Goal: Communication & Community: Answer question/provide support

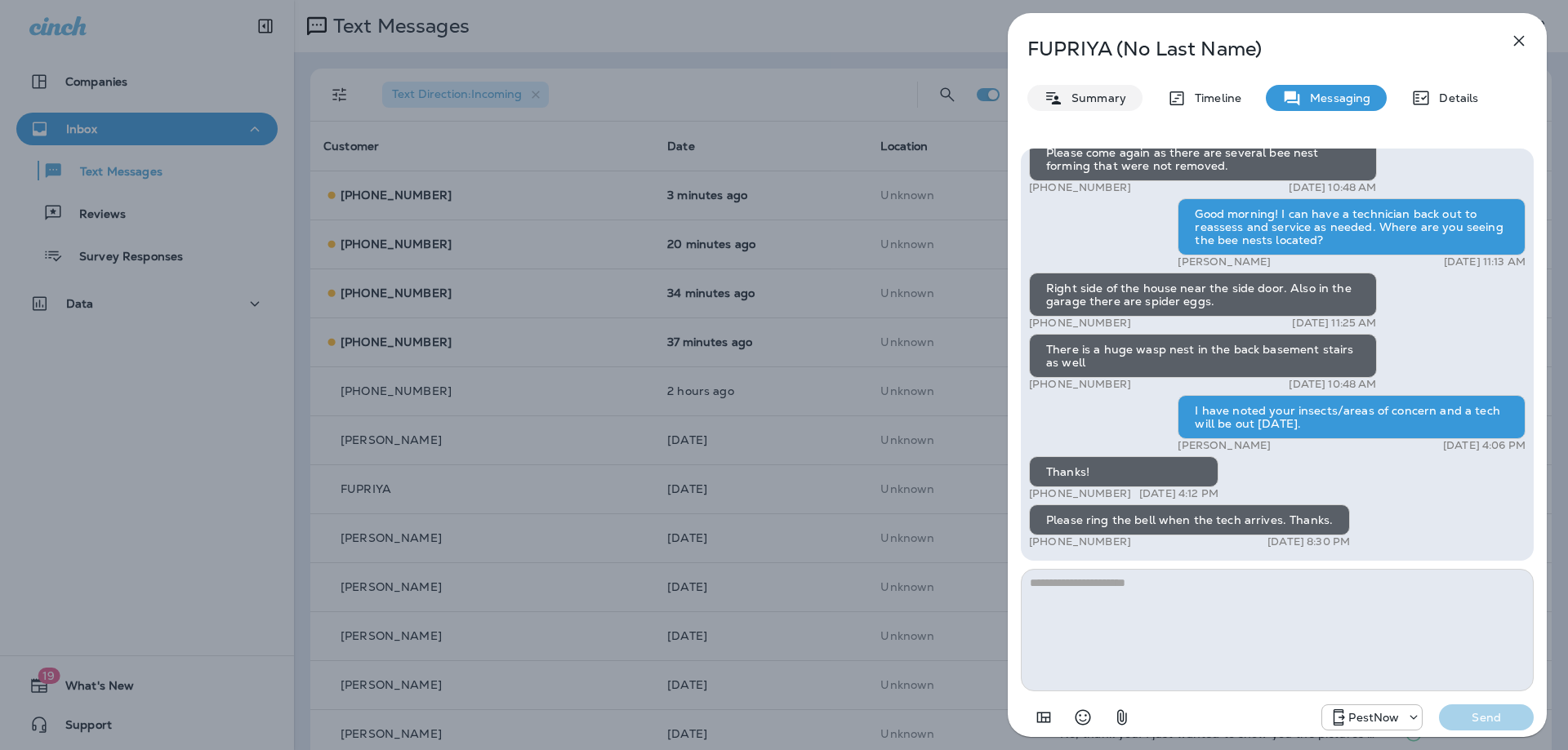
click at [1068, 98] on p "Summary" at bounding box center [1094, 98] width 63 height 13
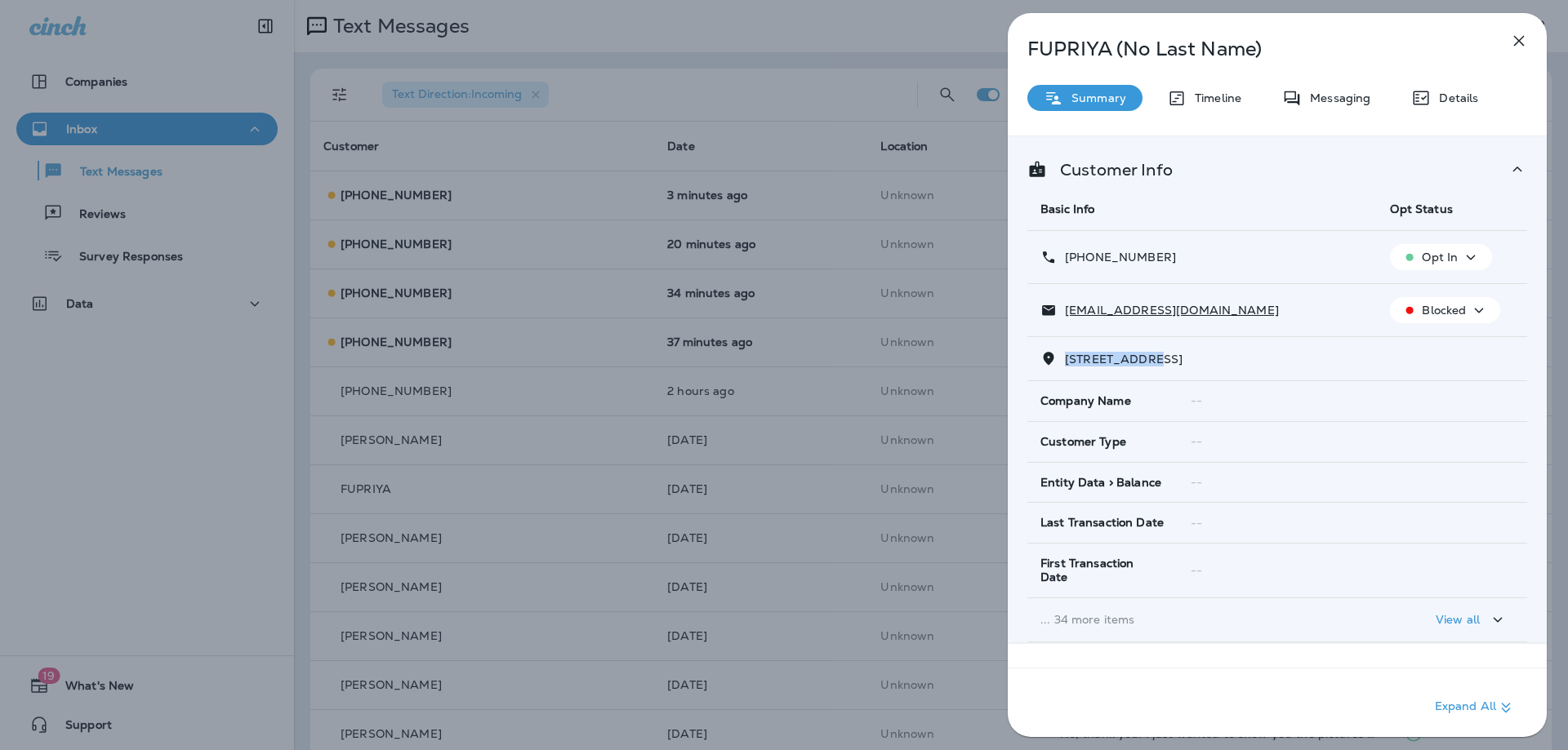
drag, startPoint x: 1160, startPoint y: 359, endPoint x: 1062, endPoint y: 358, distance: 98.0
click at [1062, 358] on p "[STREET_ADDRESS]" at bounding box center [1119, 359] width 125 height 13
copy span "16033 THOROUG"
click at [1531, 33] on button "button" at bounding box center [1518, 40] width 33 height 33
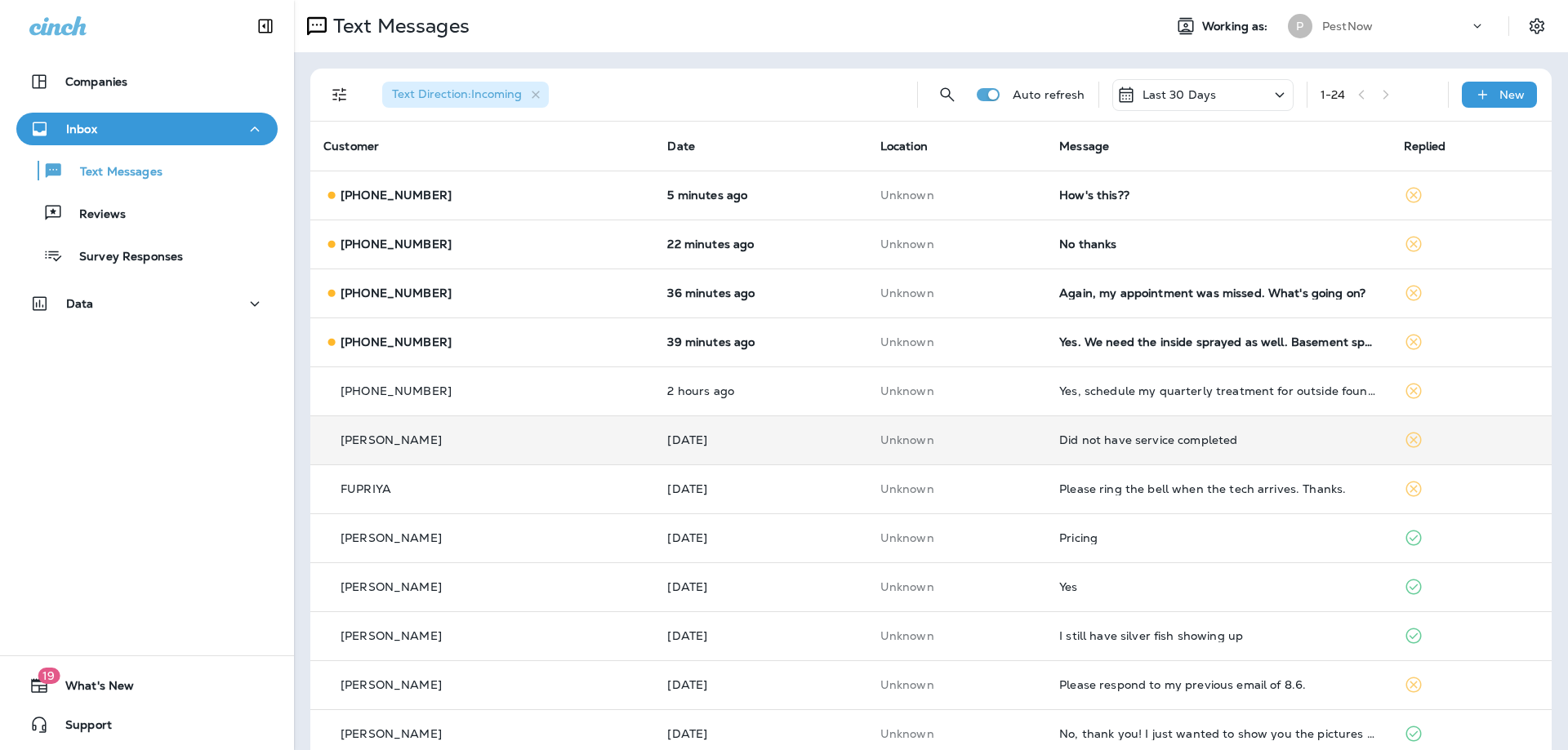
click at [1162, 445] on div "Did not have service completed" at bounding box center [1218, 440] width 317 height 13
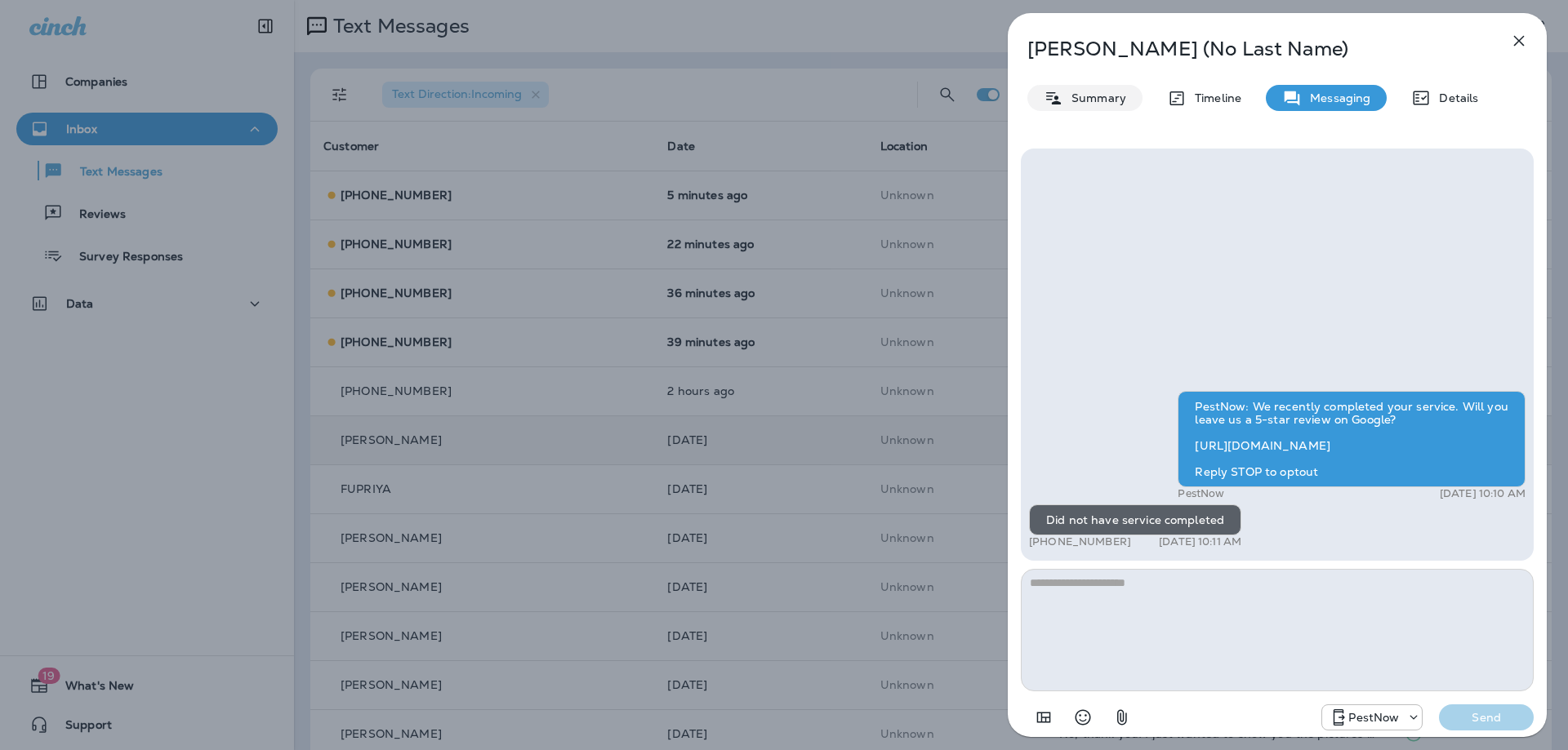
click at [1059, 103] on icon at bounding box center [1053, 98] width 14 height 13
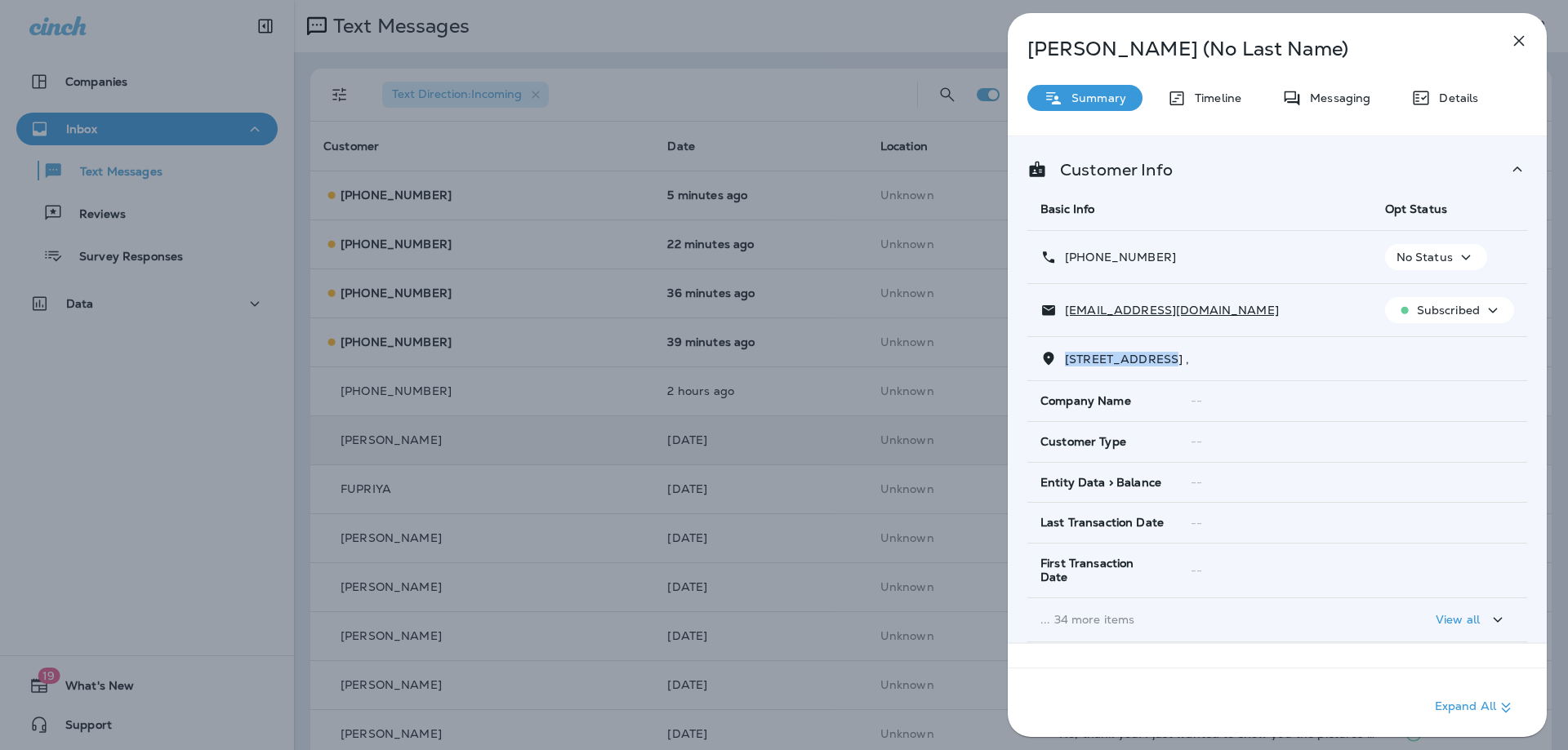
drag, startPoint x: 1169, startPoint y: 359, endPoint x: 1067, endPoint y: 358, distance: 102.0
click at [1067, 358] on span "2813 MONTPELIER DRIVE WALDORF,MD 20603, , ," at bounding box center [1127, 359] width 125 height 14
copy span "2813 MONTPELIER"
click at [1314, 92] on p "Messaging" at bounding box center [1335, 98] width 68 height 13
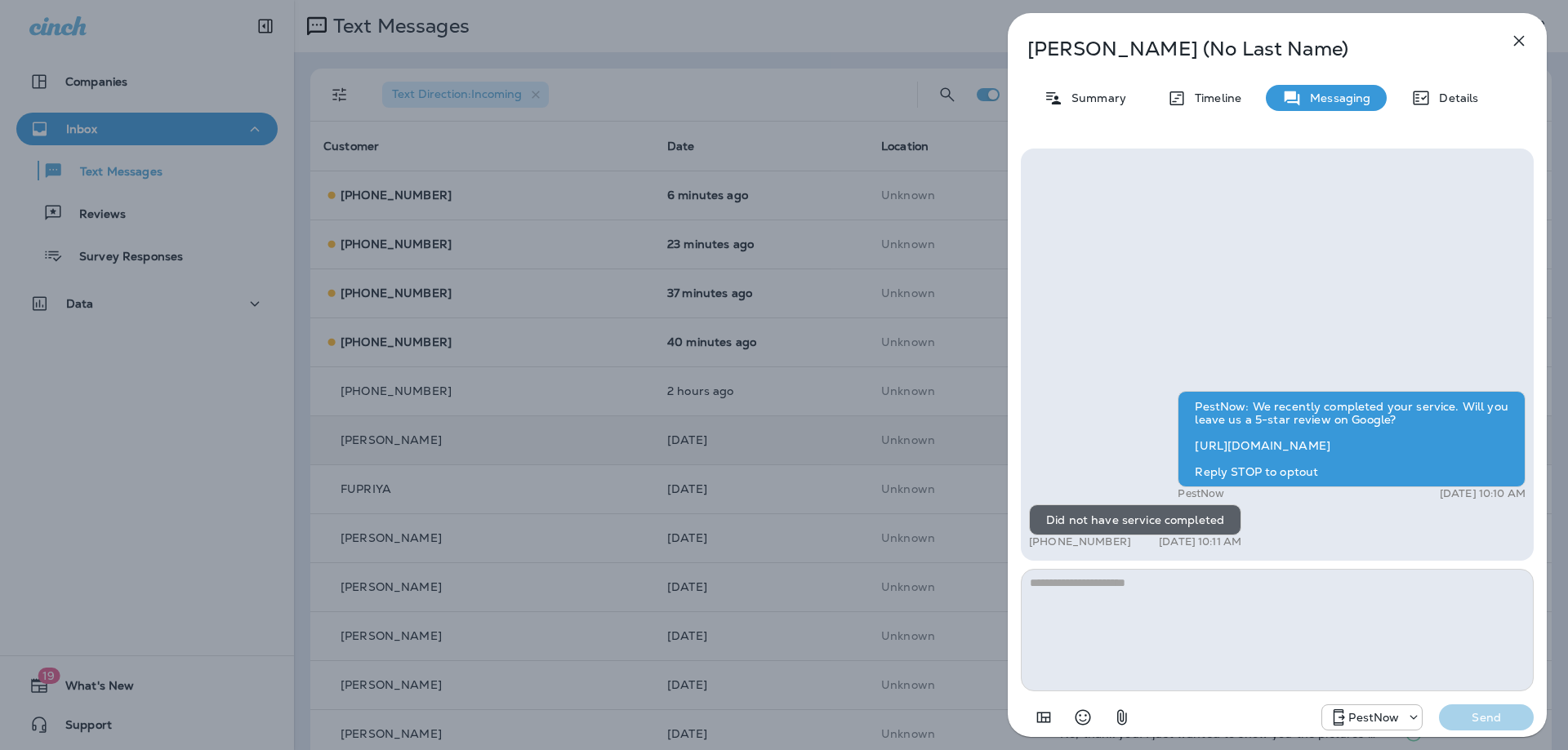
click at [1188, 617] on textarea at bounding box center [1277, 630] width 513 height 122
click at [1513, 47] on icon "button" at bounding box center [1518, 40] width 19 height 19
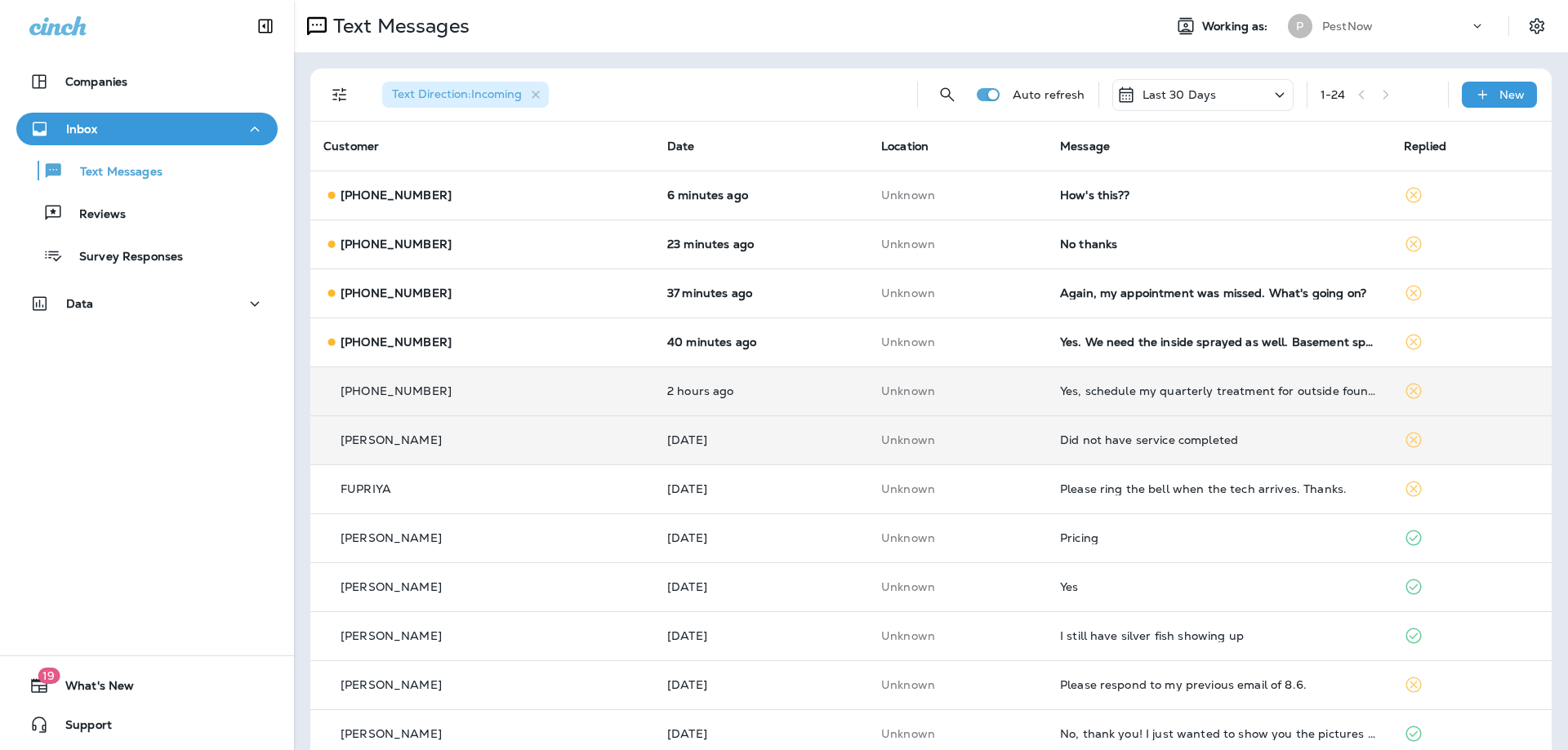
click at [1289, 402] on td "Yes, schedule my quarterly treatment for outside foundation." at bounding box center [1219, 391] width 344 height 49
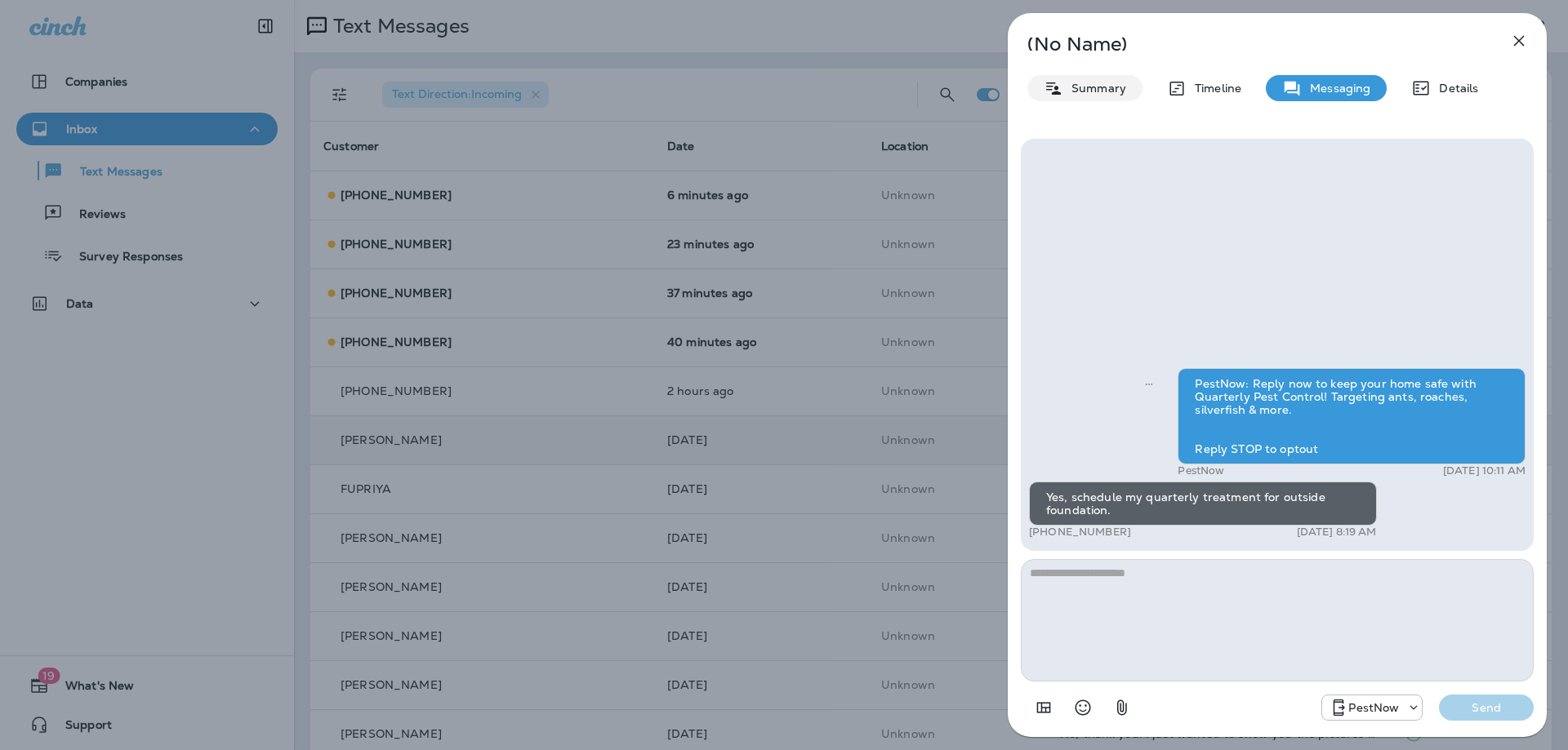
click at [1075, 83] on p "Summary" at bounding box center [1094, 88] width 63 height 13
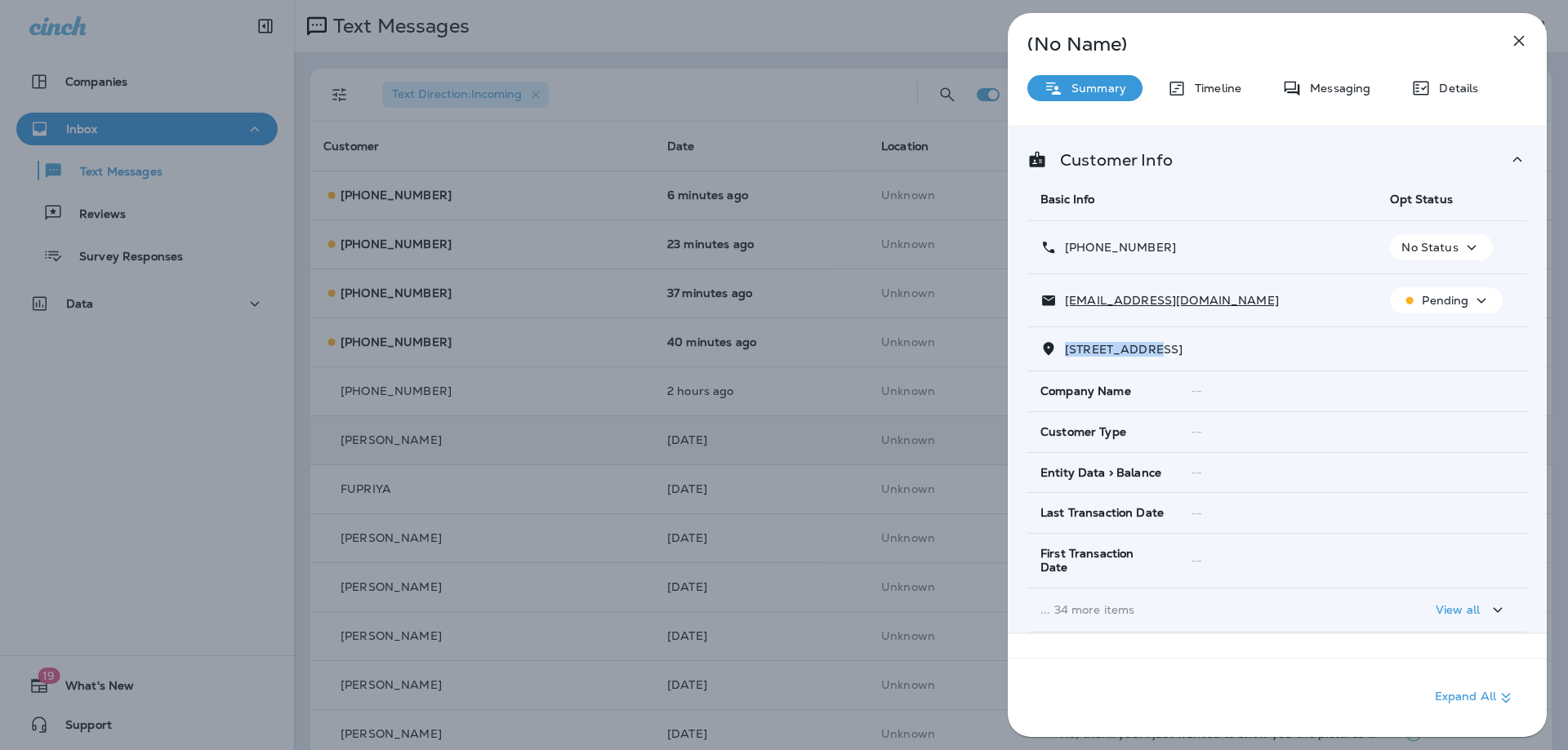
drag, startPoint x: 1151, startPoint y: 348, endPoint x: 1065, endPoint y: 352, distance: 86.1
click at [1065, 352] on span "142 SWIFT CREEK LANE, , COLONIAL HEIGHTS, VA" at bounding box center [1123, 348] width 118 height 14
copy span "142 SWIFT CRE"
click at [1347, 98] on div "Messaging" at bounding box center [1325, 88] width 120 height 26
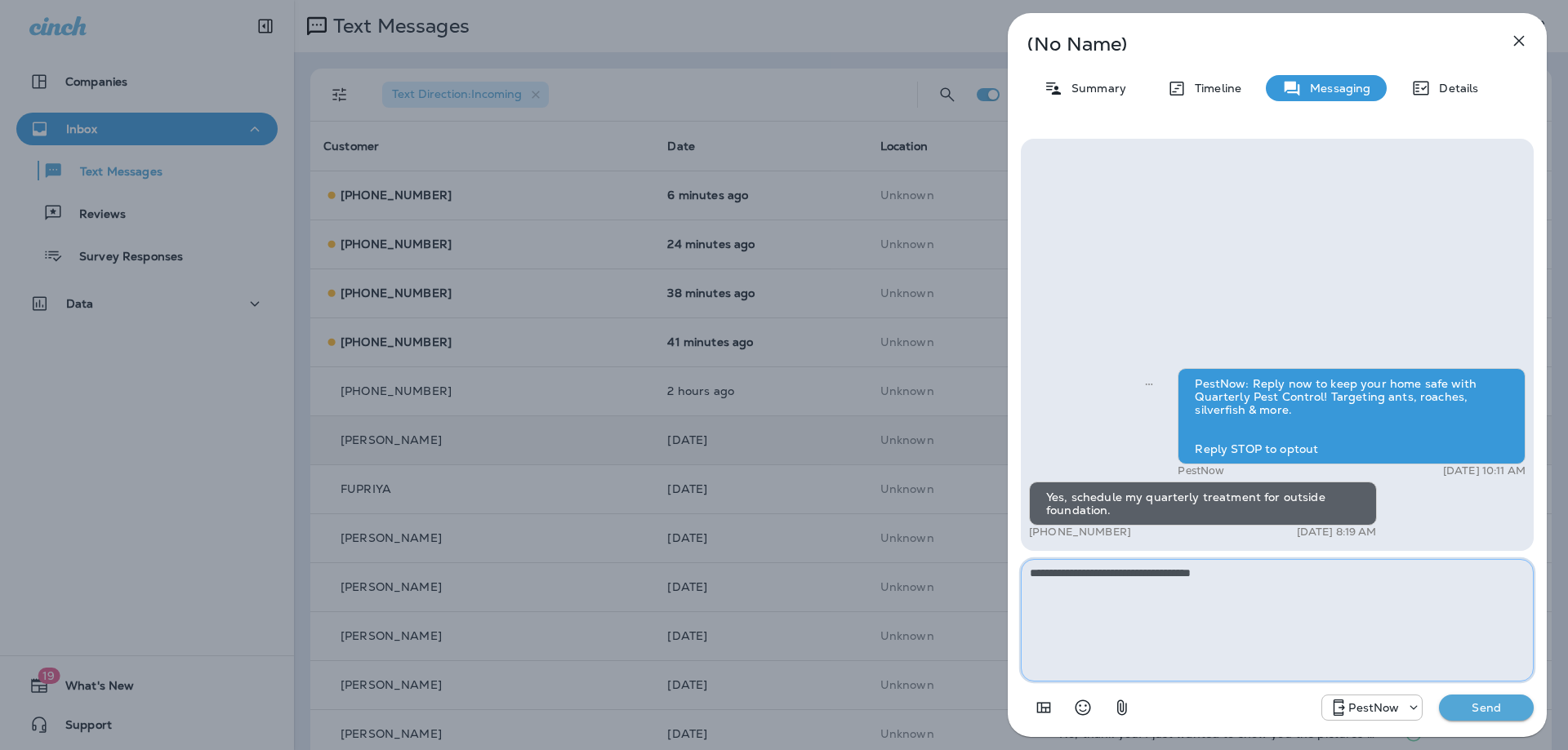
paste textarea "**********"
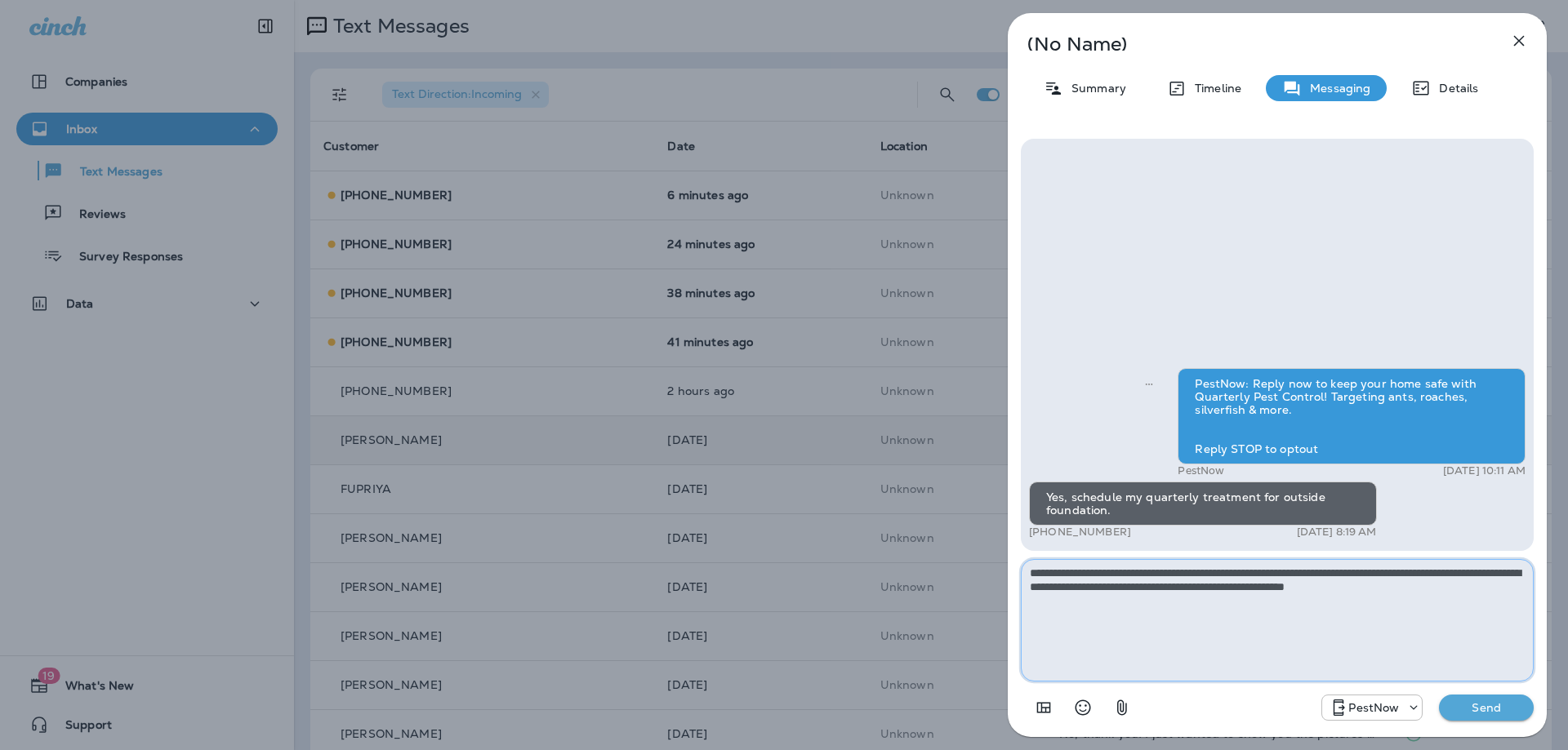
type textarea "**********"
click at [1469, 699] on button "Send" at bounding box center [1485, 707] width 94 height 26
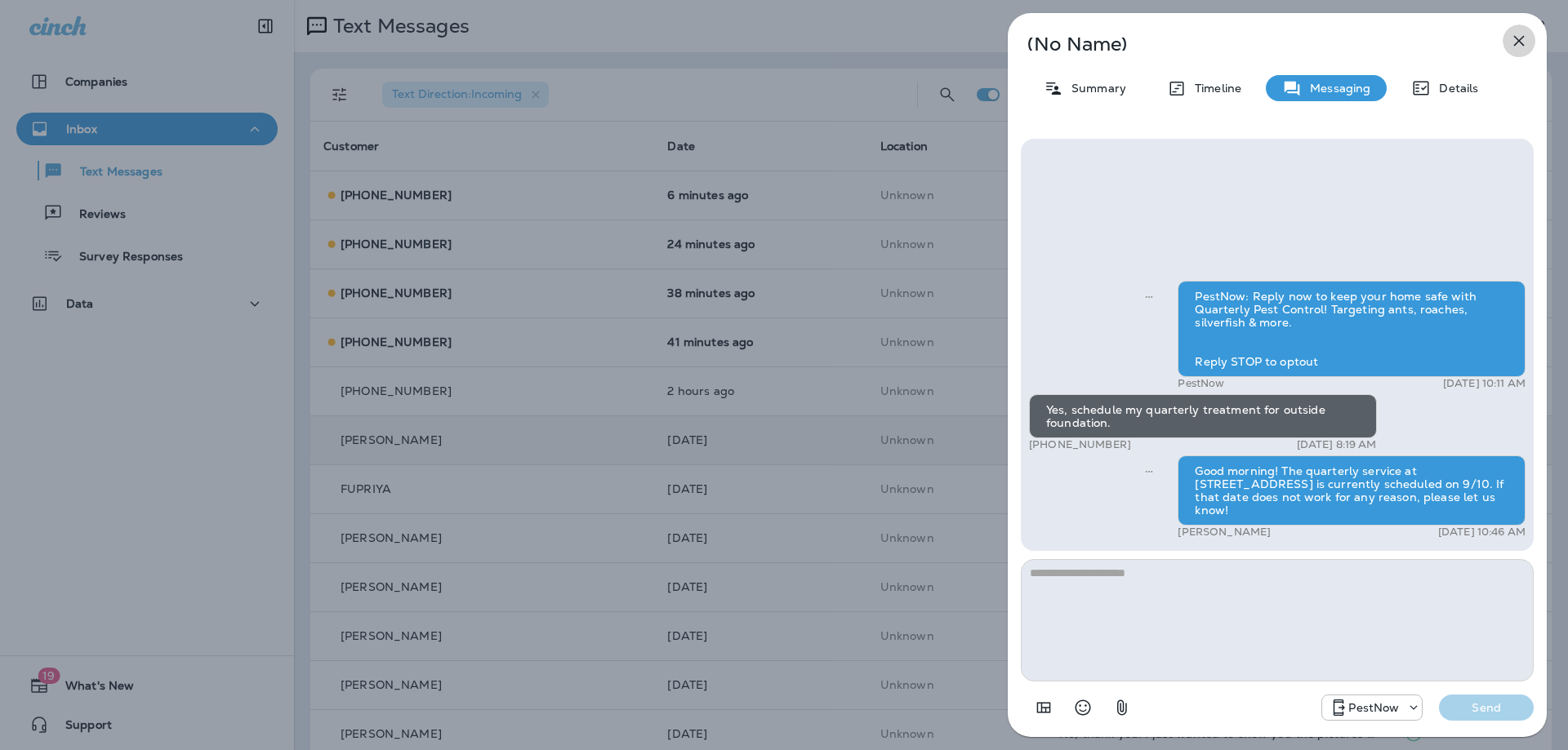
click at [1528, 36] on icon "button" at bounding box center [1518, 40] width 19 height 19
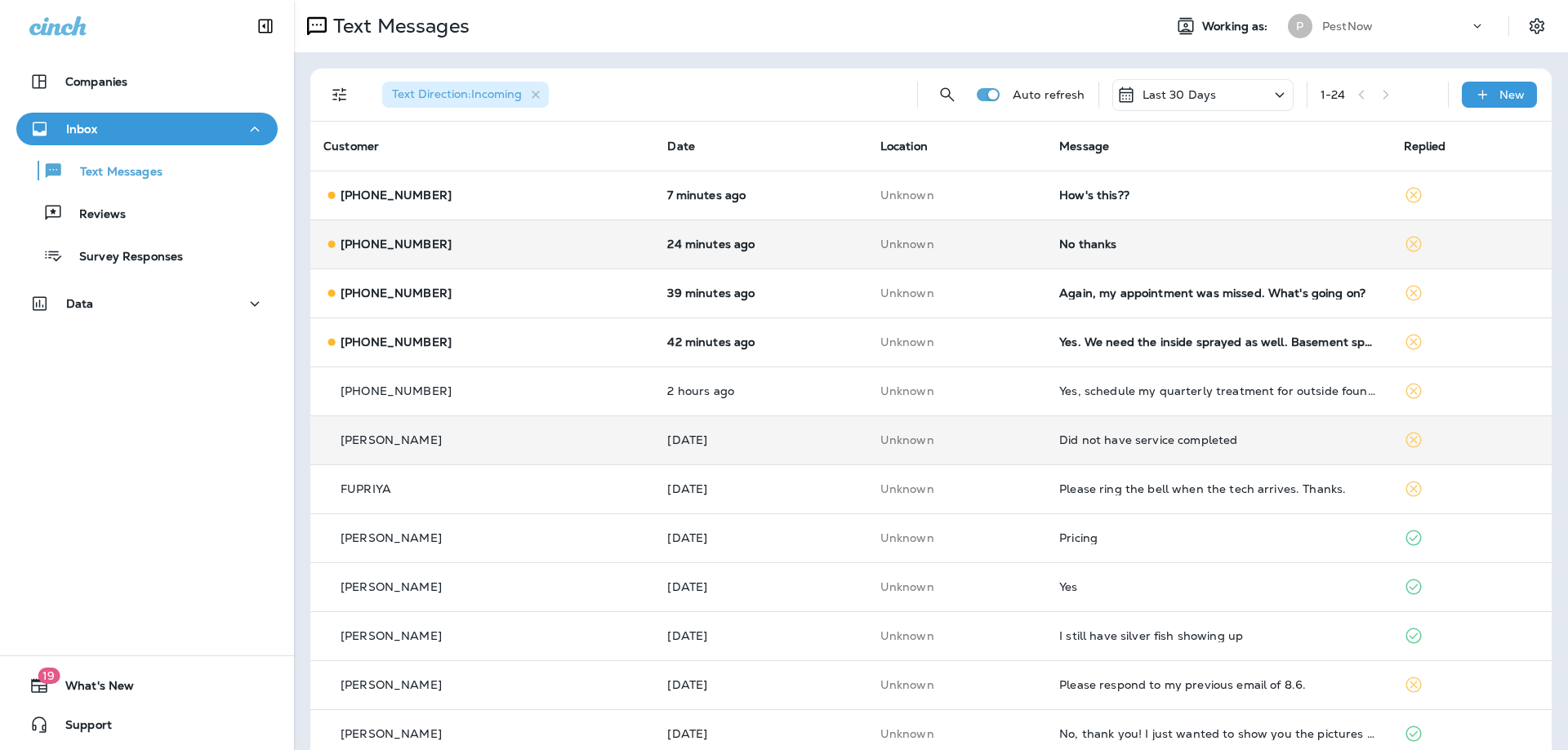
click at [1139, 236] on td "No thanks" at bounding box center [1218, 244] width 344 height 49
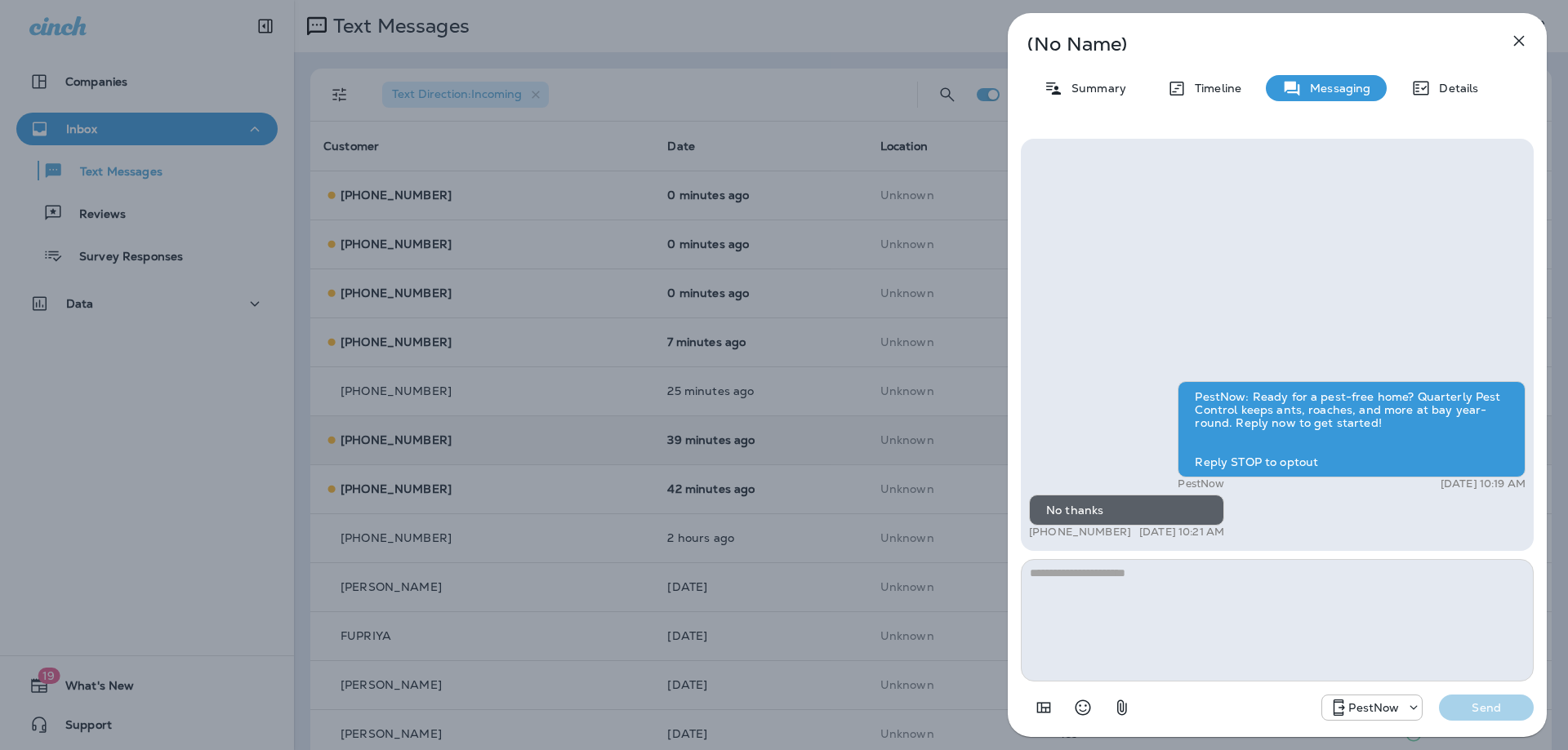
click at [1083, 103] on div "(No Name) Summary Timeline Messaging Details PestNow: Ready for a pest-free hom…" at bounding box center [1277, 375] width 539 height 724
click at [1086, 97] on div "Summary" at bounding box center [1085, 88] width 115 height 26
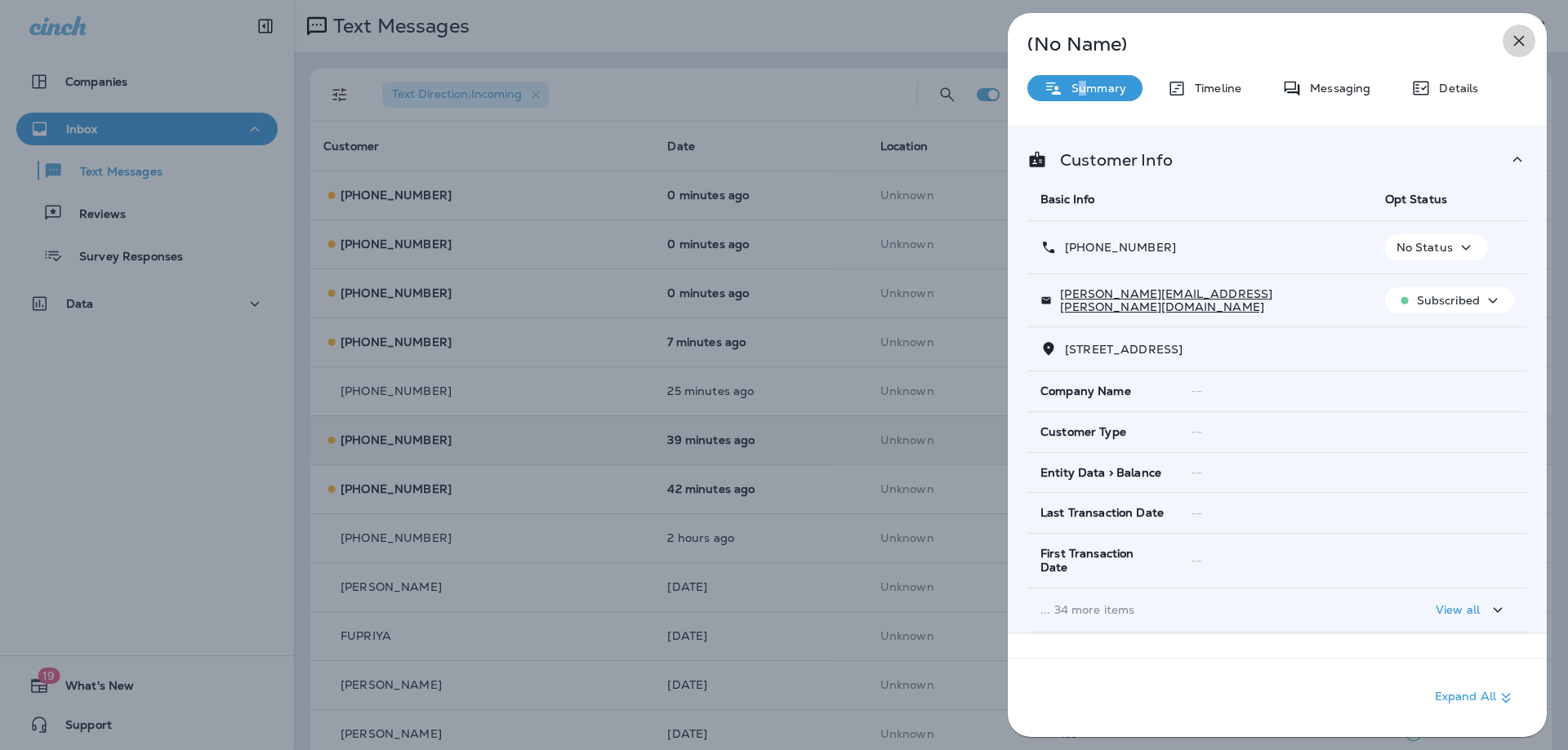
click at [1523, 44] on icon "button" at bounding box center [1518, 40] width 19 height 19
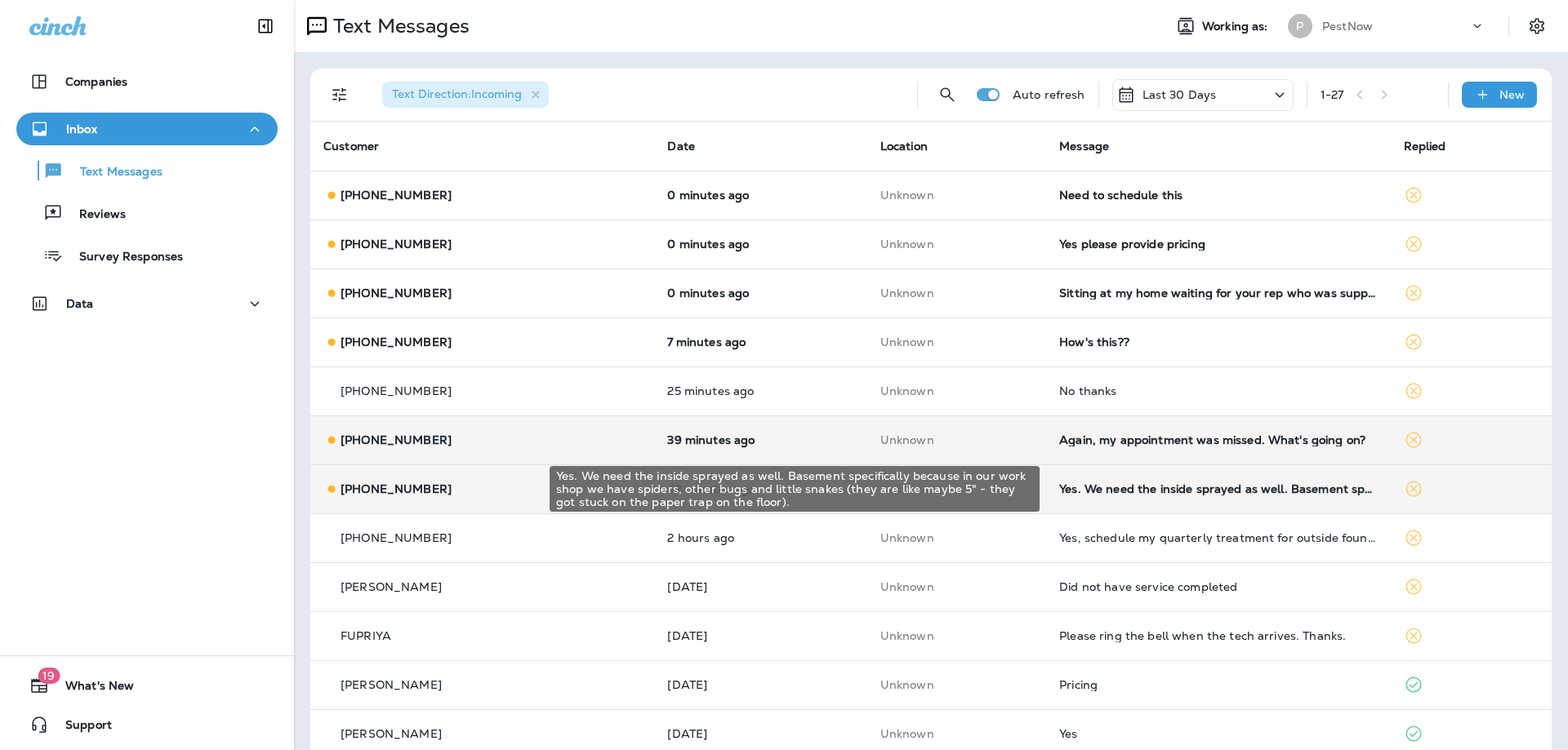
click at [1239, 487] on div "Yes. We need the inside sprayed as well. Basement specifically because in our w…" at bounding box center [1218, 489] width 317 height 13
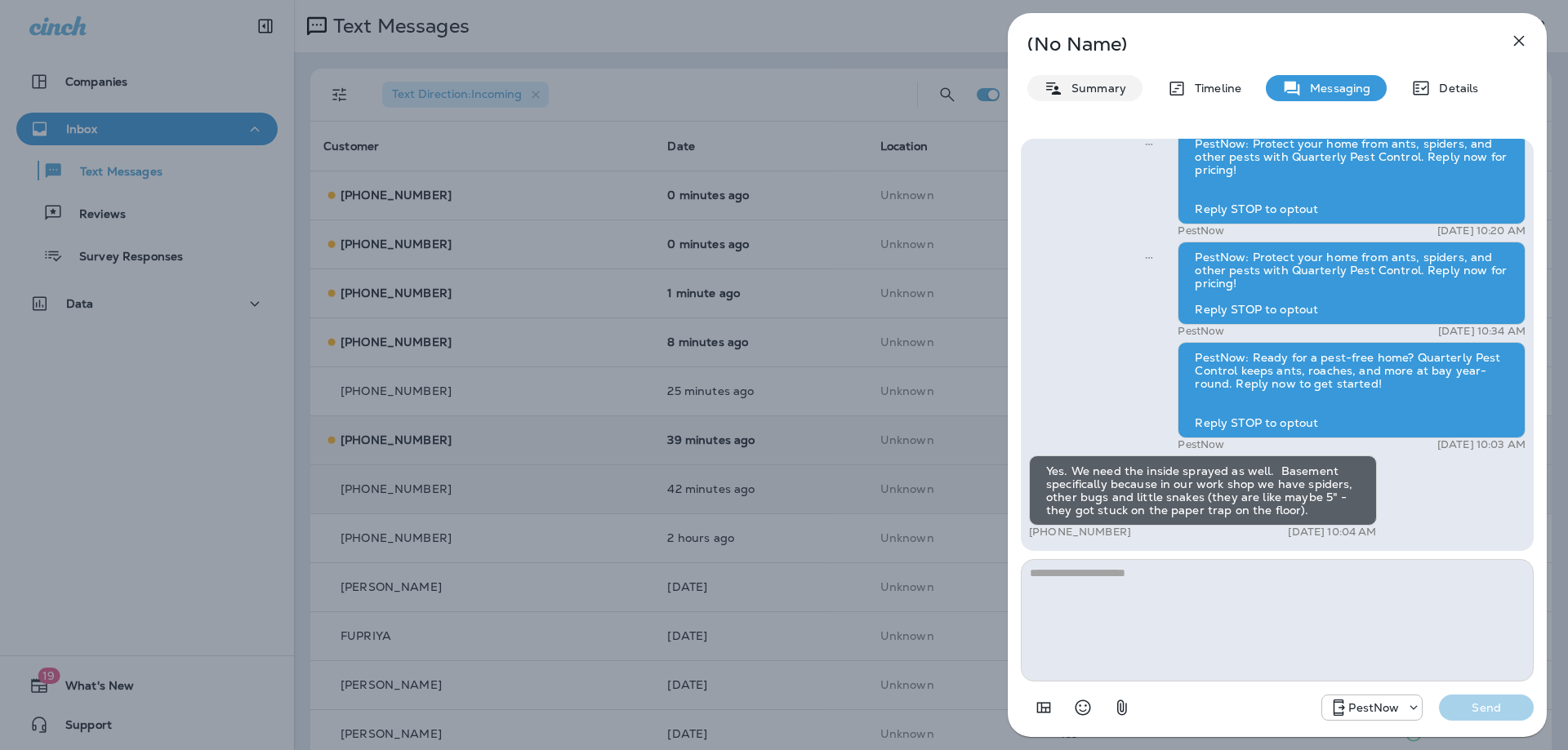
click at [1116, 85] on p "Summary" at bounding box center [1094, 88] width 63 height 13
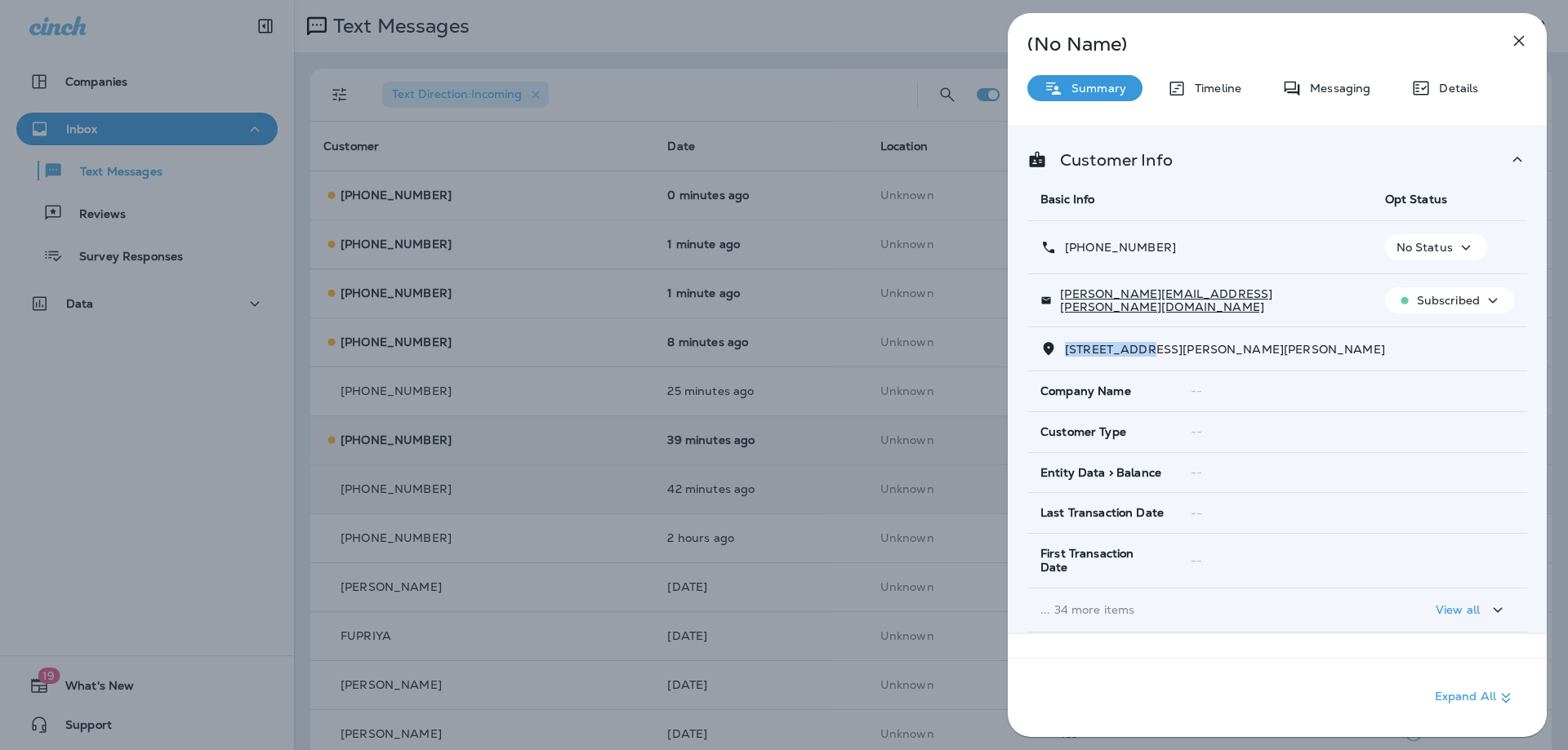
drag, startPoint x: 1149, startPoint y: 350, endPoint x: 1066, endPoint y: 349, distance: 83.0
click at [1066, 349] on span "189 ARDEN LANE, , STAFFORD, VA 22556" at bounding box center [1224, 348] width 320 height 14
copy span "189 ARDEN LA"
click at [1308, 86] on p "Messaging" at bounding box center [1335, 88] width 68 height 13
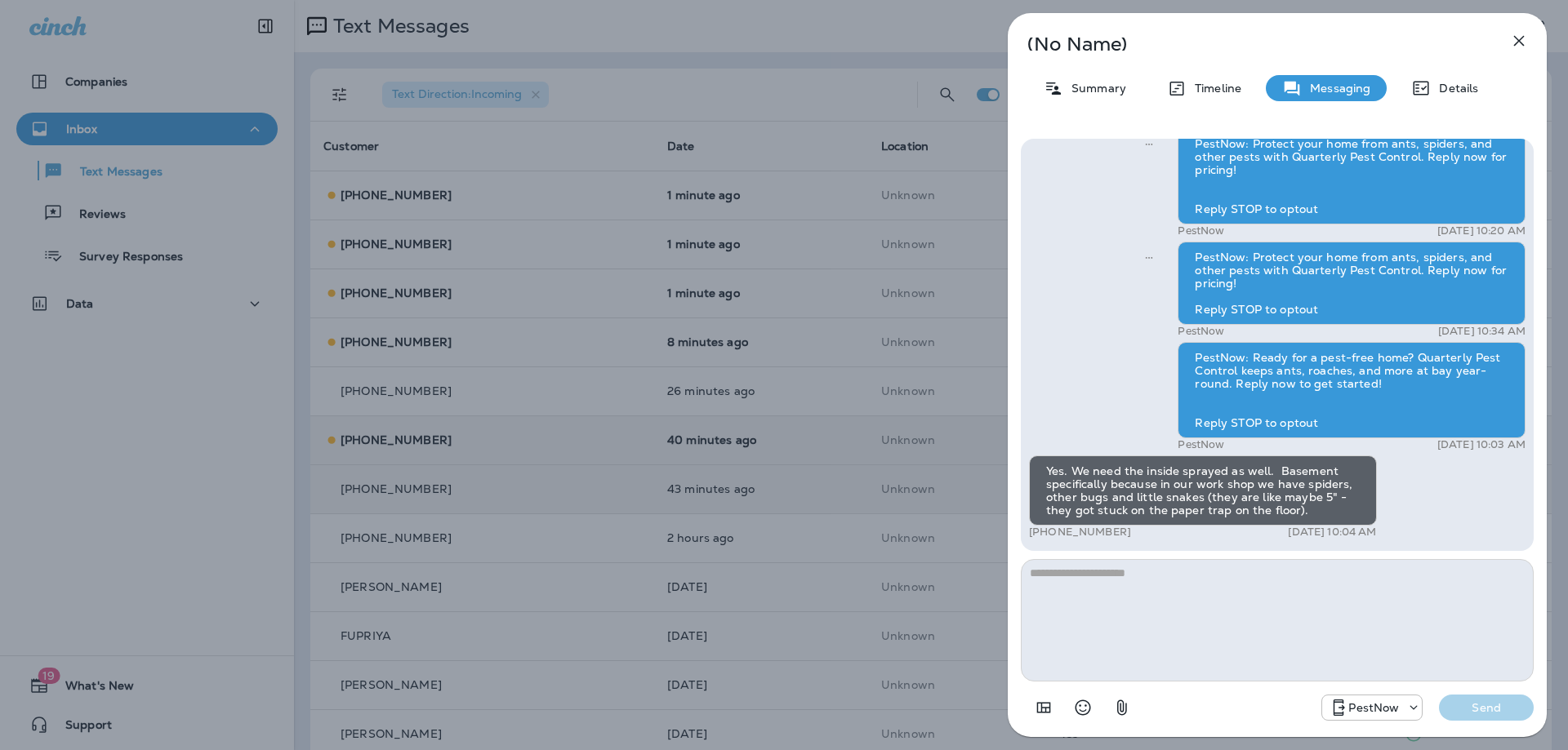
drag, startPoint x: 1045, startPoint y: 471, endPoint x: 1305, endPoint y: 507, distance: 262.5
click at [1305, 507] on div "Yes. We need the inside sprayed as well. Basement specifically because in our w…" at bounding box center [1203, 490] width 348 height 70
copy div "Yes. We need the inside sprayed as well. Basement specifically because in our w…"
click at [1123, 588] on textarea at bounding box center [1277, 620] width 513 height 122
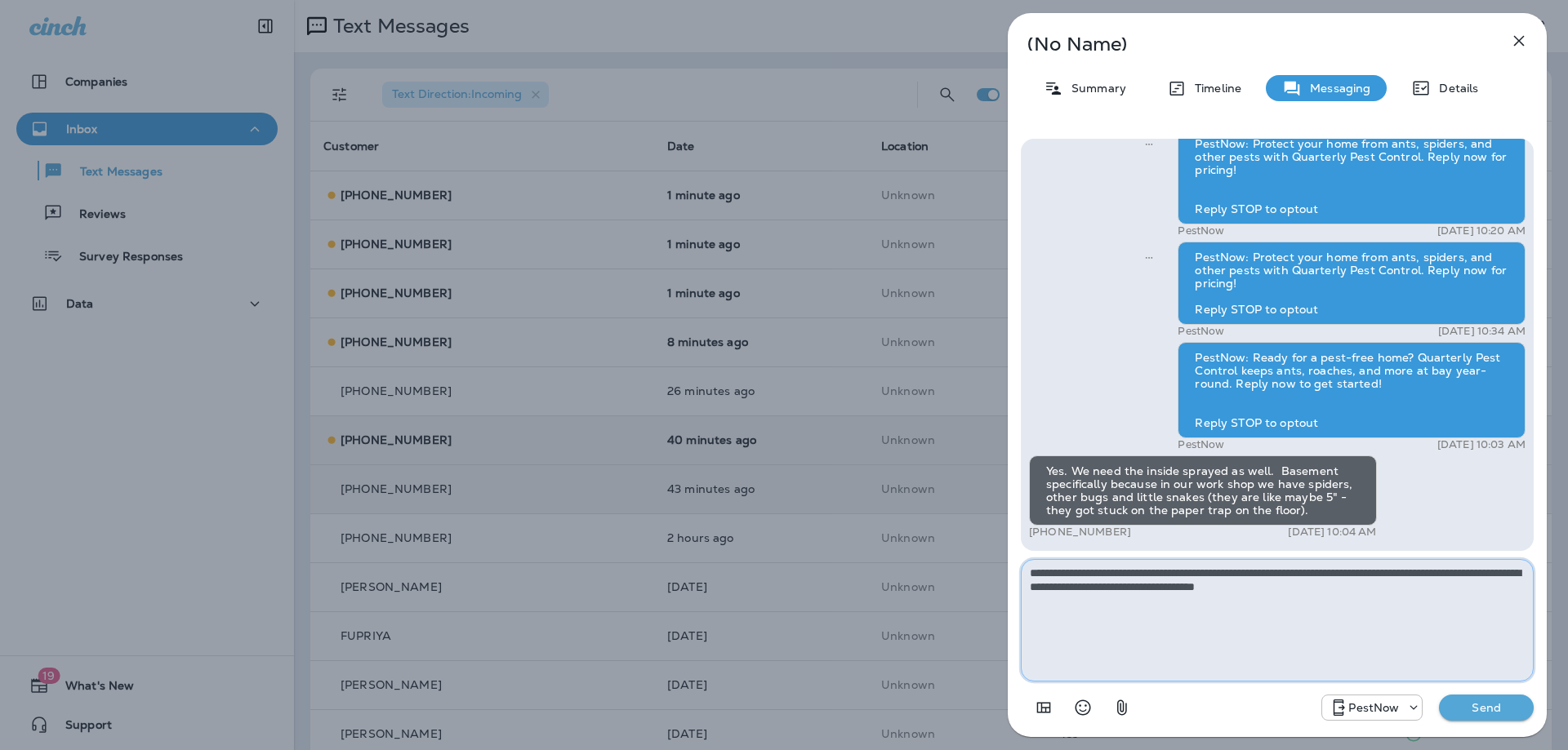
type textarea "**********"
click at [1467, 702] on p "Send" at bounding box center [1485, 707] width 68 height 14
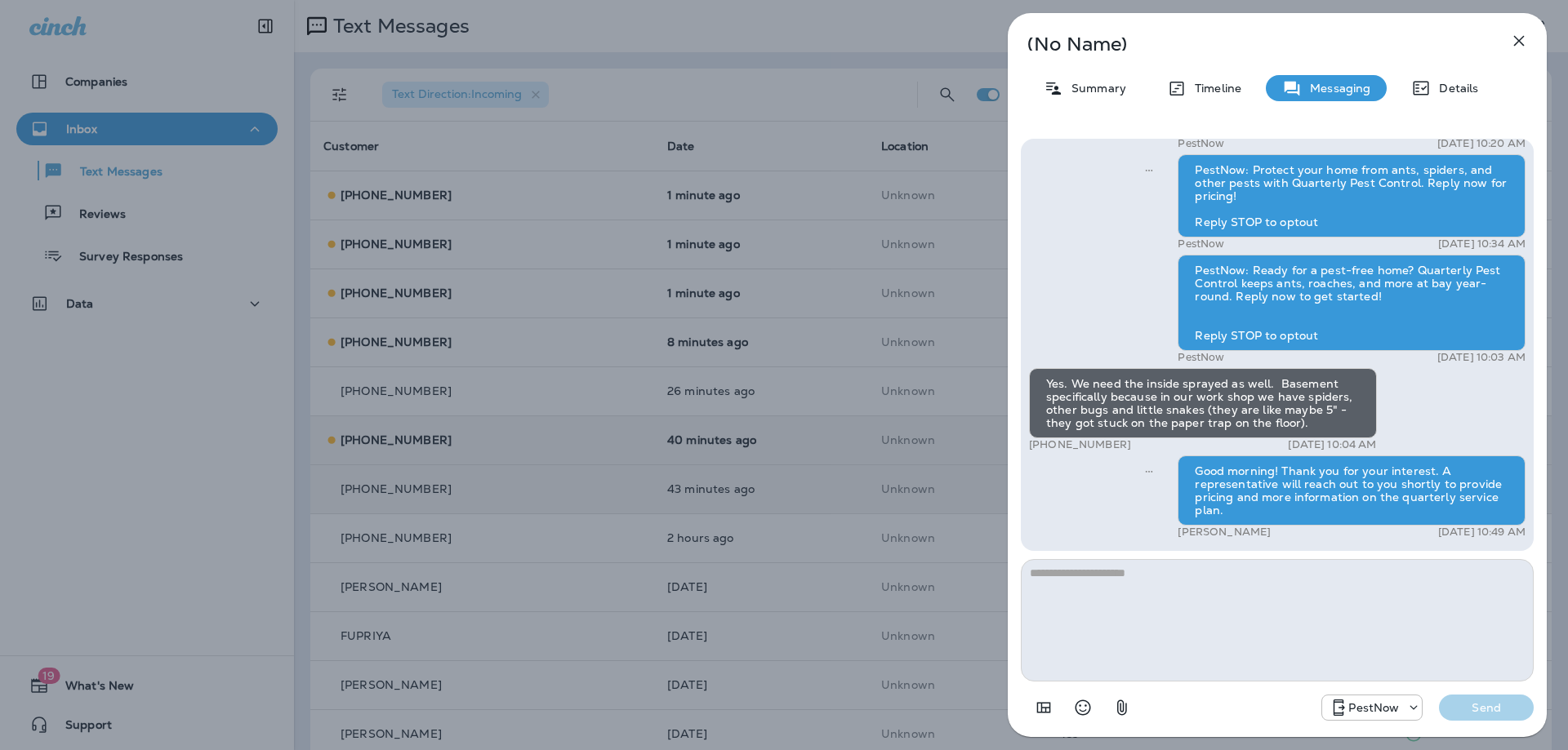
click at [1533, 40] on button "button" at bounding box center [1518, 40] width 33 height 33
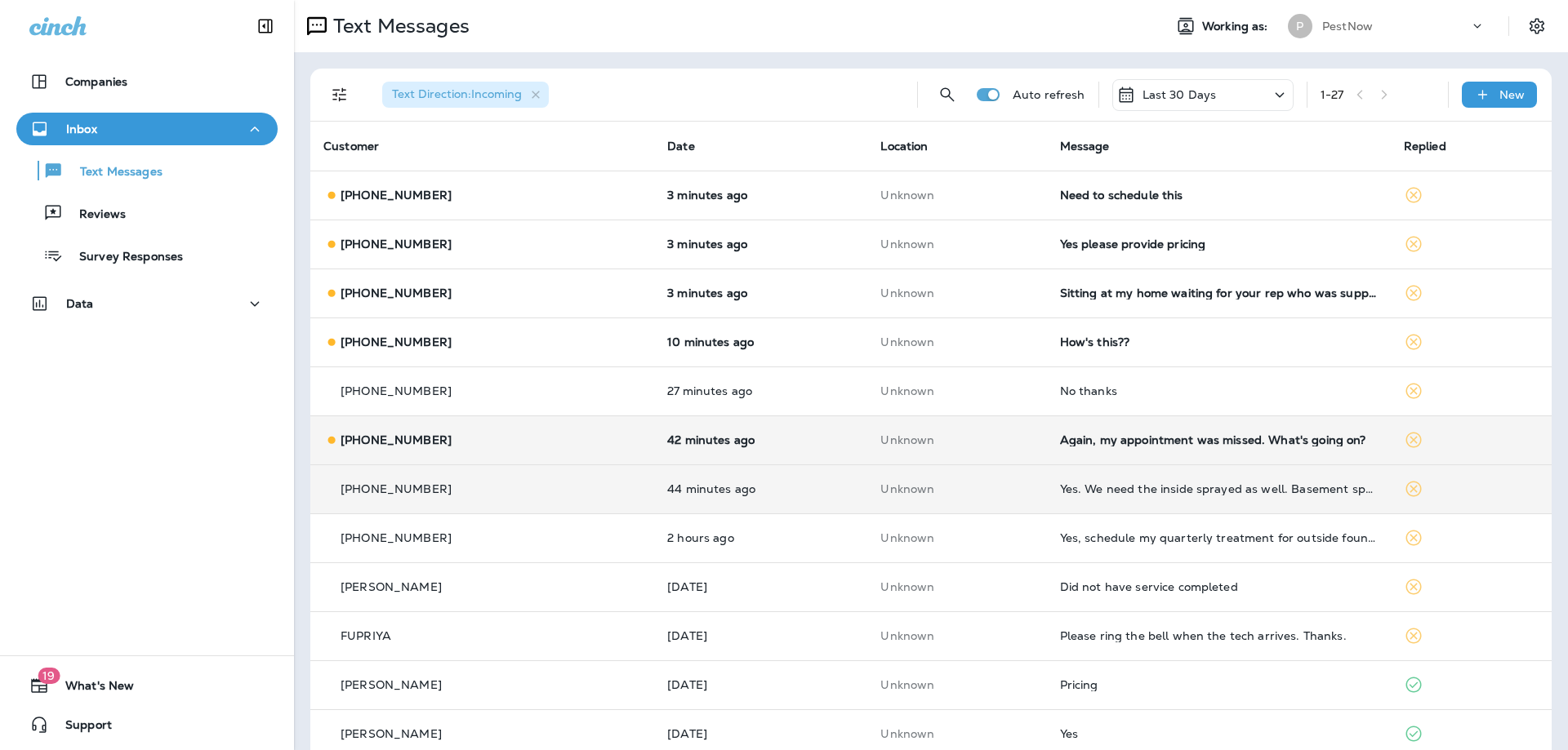
click at [1277, 446] on td "Again, my appointment was missed. What's going on?" at bounding box center [1219, 440] width 344 height 49
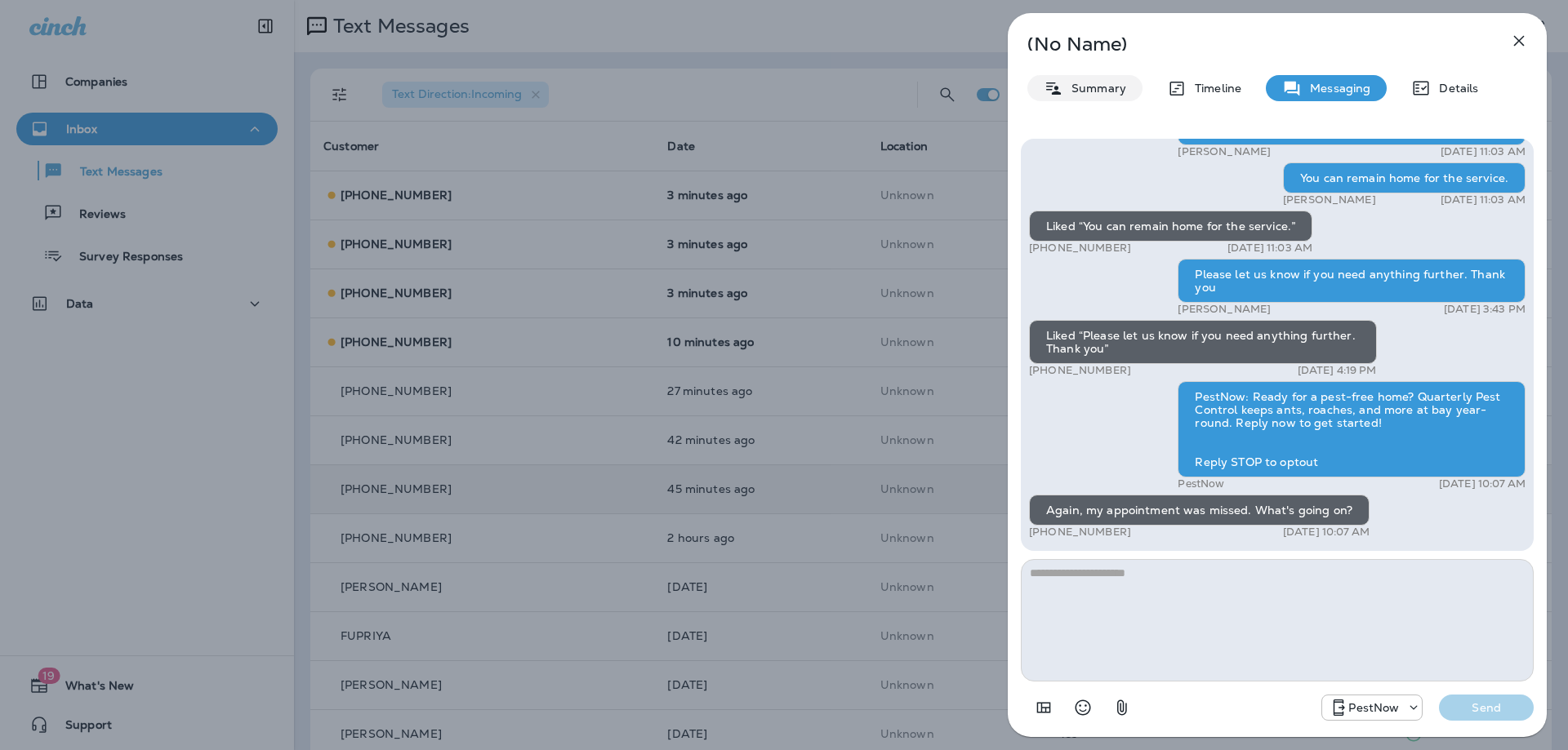
click at [1082, 90] on p "Summary" at bounding box center [1094, 88] width 63 height 13
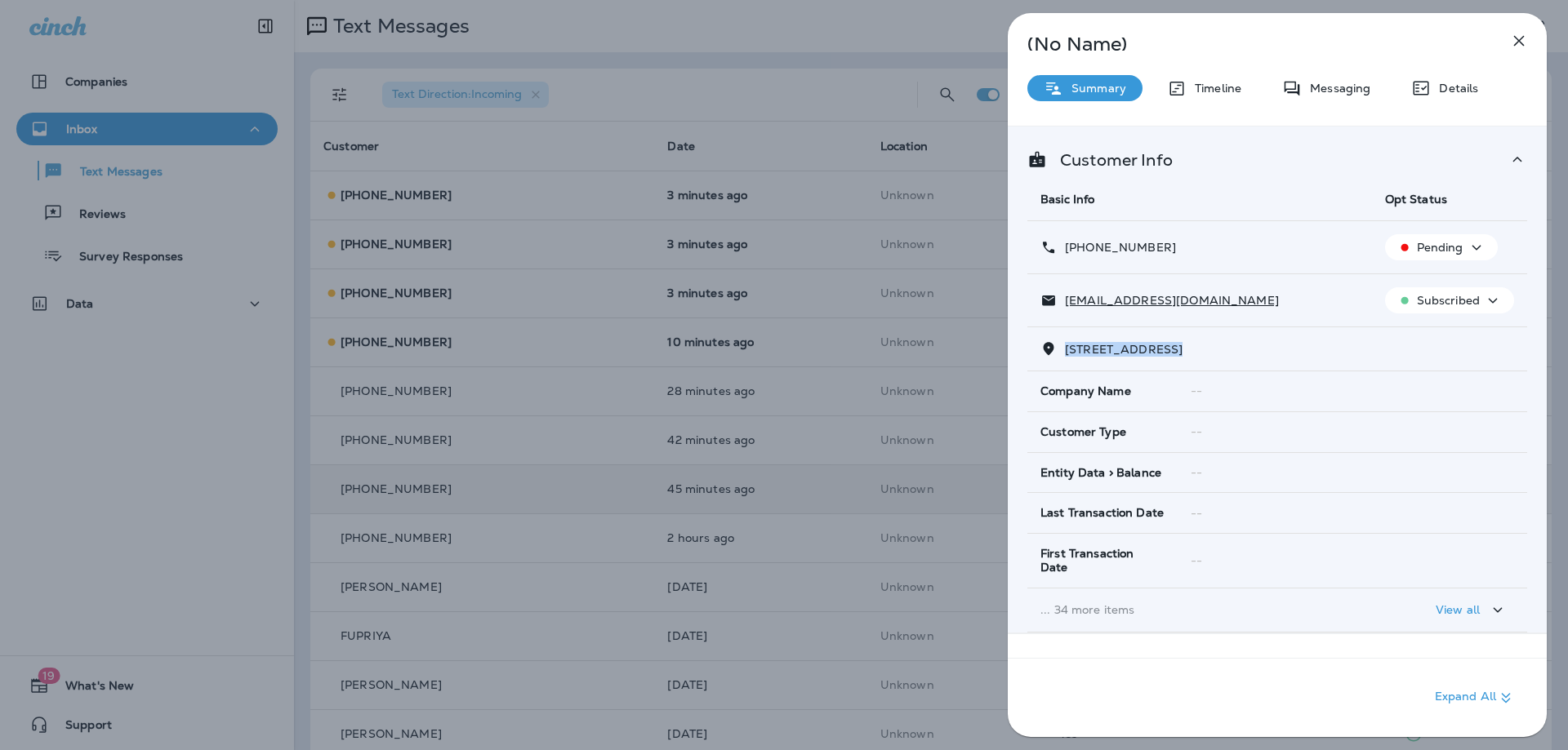
drag, startPoint x: 1181, startPoint y: 348, endPoint x: 1065, endPoint y: 359, distance: 116.5
click at [1065, 359] on td "22650 GRAY FALCON SQUARE, , ASHBURN, VA 20148" at bounding box center [1277, 349] width 499 height 44
copy span "22650 GRAY FALCO"
click at [1313, 101] on div "(No Name) Summary Timeline Messaging Details Customer Info Basic Info Opt Statu…" at bounding box center [1277, 375] width 539 height 724
click at [1321, 92] on p "Messaging" at bounding box center [1335, 88] width 68 height 13
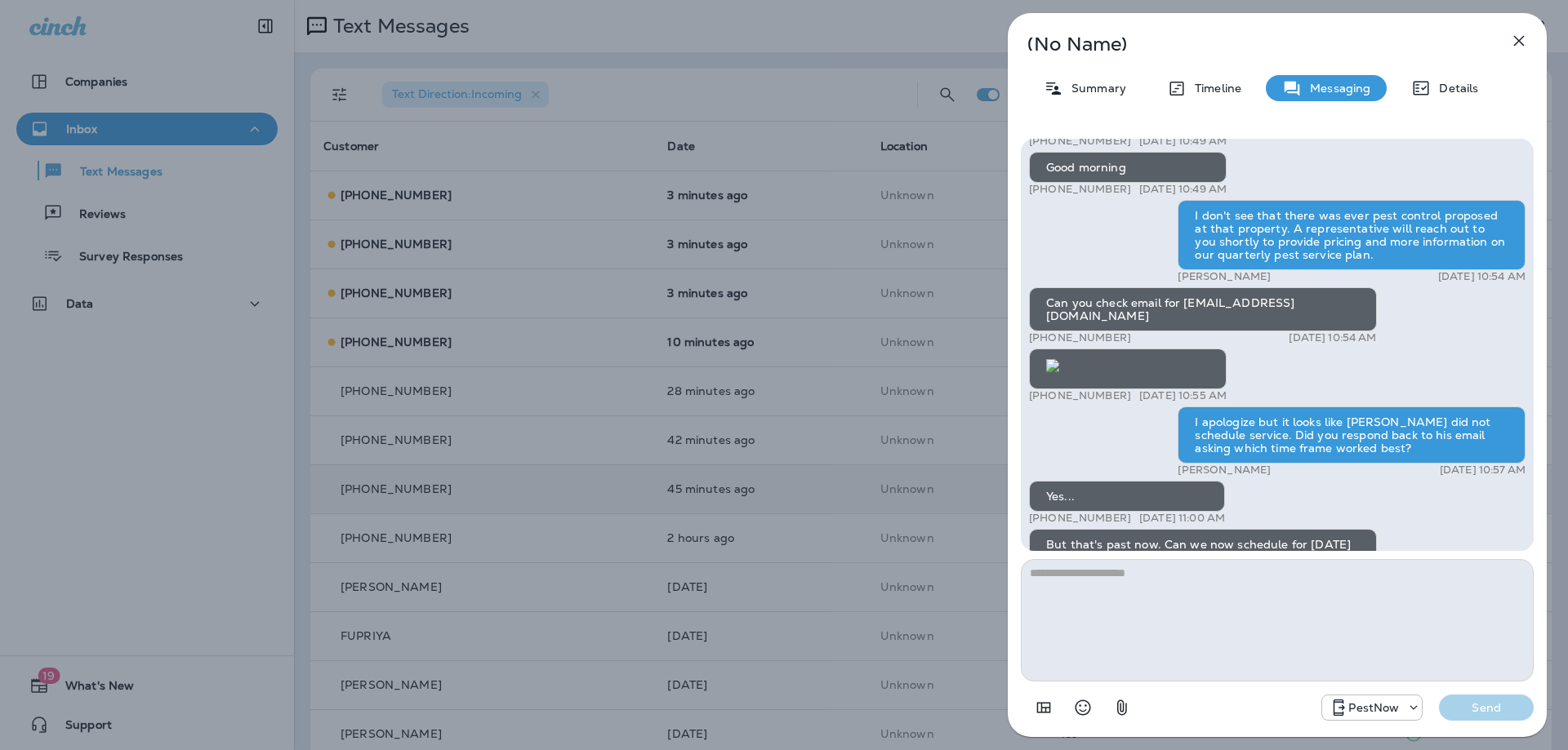
scroll to position [-490, 0]
drag, startPoint x: 1431, startPoint y: 349, endPoint x: 1446, endPoint y: 279, distance: 71.6
click at [1446, 279] on div "PestNow: Get lasting protection from ants, roaches, spiders & more! Ask us abou…" at bounding box center [1277, 357] width 496 height 1352
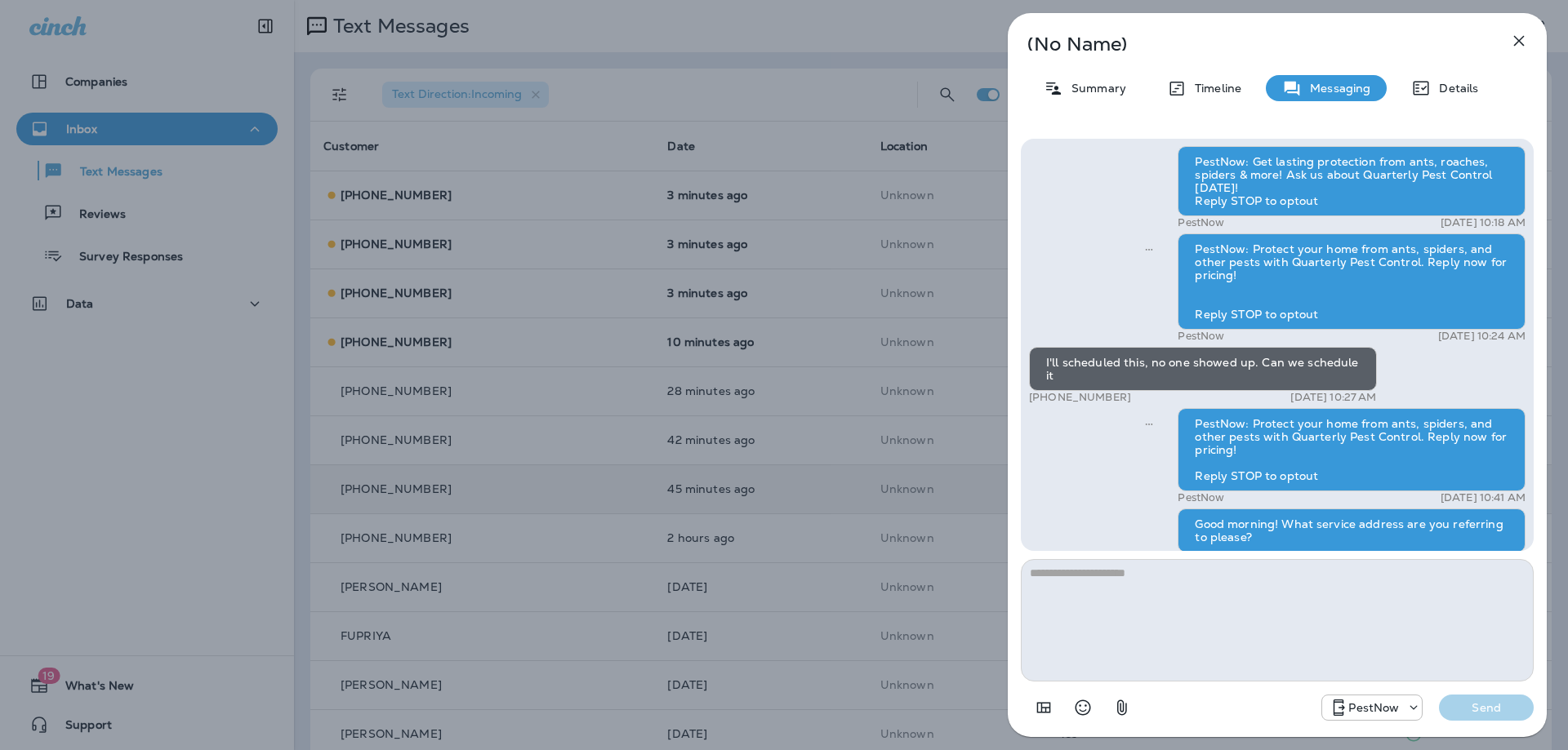
scroll to position [-1223, 0]
drag, startPoint x: 1325, startPoint y: 394, endPoint x: 1181, endPoint y: 389, distance: 144.1
copy div "kirankashikar@gmail.com"
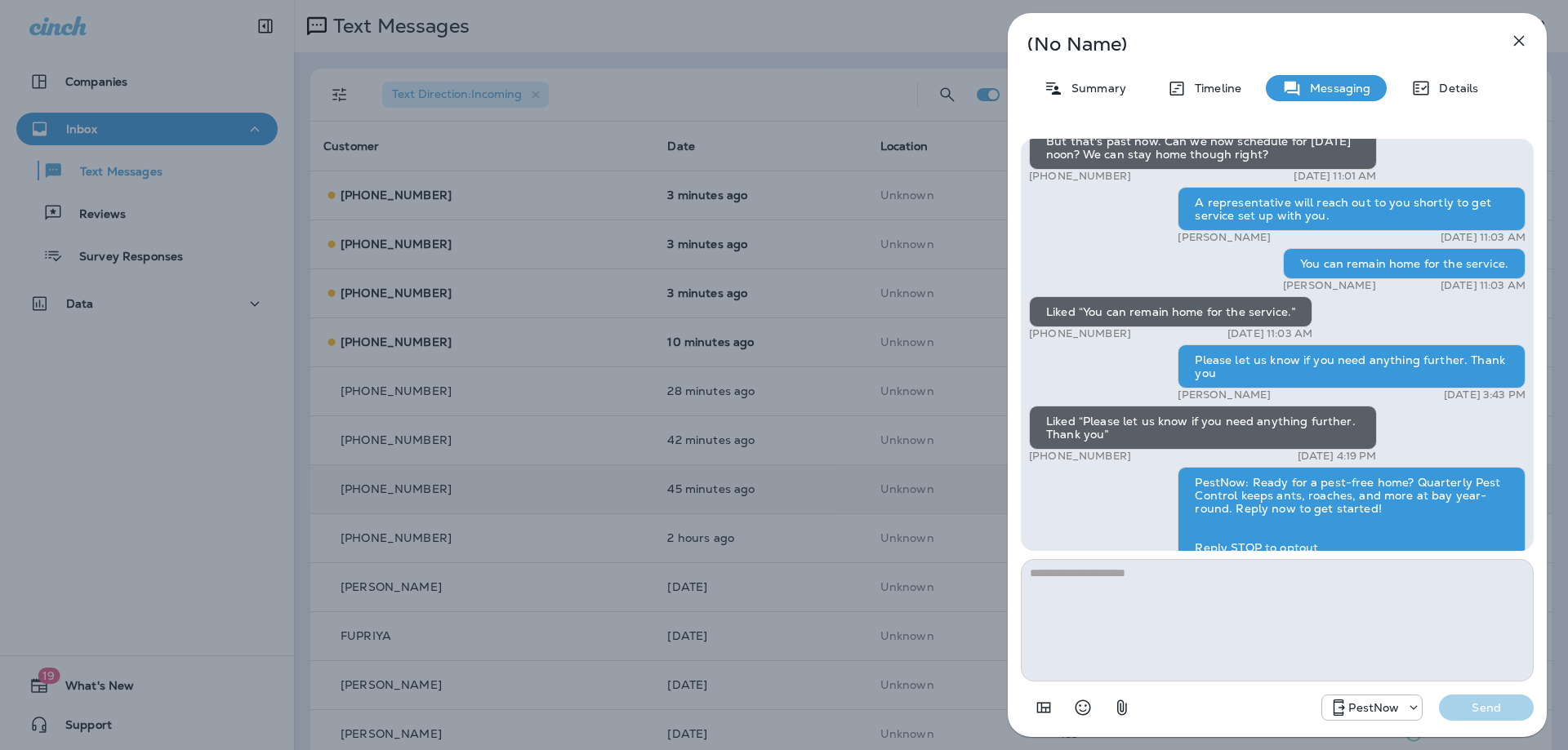
scroll to position [1, 0]
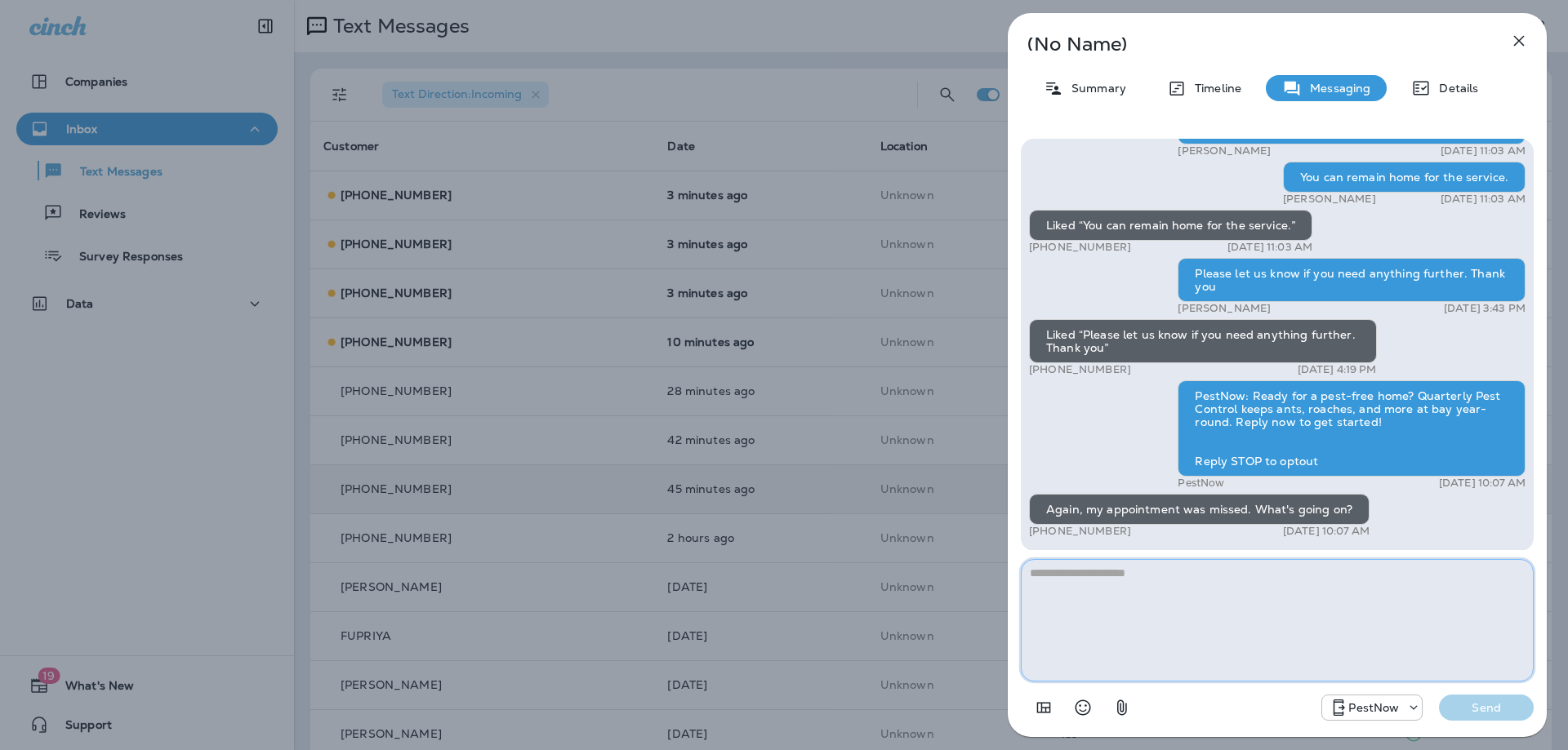
click at [1152, 630] on textarea at bounding box center [1277, 620] width 513 height 122
click at [1166, 594] on textarea at bounding box center [1277, 620] width 513 height 122
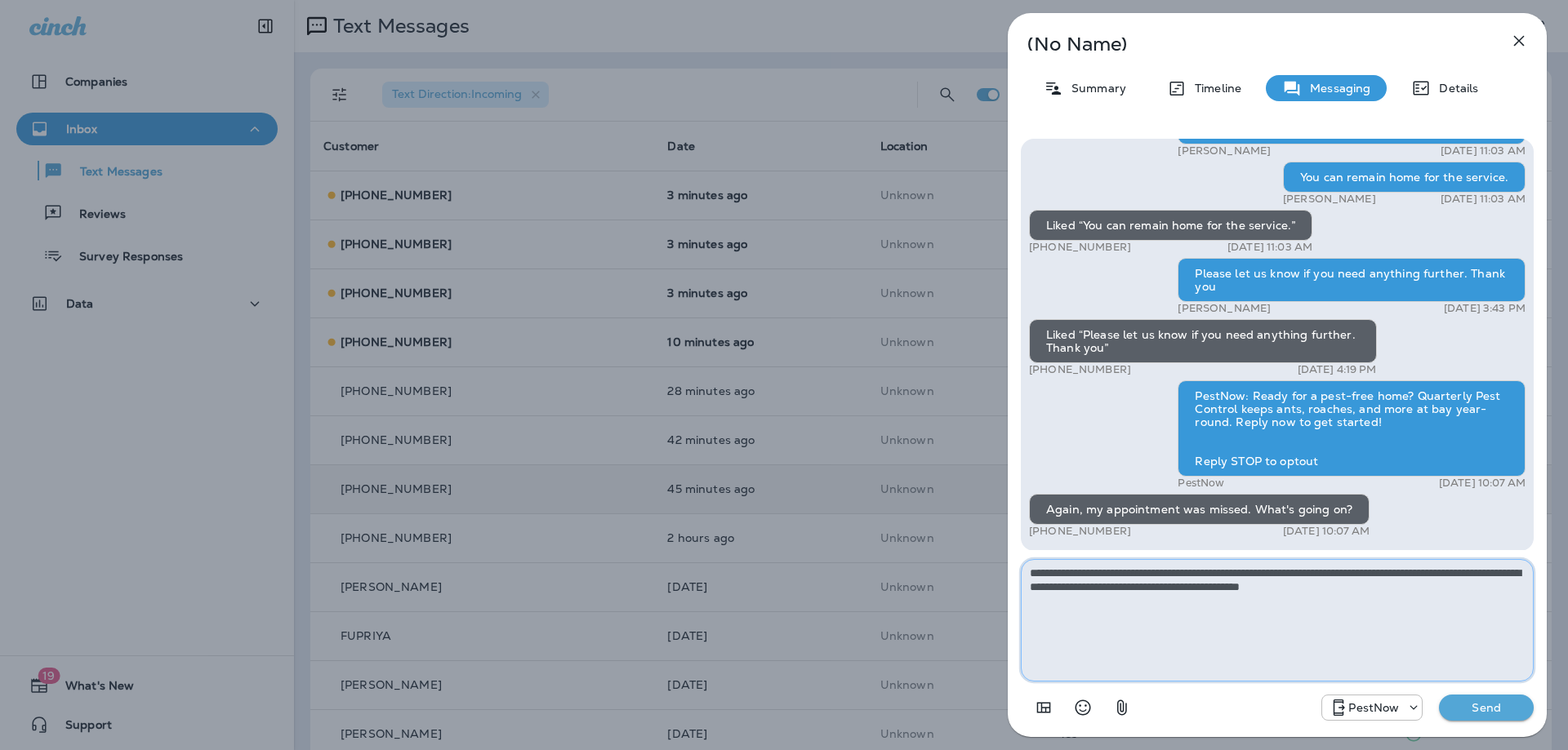
type textarea "**********"
click at [1520, 720] on button "Send" at bounding box center [1485, 707] width 94 height 26
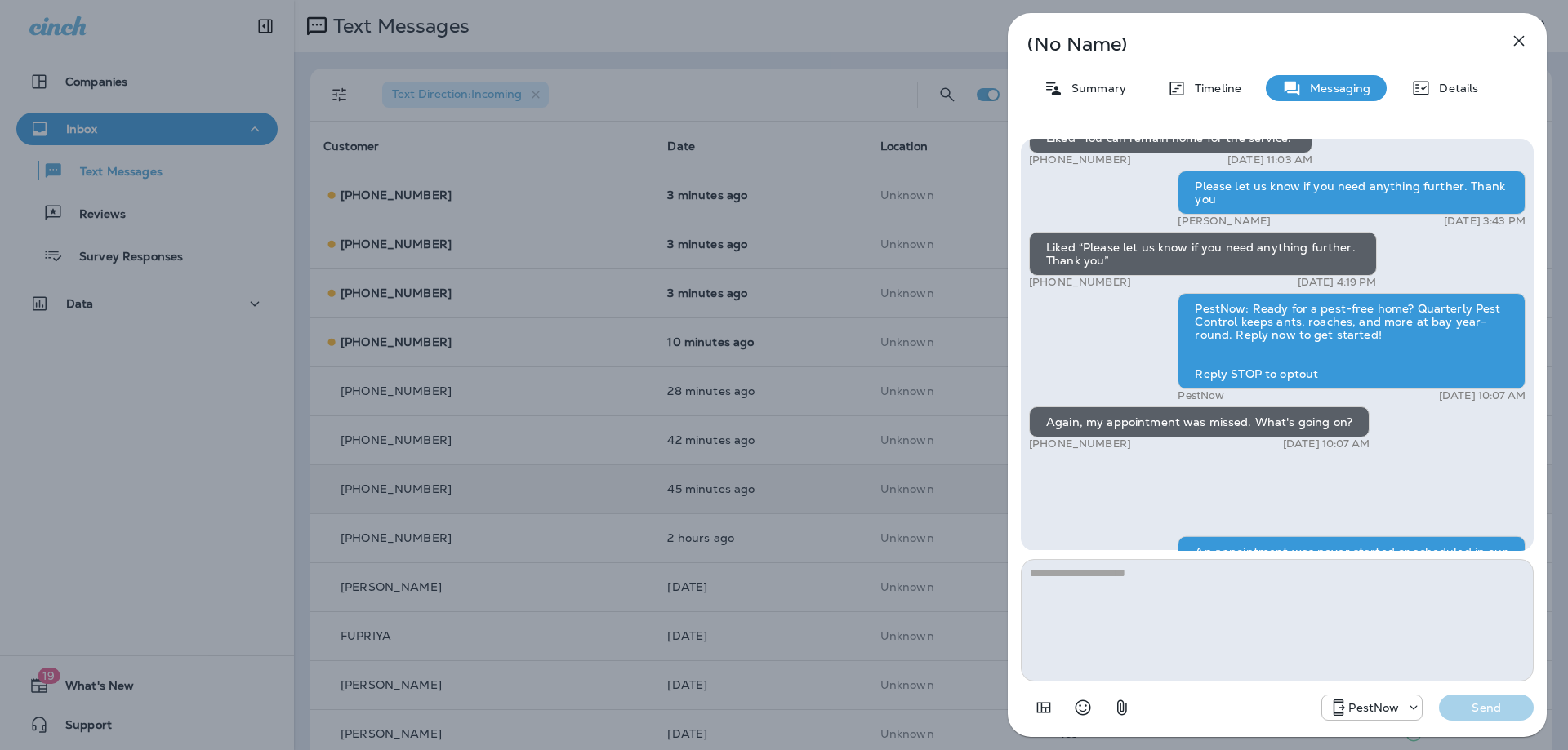
click at [1504, 701] on div "PestNow Send" at bounding box center [1427, 707] width 212 height 26
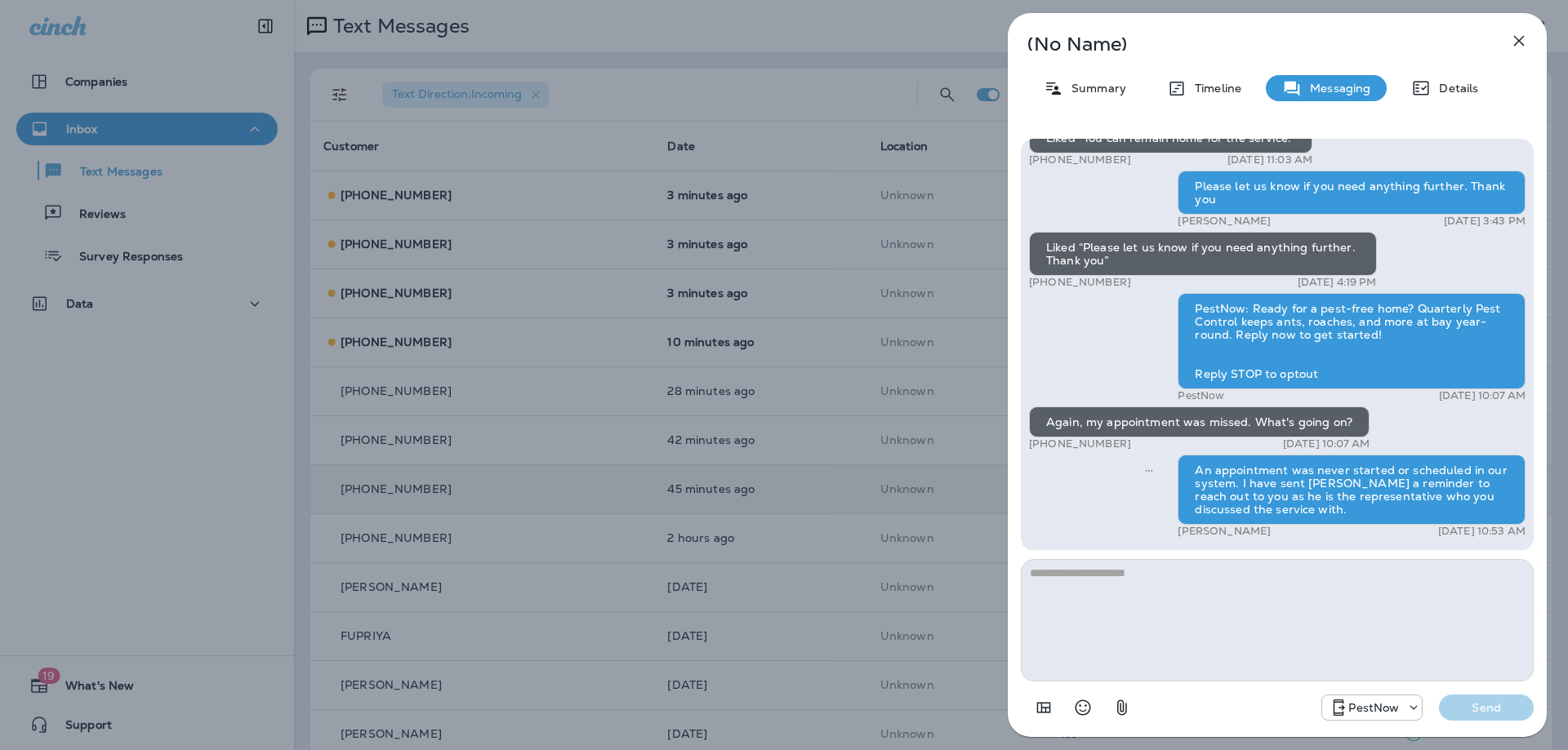
click at [1517, 43] on icon "button" at bounding box center [1518, 40] width 19 height 19
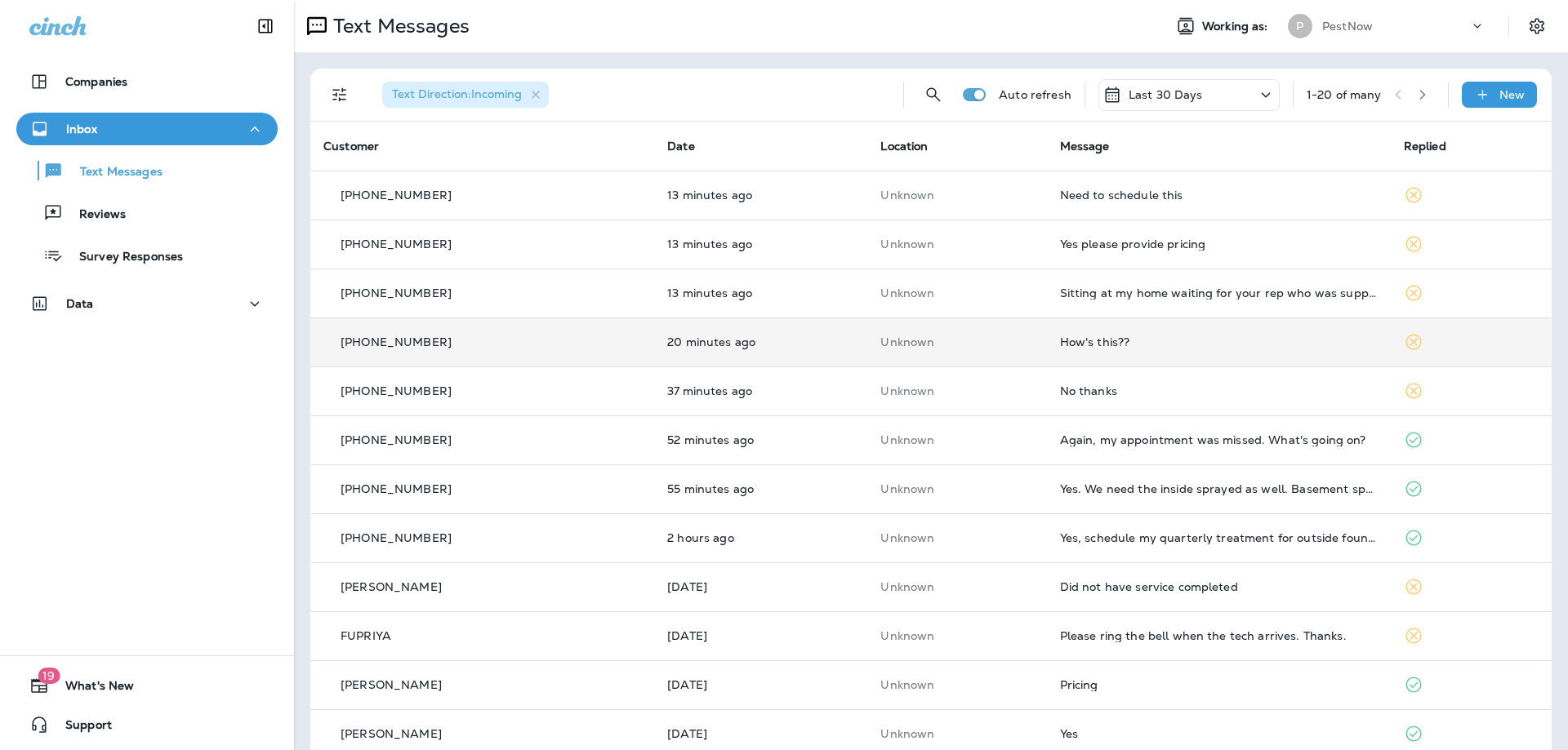
click at [1060, 338] on div "How's this??" at bounding box center [1218, 342] width 317 height 13
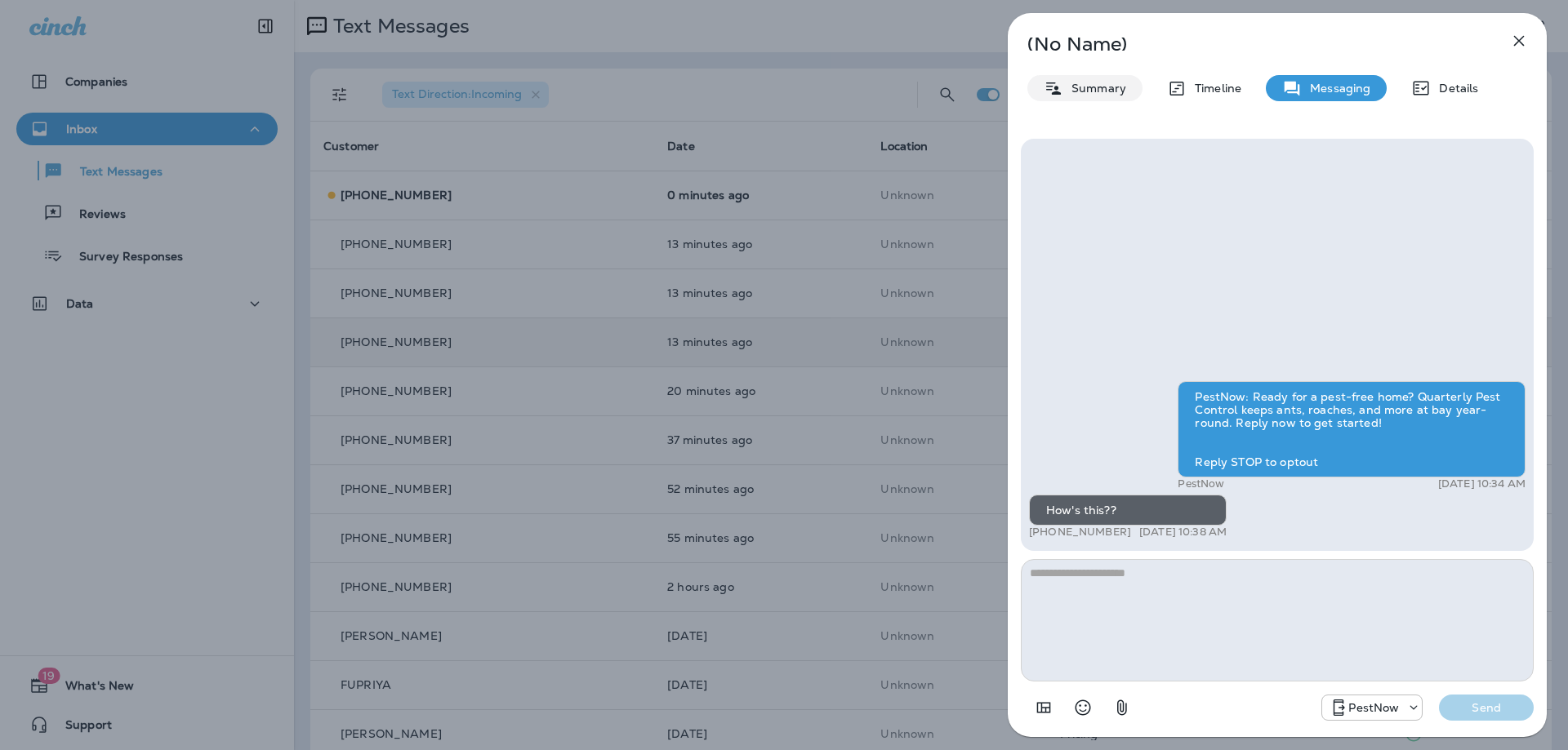
click at [1086, 94] on p "Summary" at bounding box center [1094, 88] width 63 height 13
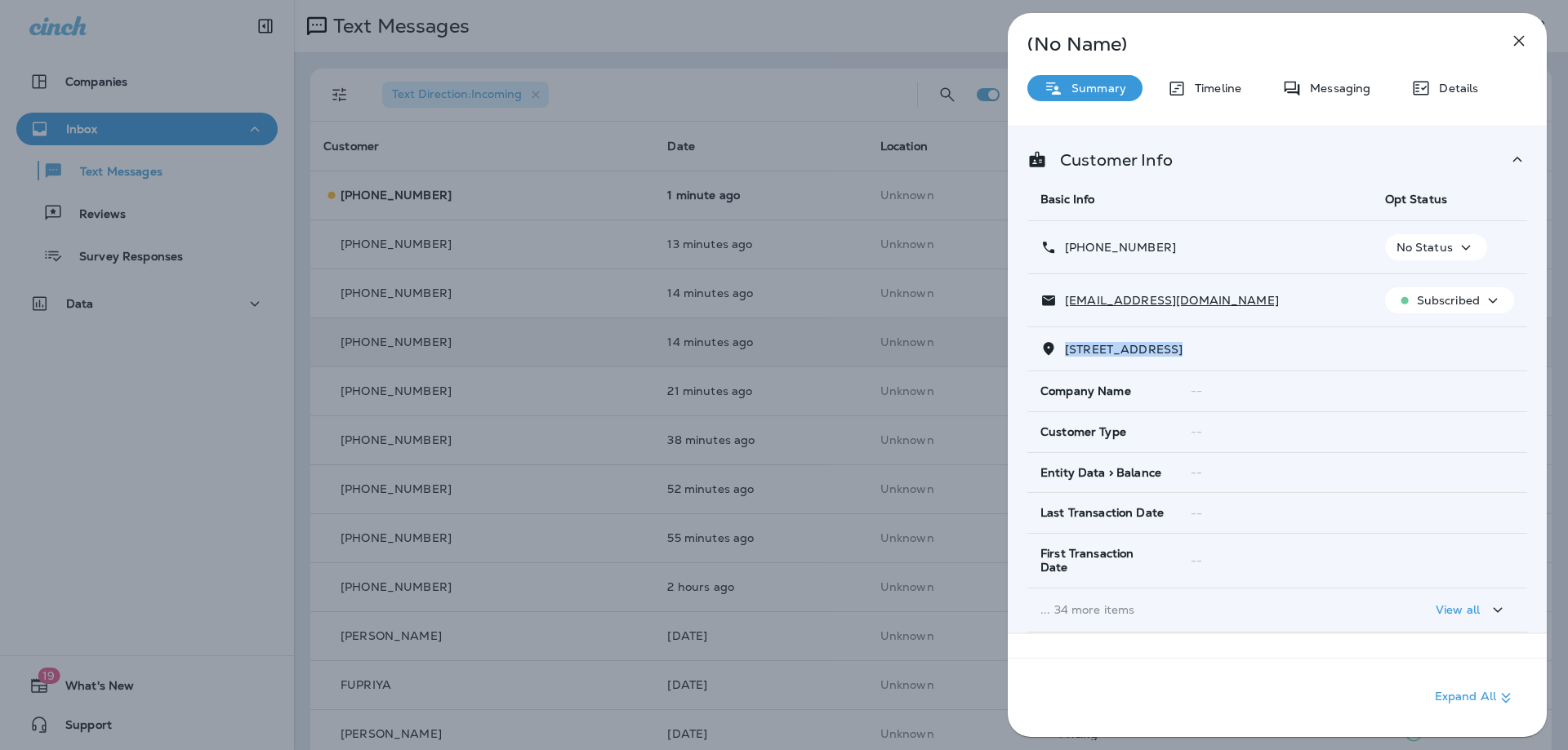
drag, startPoint x: 1176, startPoint y: 348, endPoint x: 1066, endPoint y: 354, distance: 110.2
click at [1066, 354] on span "6919 ROLLING ROAD, , WEST SPRINGFIELD, VA 22152" at bounding box center [1123, 348] width 118 height 14
copy span "6919 ROLLING ROA"
click at [1338, 78] on div "Messaging" at bounding box center [1325, 88] width 120 height 26
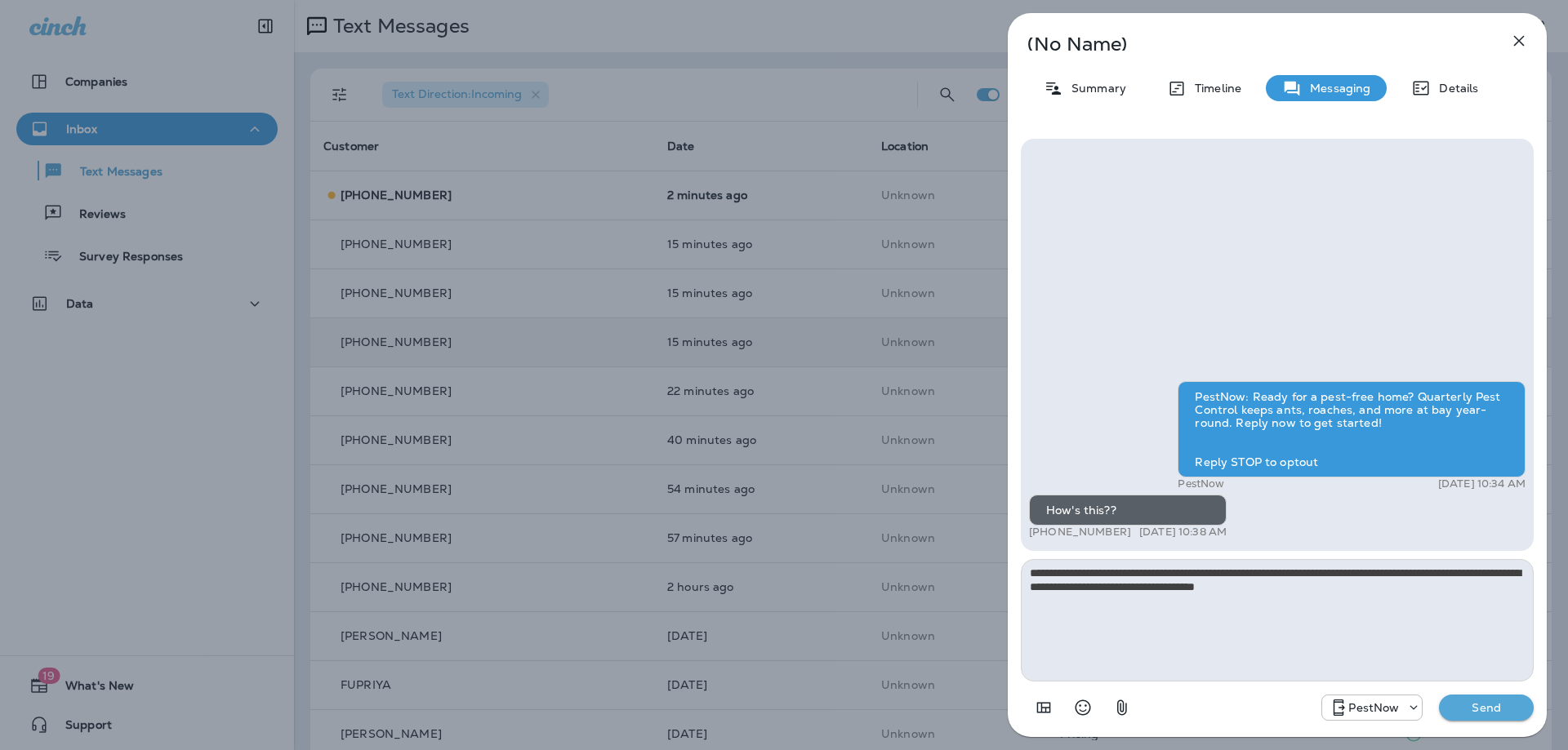
drag, startPoint x: 1379, startPoint y: 589, endPoint x: 954, endPoint y: 560, distance: 426.0
click at [954, 560] on div "**********" at bounding box center [784, 375] width 1568 height 750
type textarea "**********"
click at [1497, 708] on p "Send" at bounding box center [1485, 707] width 68 height 14
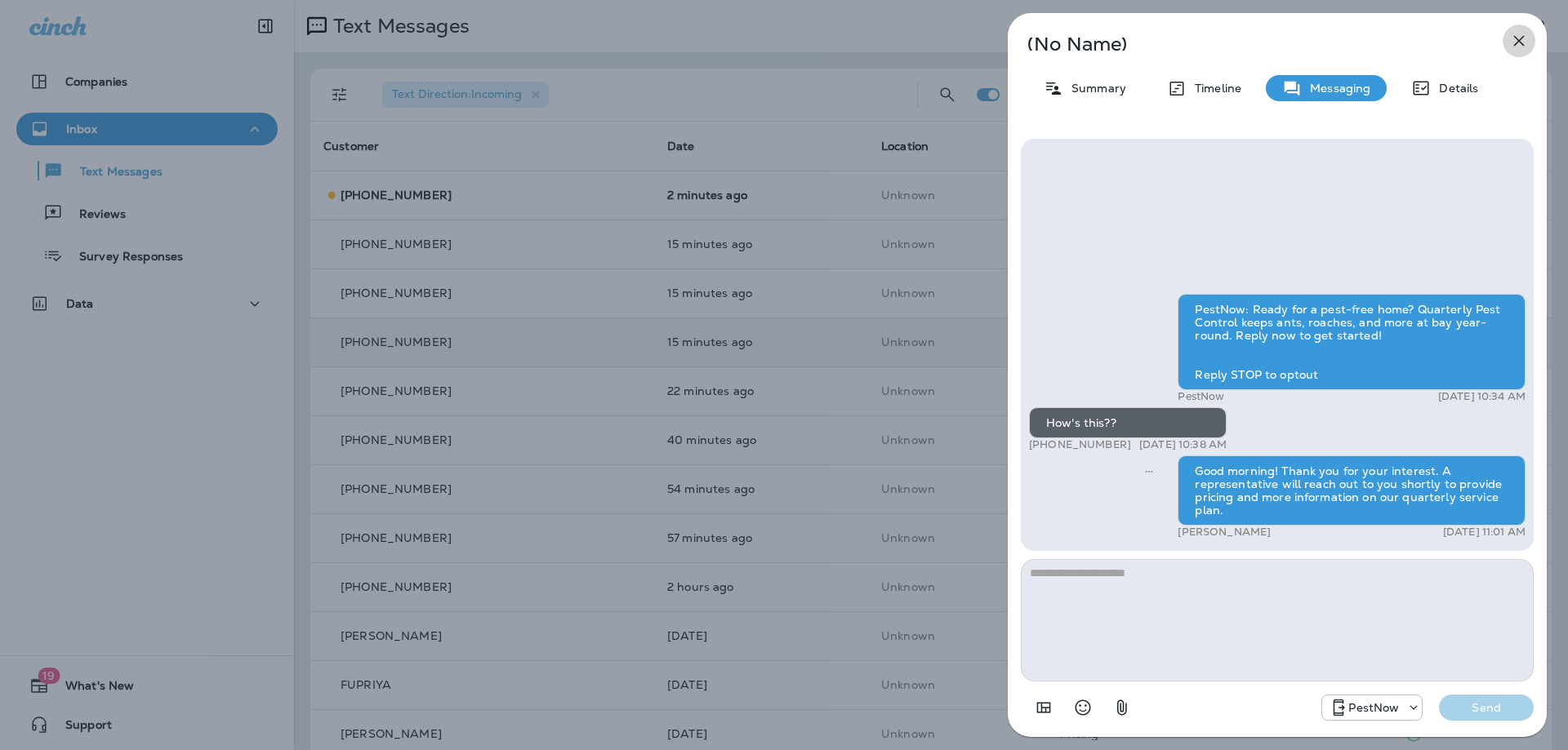
click at [1516, 42] on icon "button" at bounding box center [1519, 41] width 11 height 11
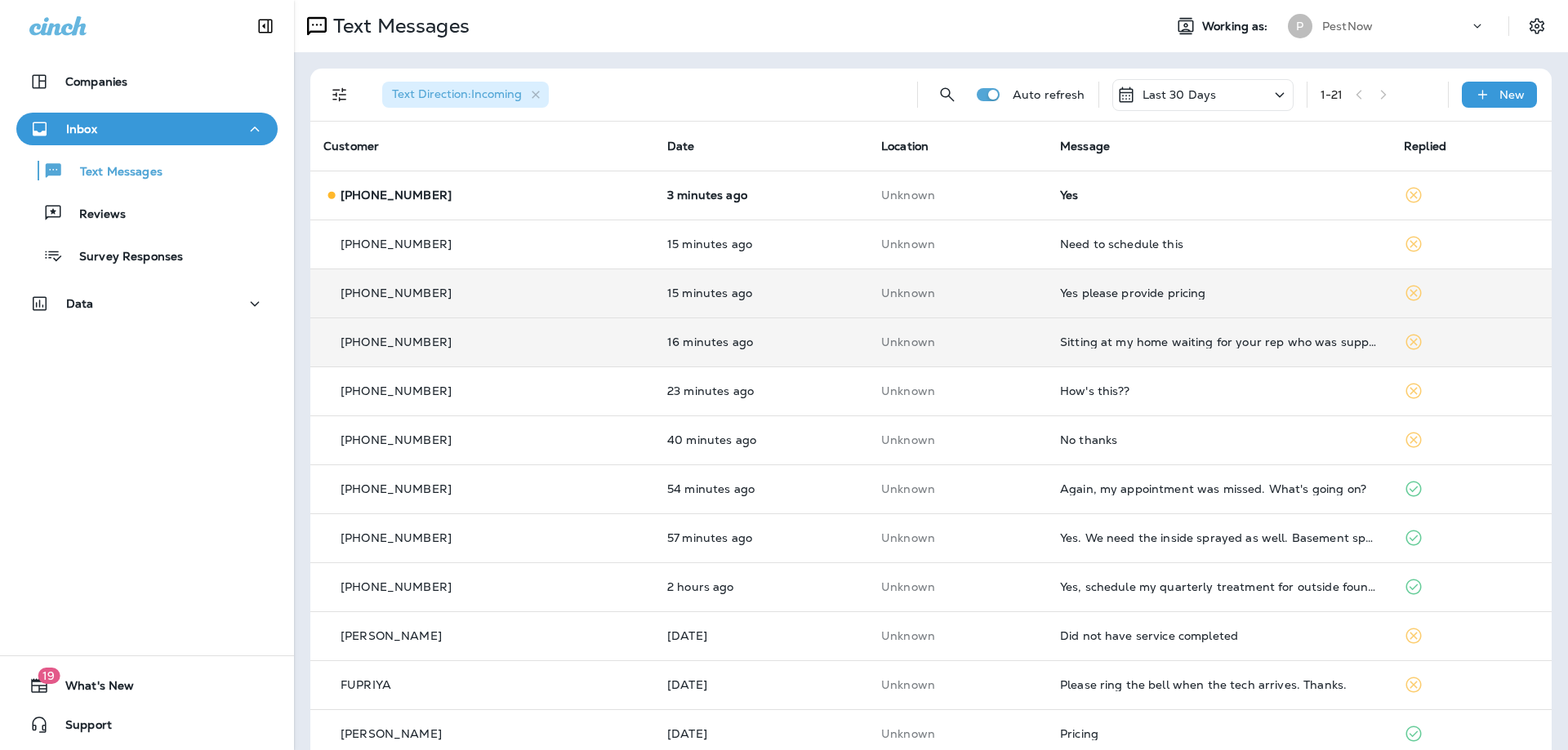
click at [1150, 301] on td "Yes please provide pricing" at bounding box center [1219, 293] width 344 height 49
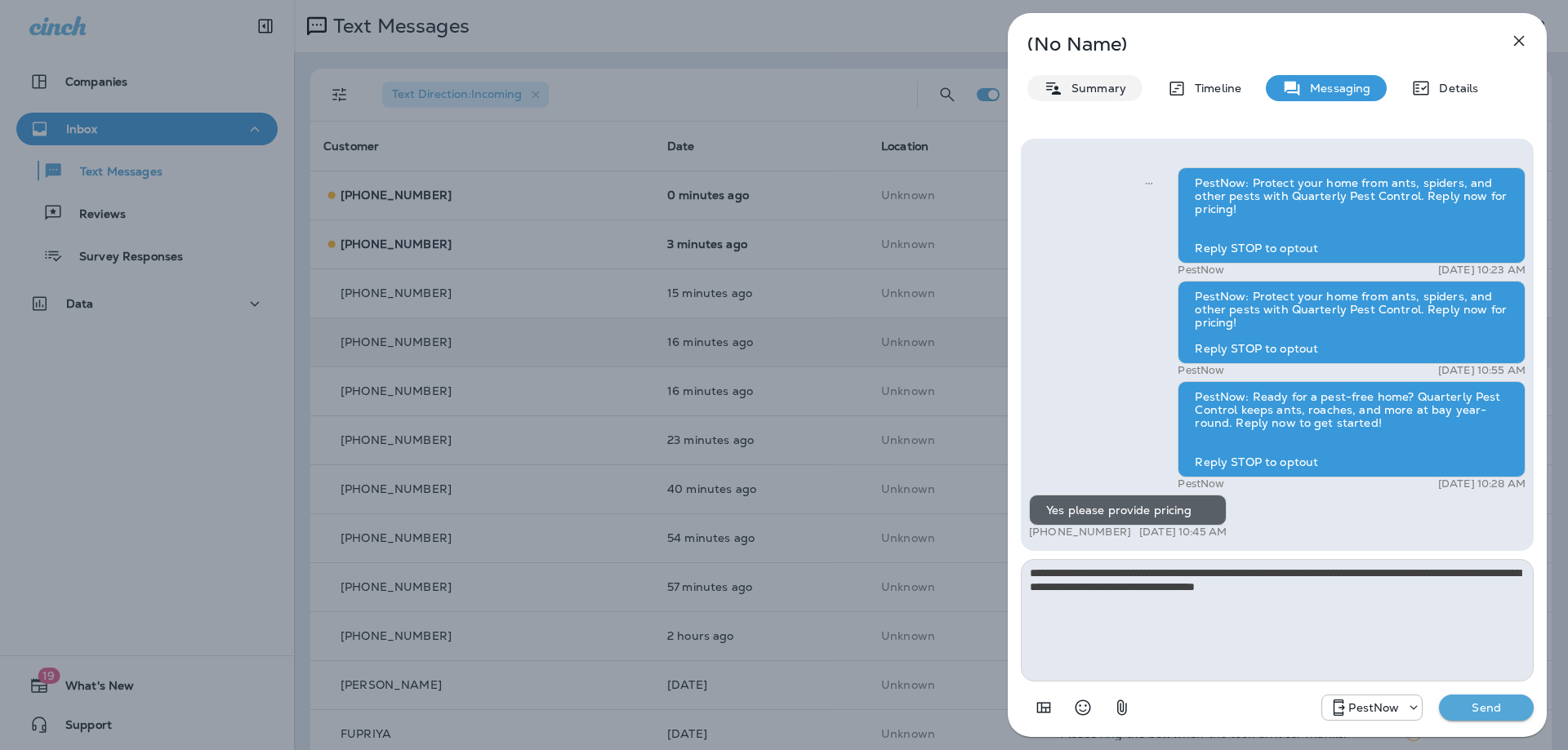
type textarea "**********"
click at [1097, 92] on p "Summary" at bounding box center [1094, 88] width 63 height 13
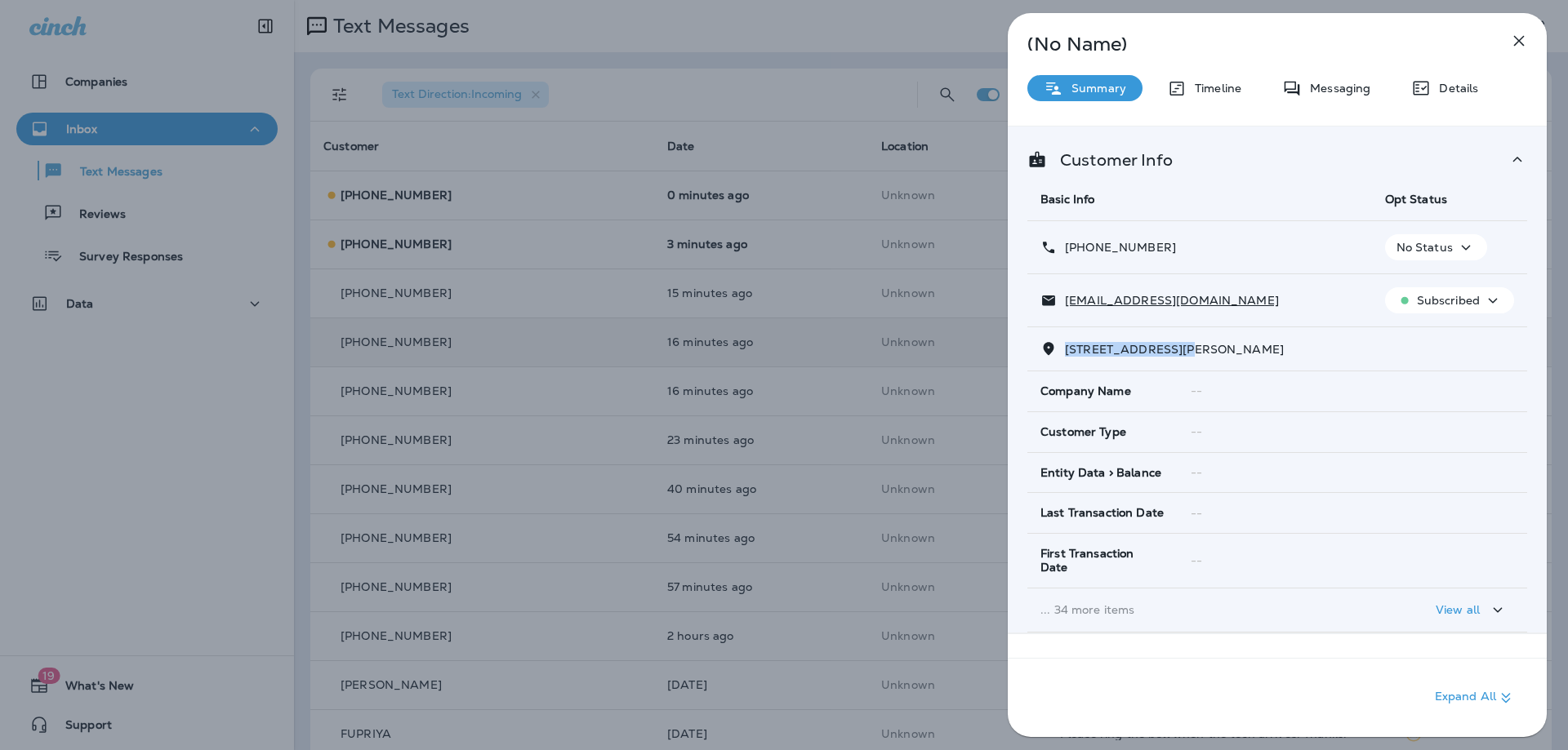
drag, startPoint x: 1187, startPoint y: 348, endPoint x: 1064, endPoint y: 348, distance: 123.0
click at [1064, 348] on span "5937 GRACE LEE AVENUE, , SYKESVILLE, MD 21784" at bounding box center [1174, 348] width 219 height 14
copy span "5937 GRACE LEE AVE"
click at [1515, 36] on icon "button" at bounding box center [1518, 40] width 19 height 19
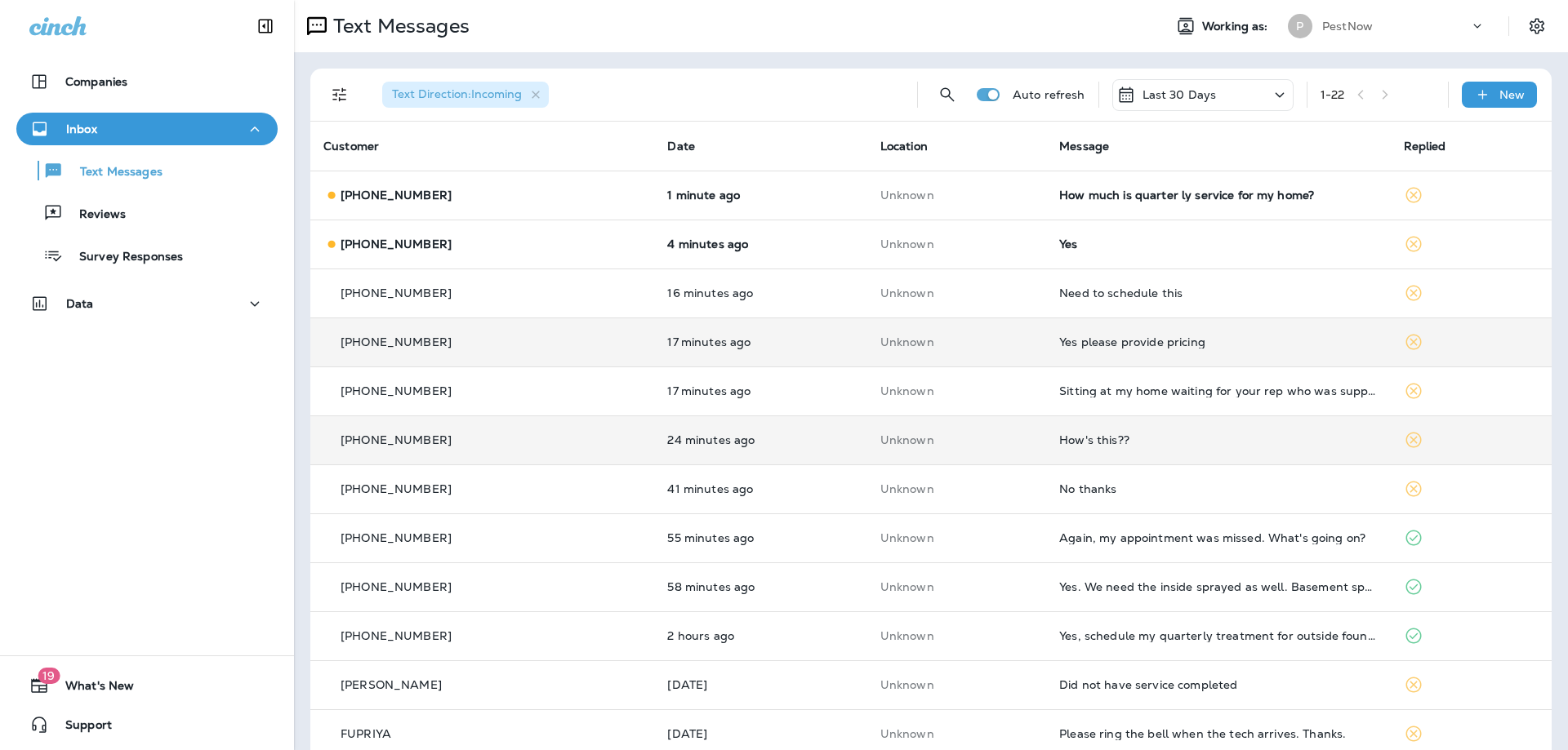
click at [1272, 440] on div "How's this??" at bounding box center [1218, 440] width 317 height 13
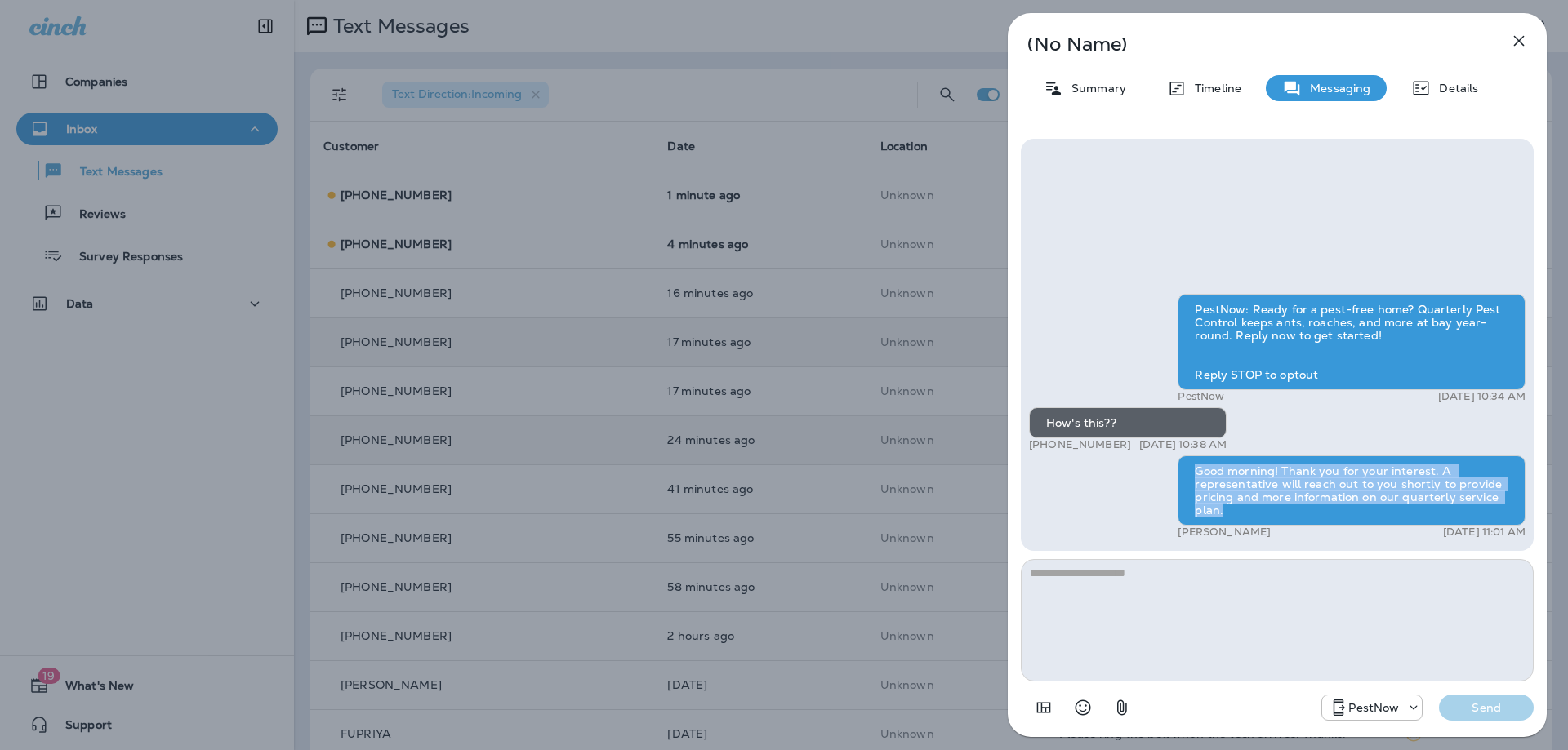
drag, startPoint x: 1194, startPoint y: 467, endPoint x: 1269, endPoint y: 512, distance: 87.5
click at [1269, 512] on div "Good morning! Thank you for your interest. A representative will reach out to y…" at bounding box center [1351, 490] width 348 height 70
copy div "Good morning! Thank you for your interest. A representative will reach out to y…"
click at [1514, 38] on icon "button" at bounding box center [1518, 40] width 19 height 19
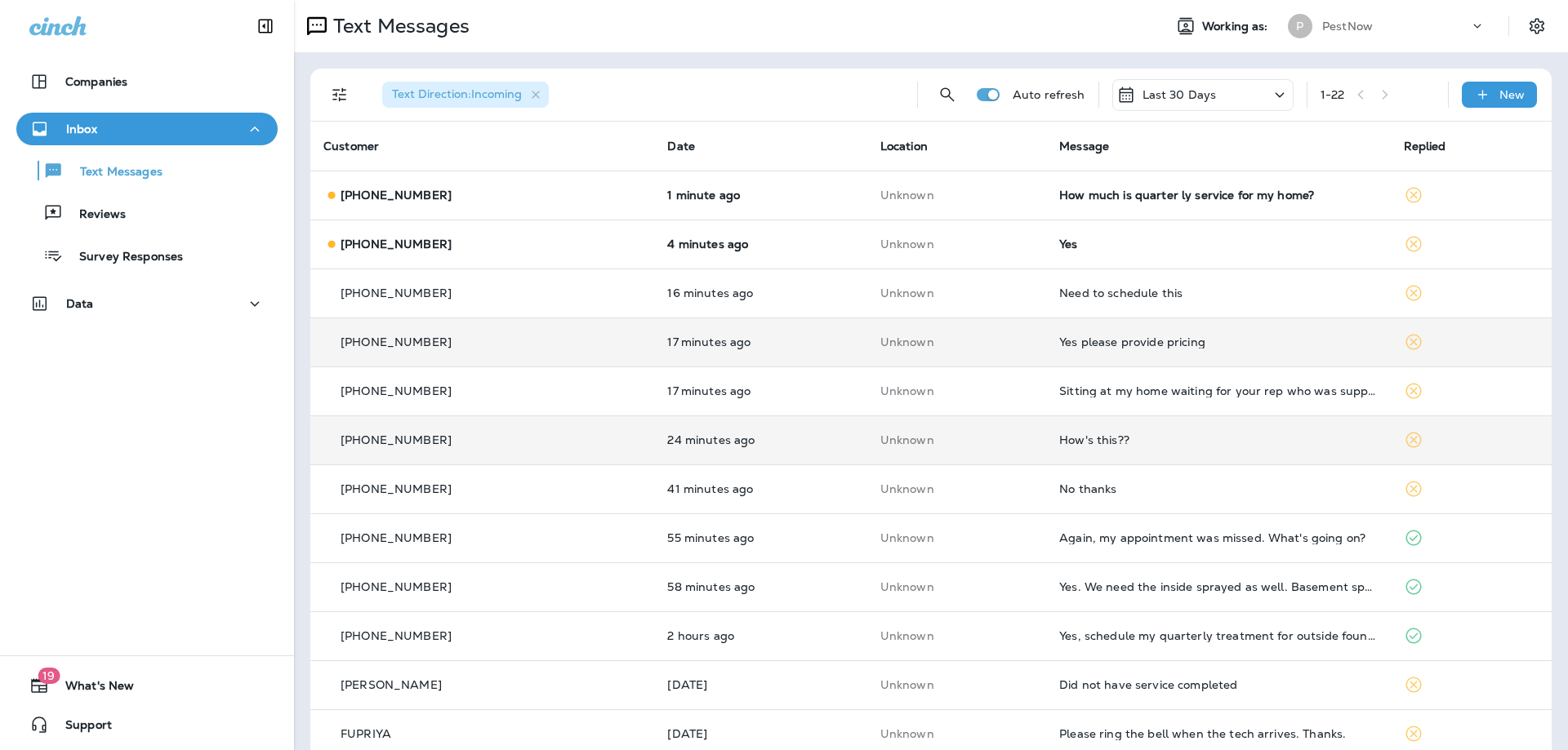
click at [1194, 338] on div "Yes please provide pricing" at bounding box center [1218, 342] width 317 height 13
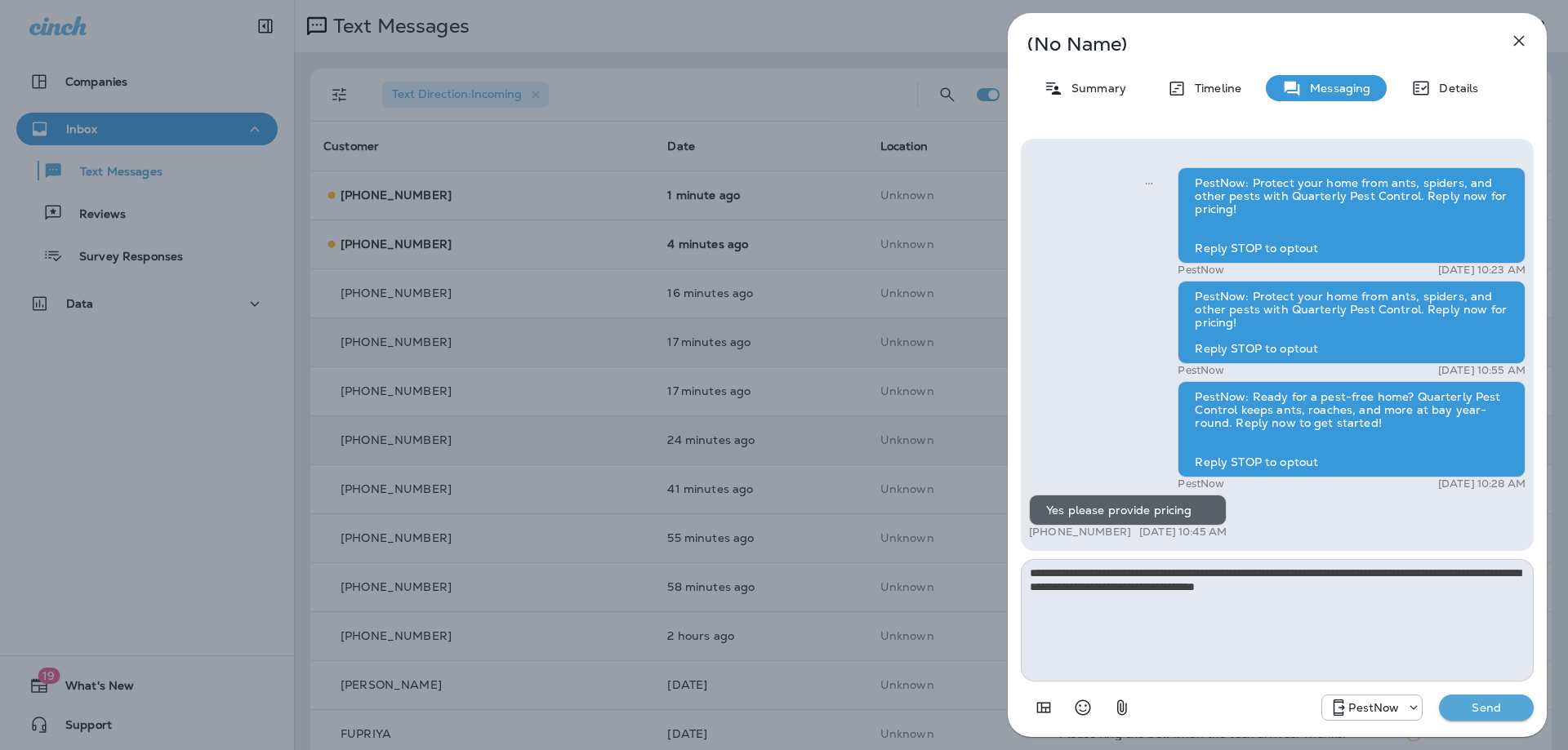
type textarea "**********"
click at [1463, 701] on p "Send" at bounding box center [1485, 707] width 68 height 14
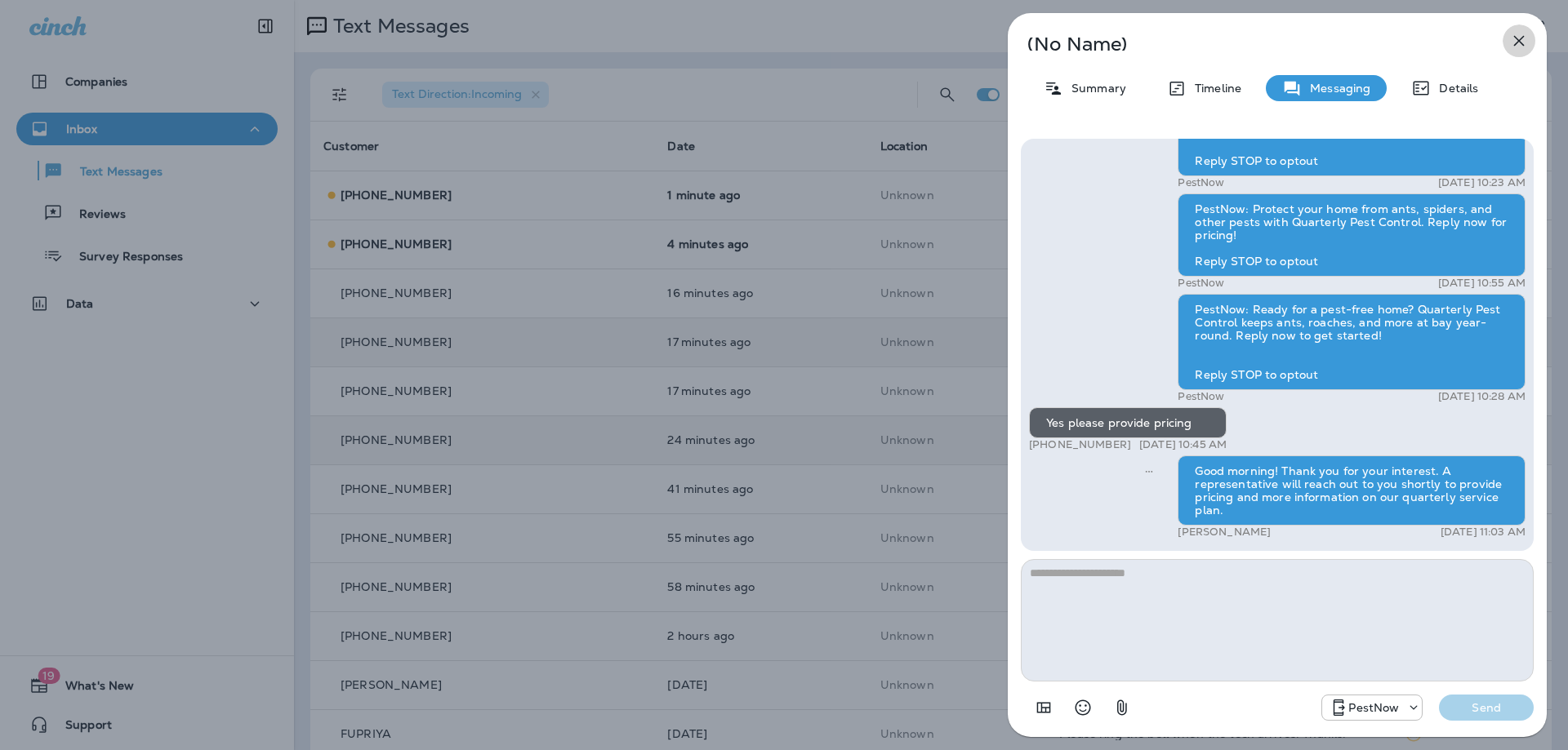
click at [1515, 29] on button "button" at bounding box center [1518, 40] width 33 height 33
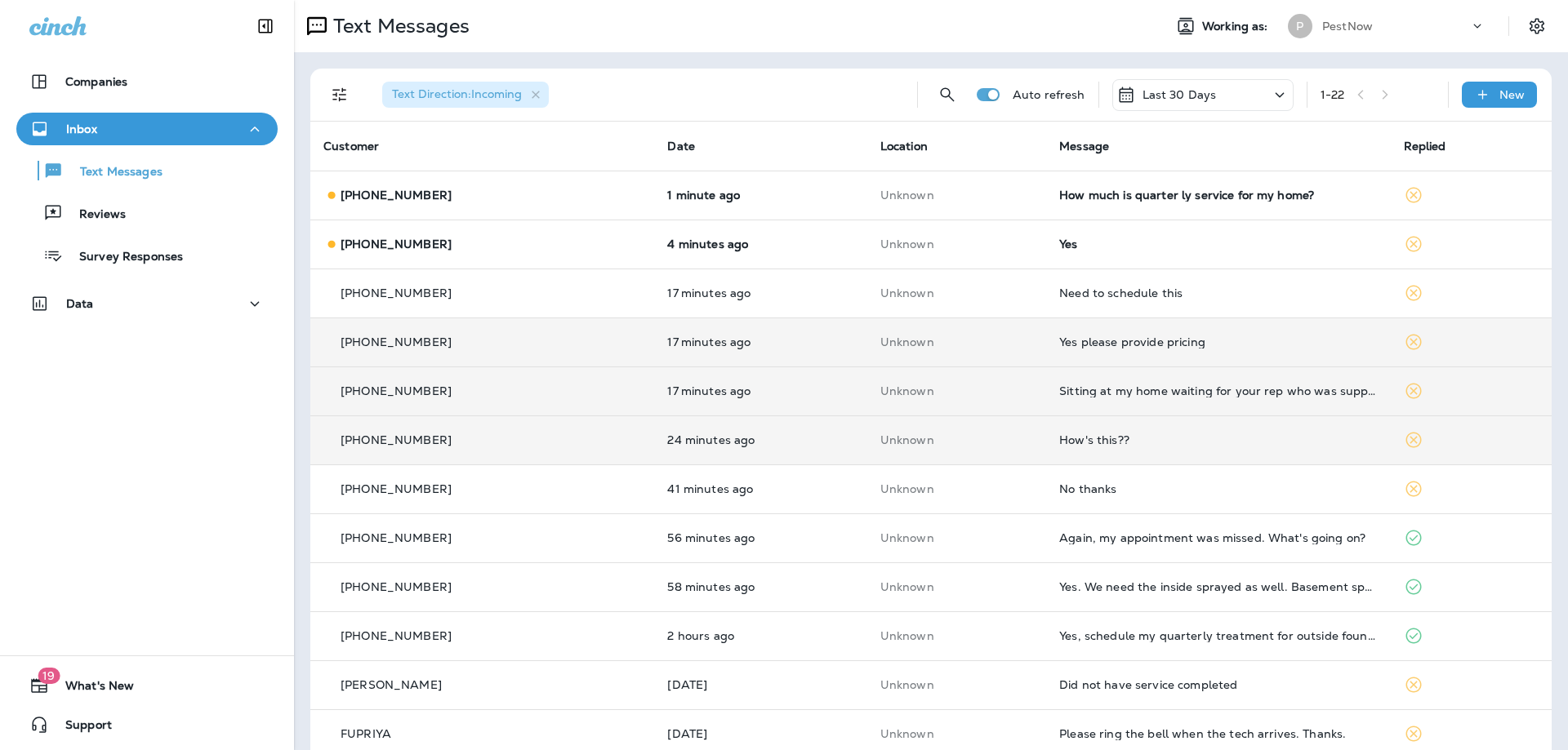
click at [1262, 399] on td "Sitting at my home waiting for your rep who was supposed to be here between 8-1…" at bounding box center [1218, 391] width 344 height 49
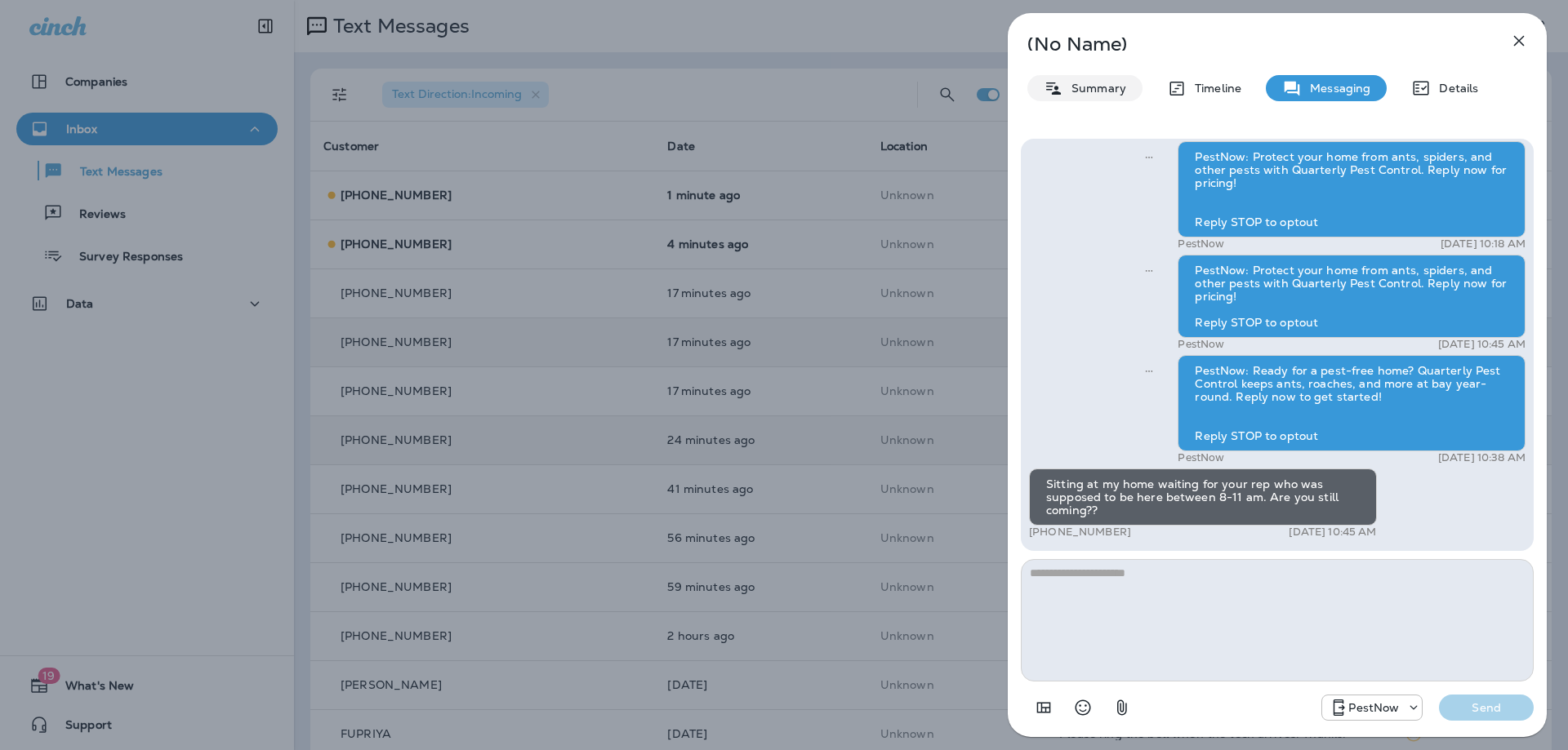
click at [1096, 89] on p "Summary" at bounding box center [1094, 88] width 63 height 13
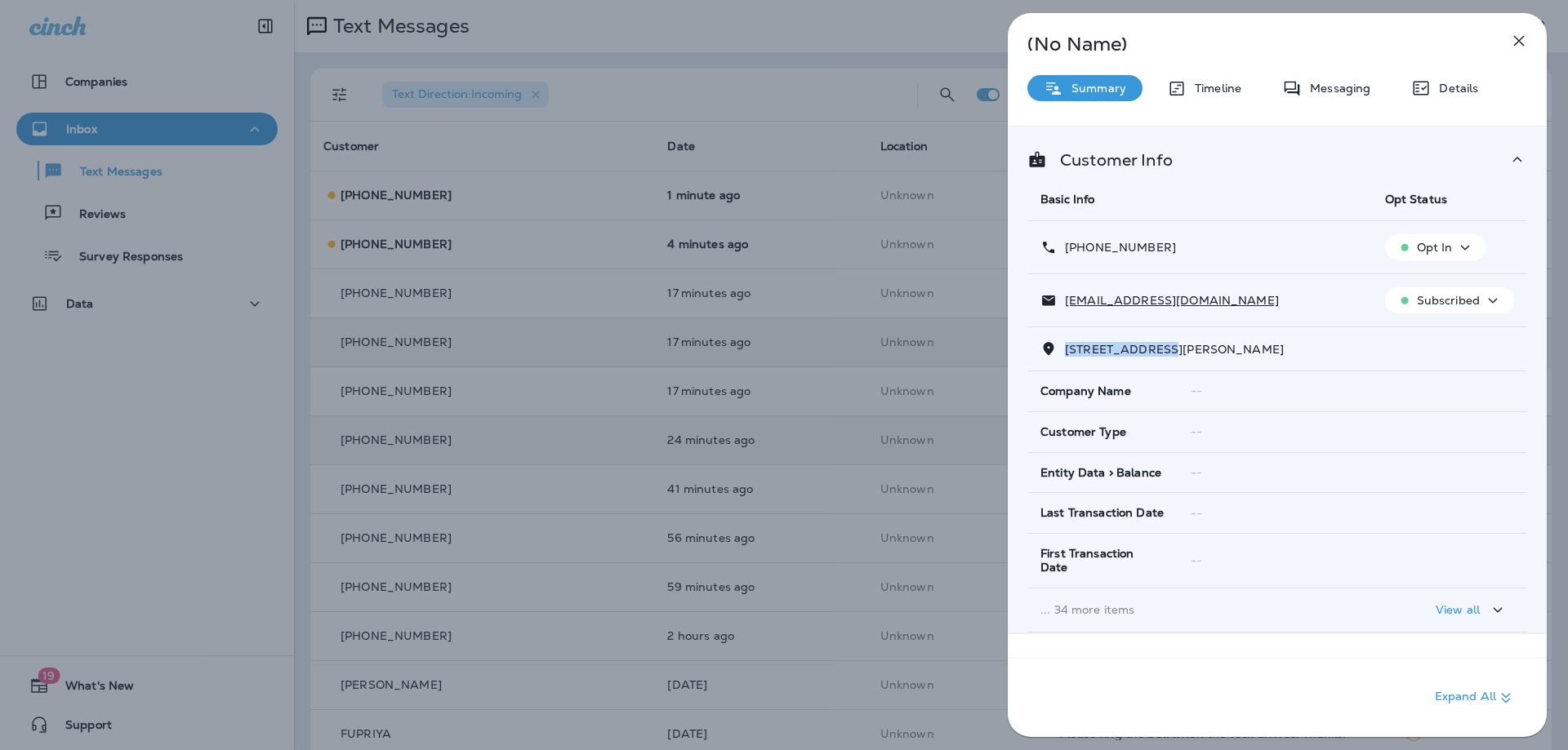
drag, startPoint x: 1178, startPoint y: 343, endPoint x: 1065, endPoint y: 346, distance: 113.0
click at [1065, 346] on span "305 MONTERA AVENUE, , FREDERICKSBURG, VA 22406" at bounding box center [1174, 348] width 219 height 14
copy span "305 MONTERA AVE"
click at [1518, 43] on icon "button" at bounding box center [1518, 40] width 19 height 19
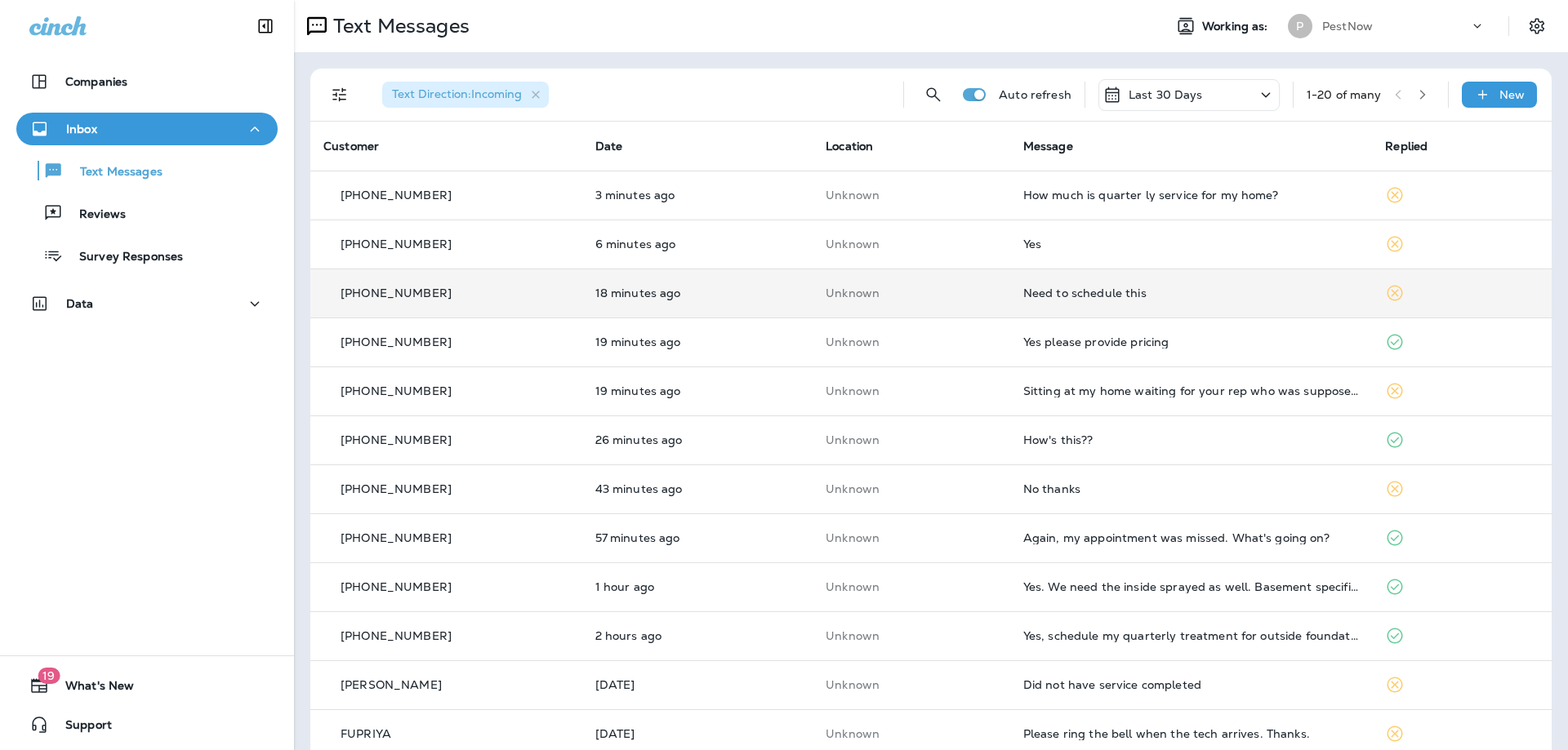
click at [1189, 301] on td "Need to schedule this" at bounding box center [1191, 293] width 362 height 49
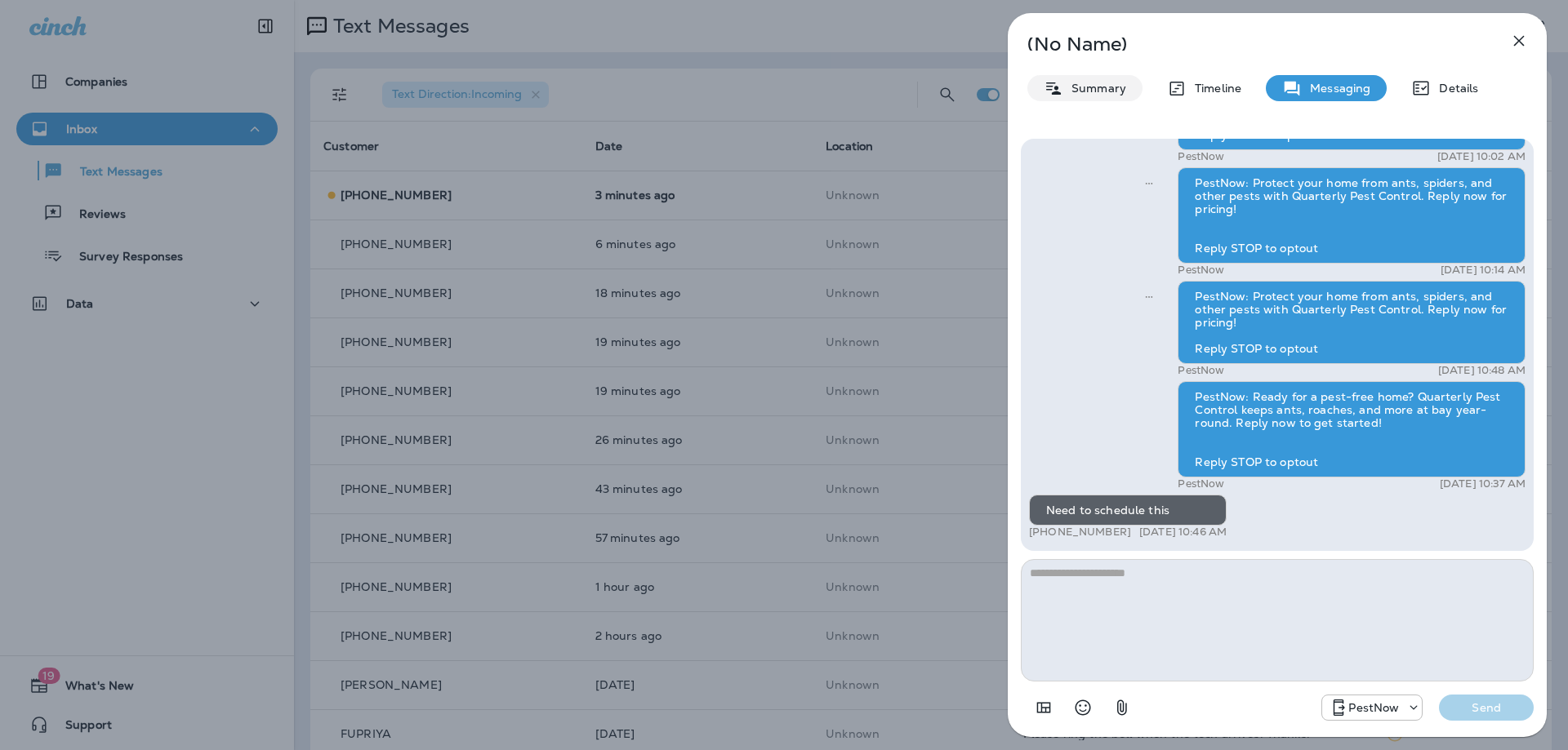
click at [1076, 89] on p "Summary" at bounding box center [1094, 88] width 63 height 13
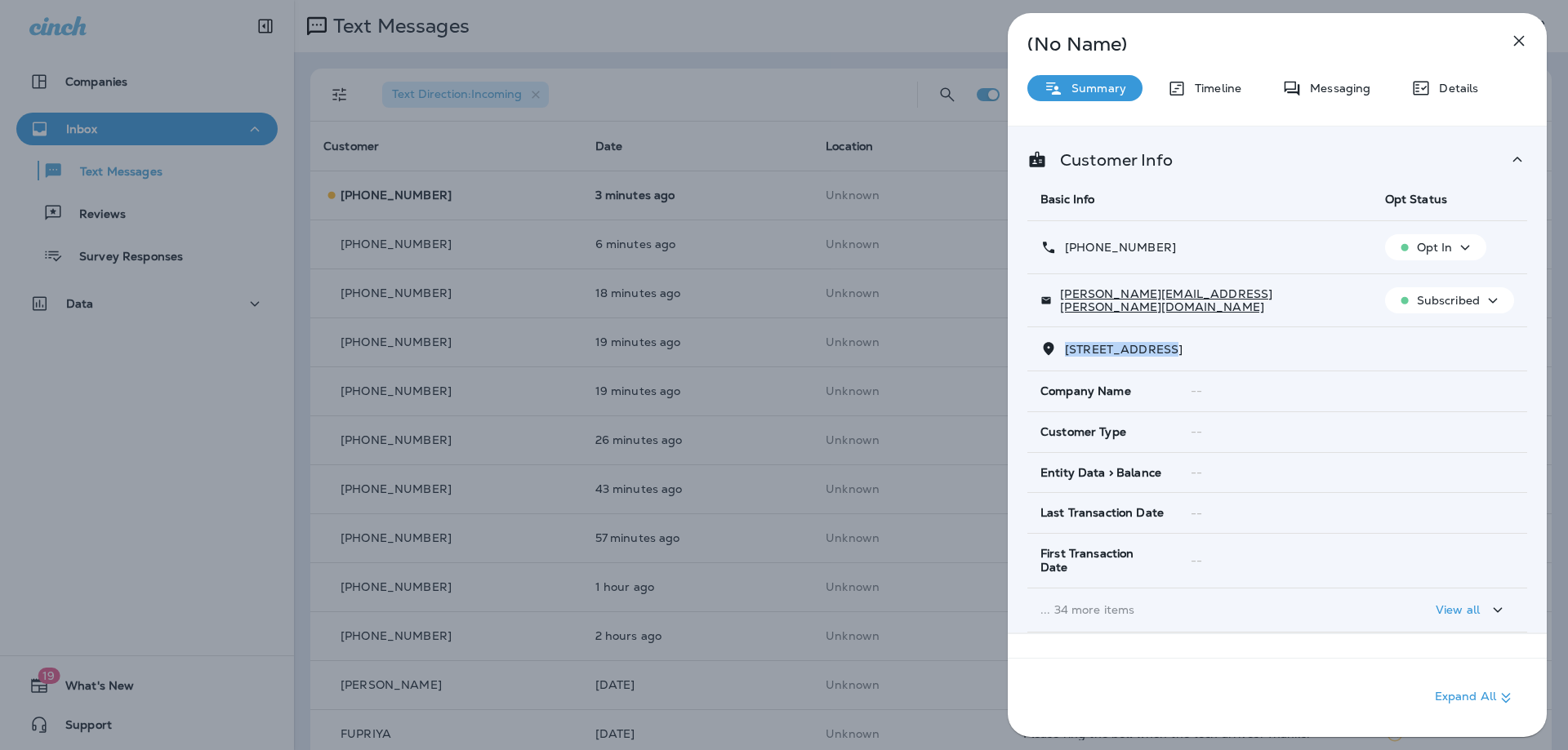
drag, startPoint x: 1166, startPoint y: 348, endPoint x: 1064, endPoint y: 345, distance: 102.0
click at [1064, 345] on p "977 STONEY POINT ROAD, , CUMBERLAND, VA 23040" at bounding box center [1119, 349] width 125 height 13
copy span "977 STONEY POIN"
click at [1517, 39] on icon "button" at bounding box center [1519, 41] width 11 height 11
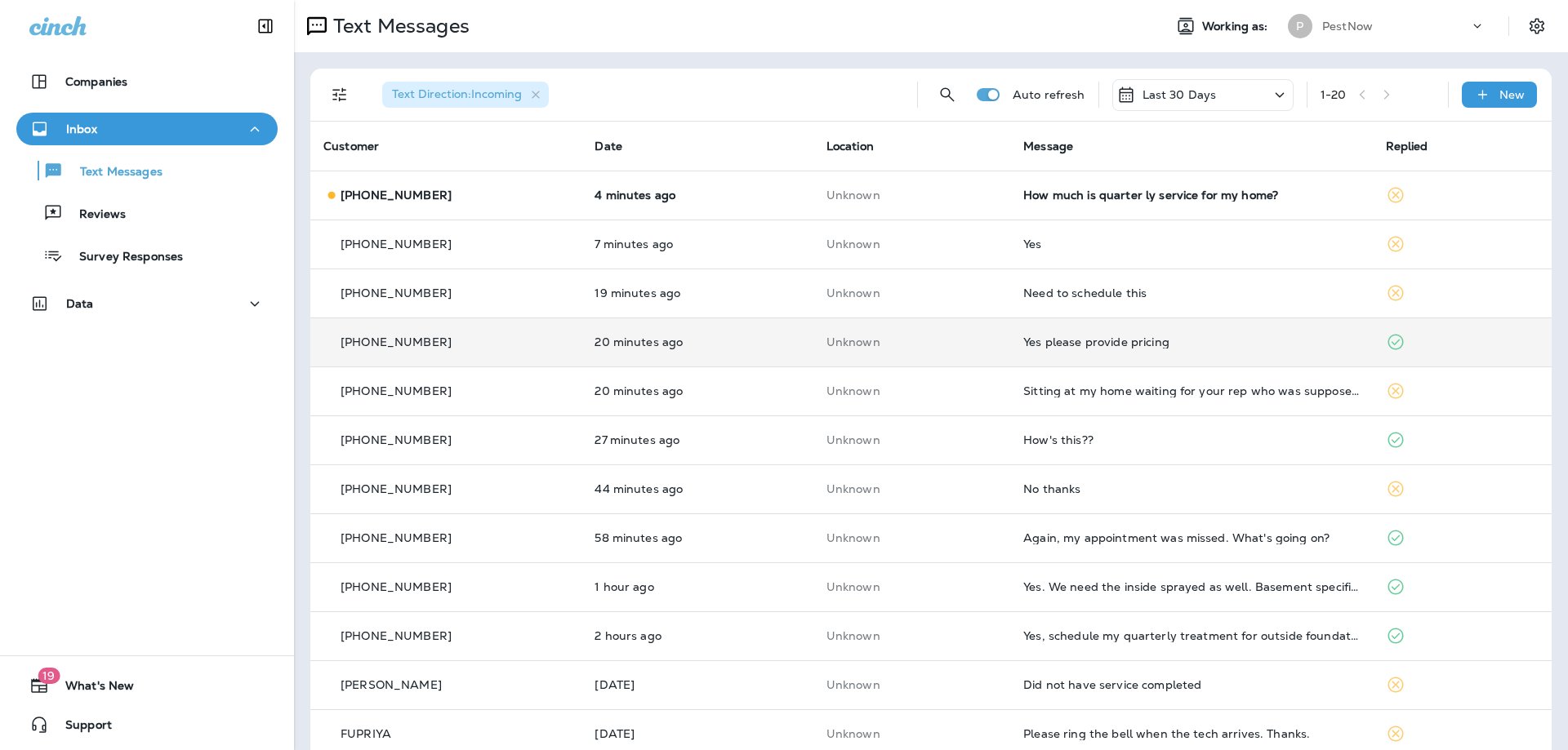
click at [1078, 337] on div "Yes please provide pricing" at bounding box center [1191, 342] width 335 height 13
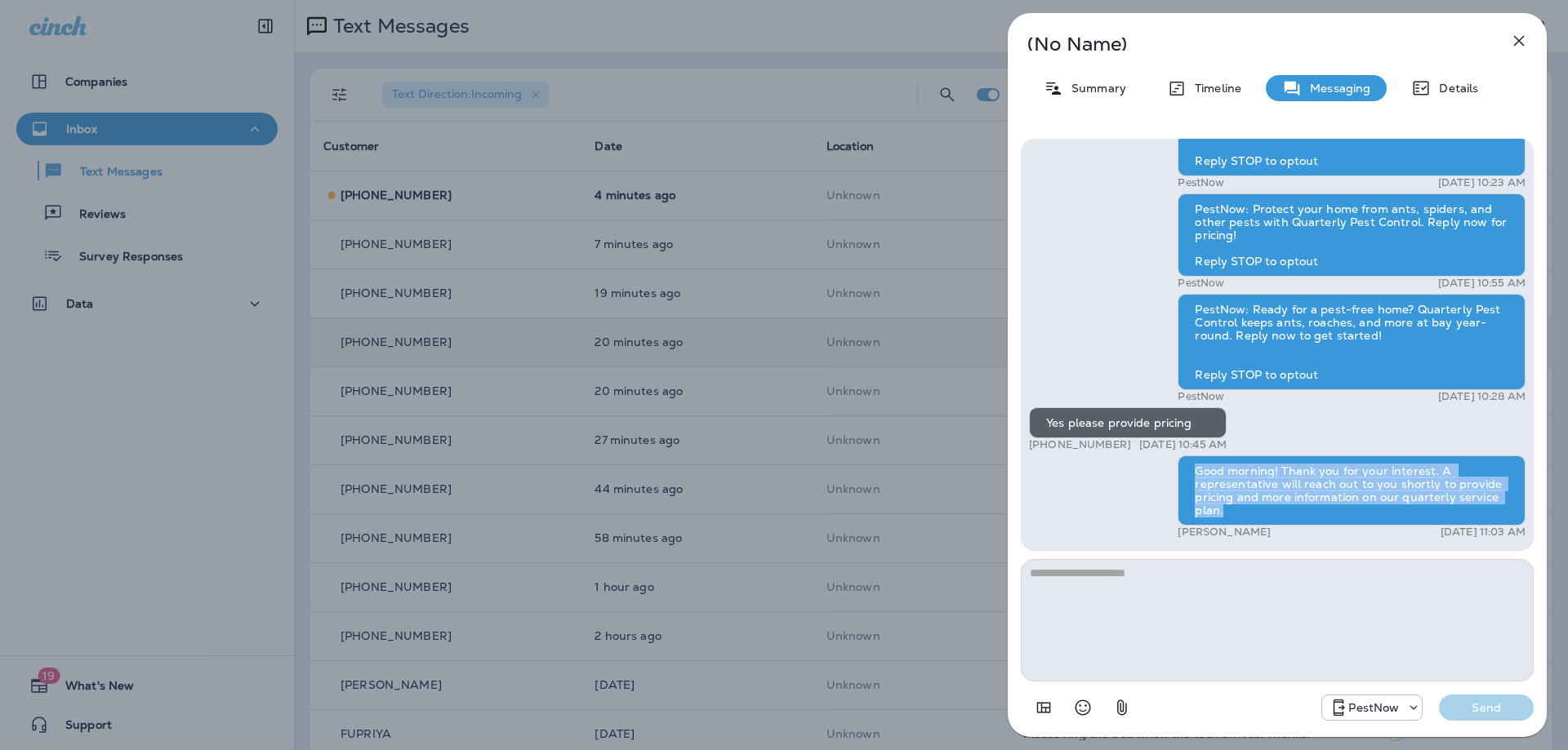
drag, startPoint x: 1194, startPoint y: 471, endPoint x: 1249, endPoint y: 519, distance: 73.0
click at [1249, 519] on div "Good morning! Thank you for your interest. A representative will reach out to y…" at bounding box center [1351, 490] width 348 height 70
copy div "Good morning! Thank you for your interest. A representative will reach out to y…"
click at [1513, 40] on icon "button" at bounding box center [1518, 40] width 19 height 19
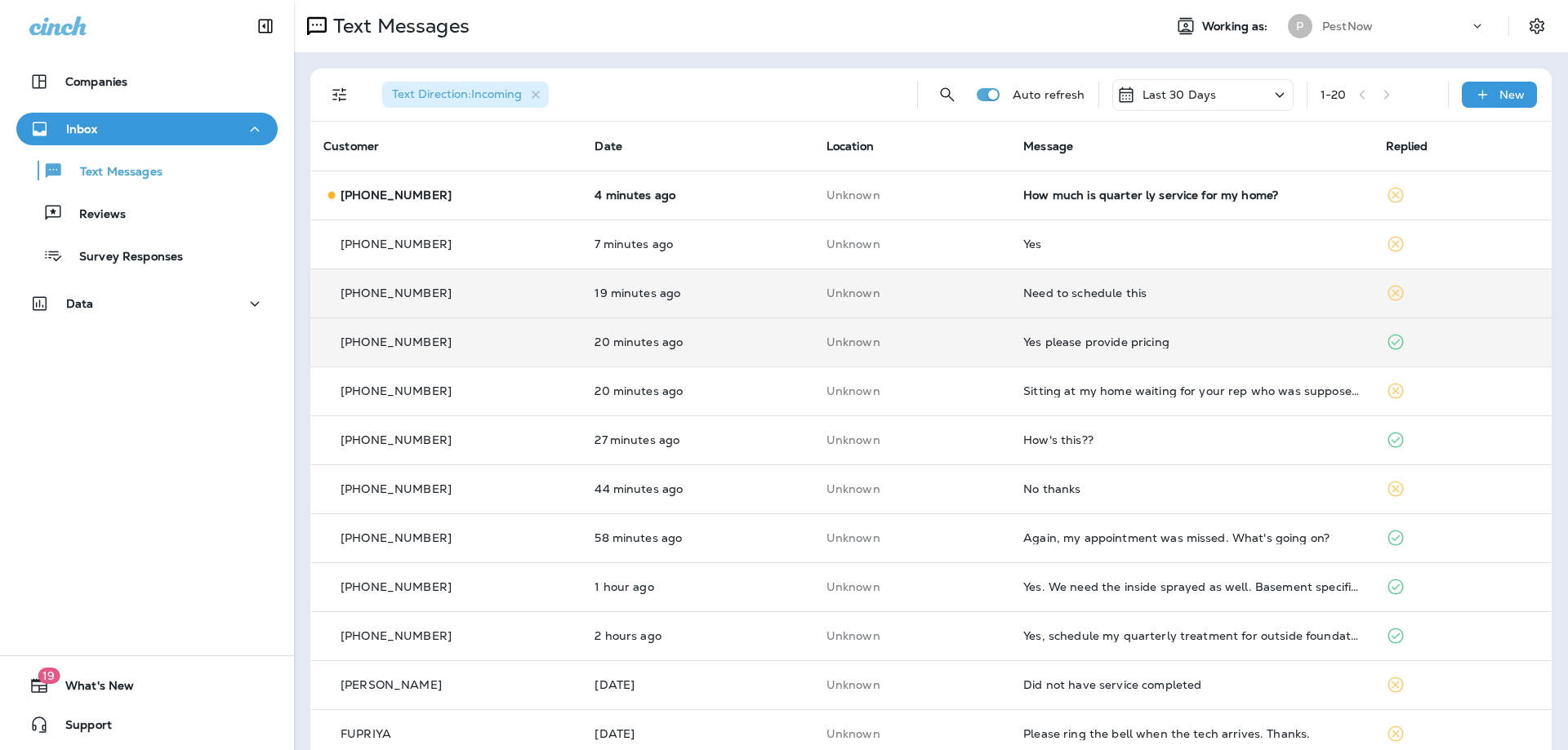
click at [1139, 295] on div "Need to schedule this" at bounding box center [1191, 293] width 335 height 13
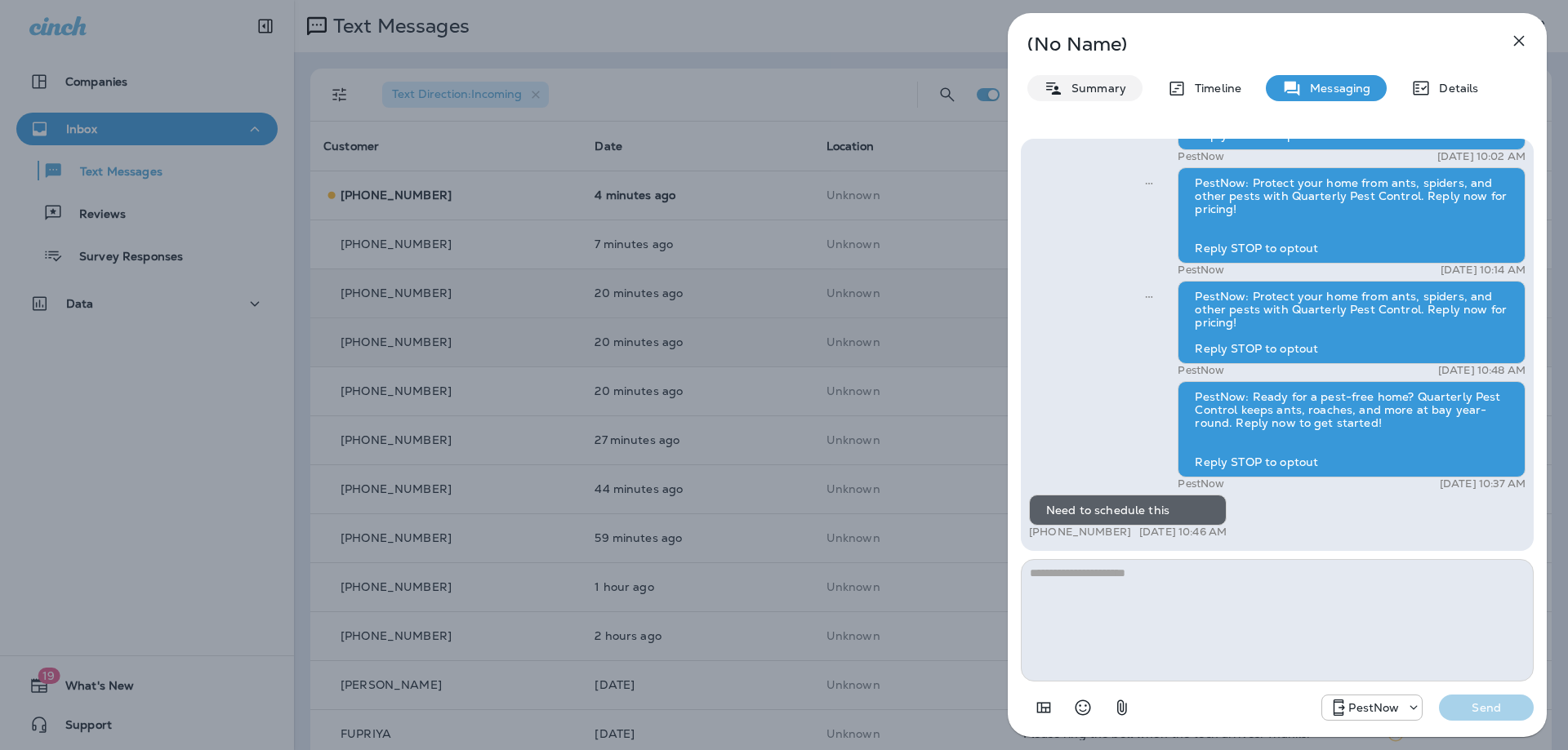
click at [1081, 86] on p "Summary" at bounding box center [1094, 88] width 63 height 13
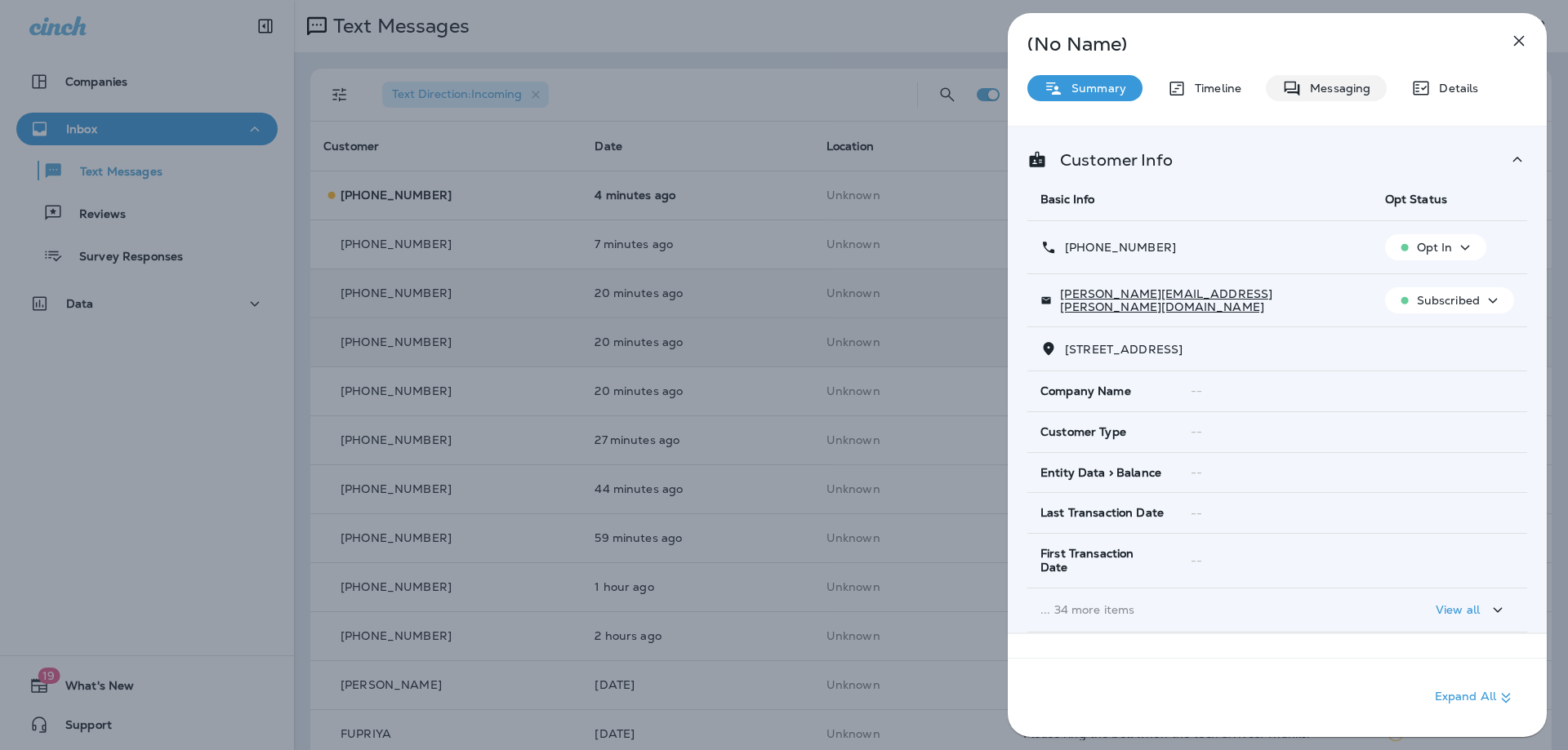
click at [1318, 88] on p "Messaging" at bounding box center [1335, 88] width 68 height 13
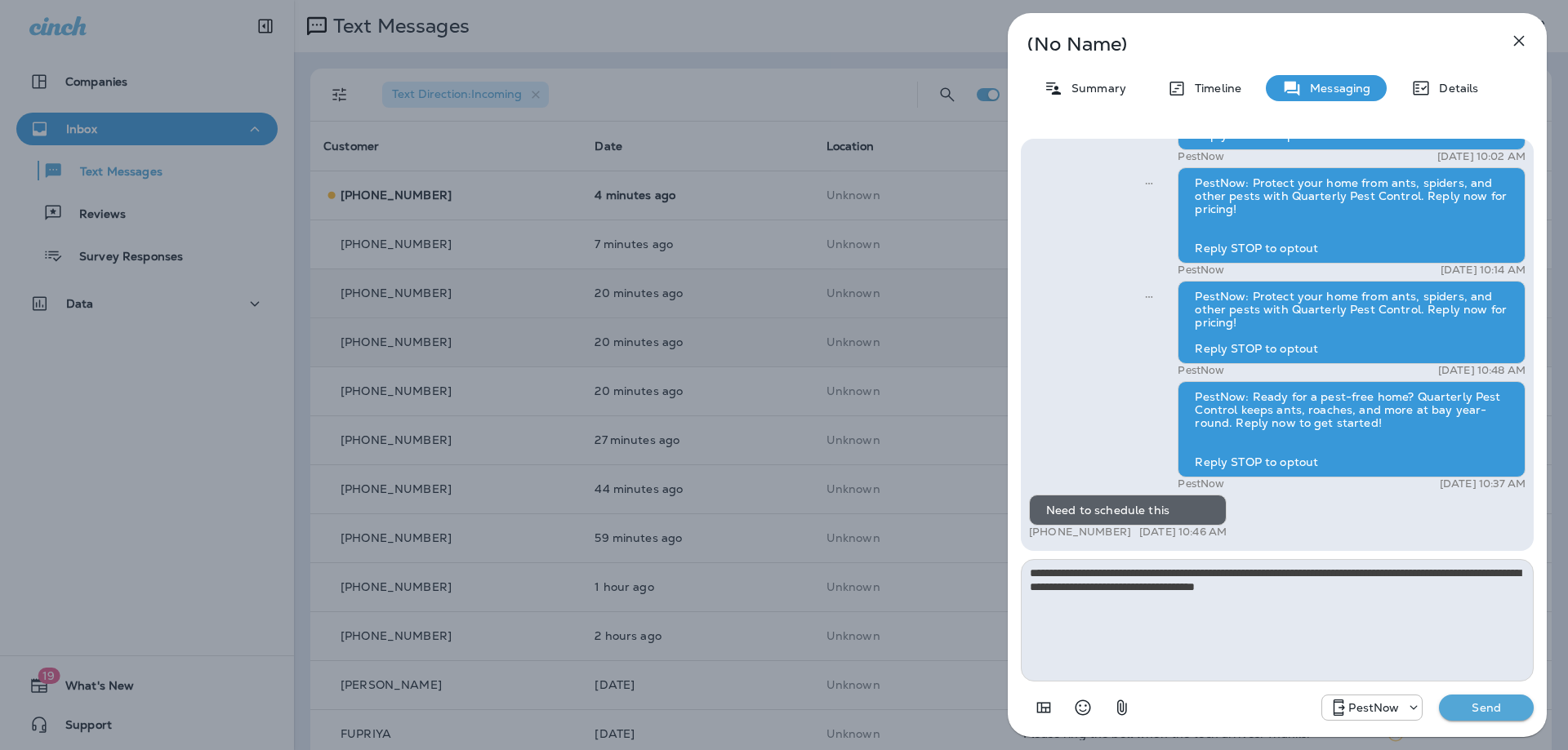
type textarea "**********"
click at [1482, 700] on p "Send" at bounding box center [1485, 707] width 68 height 14
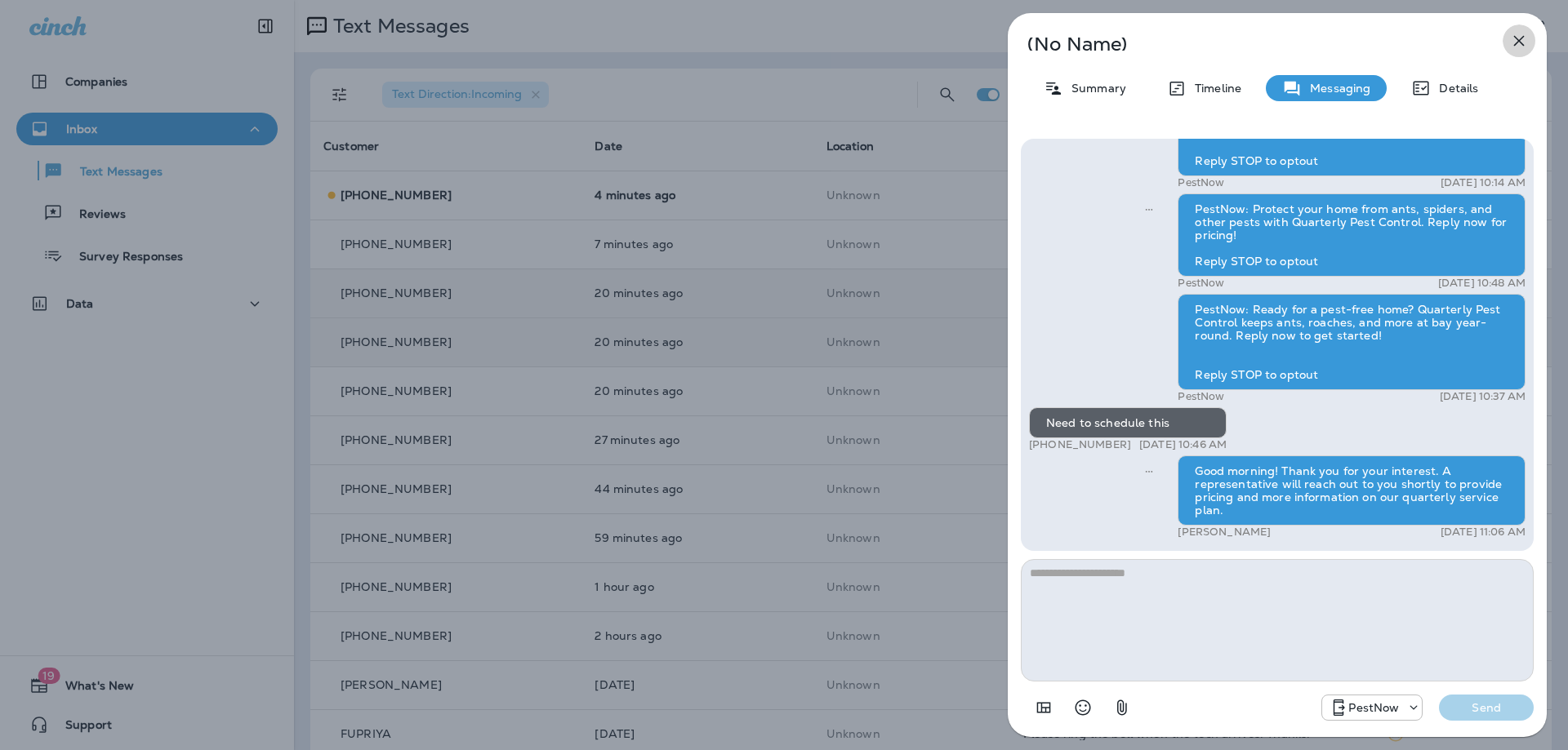
click at [1527, 39] on icon "button" at bounding box center [1518, 40] width 19 height 19
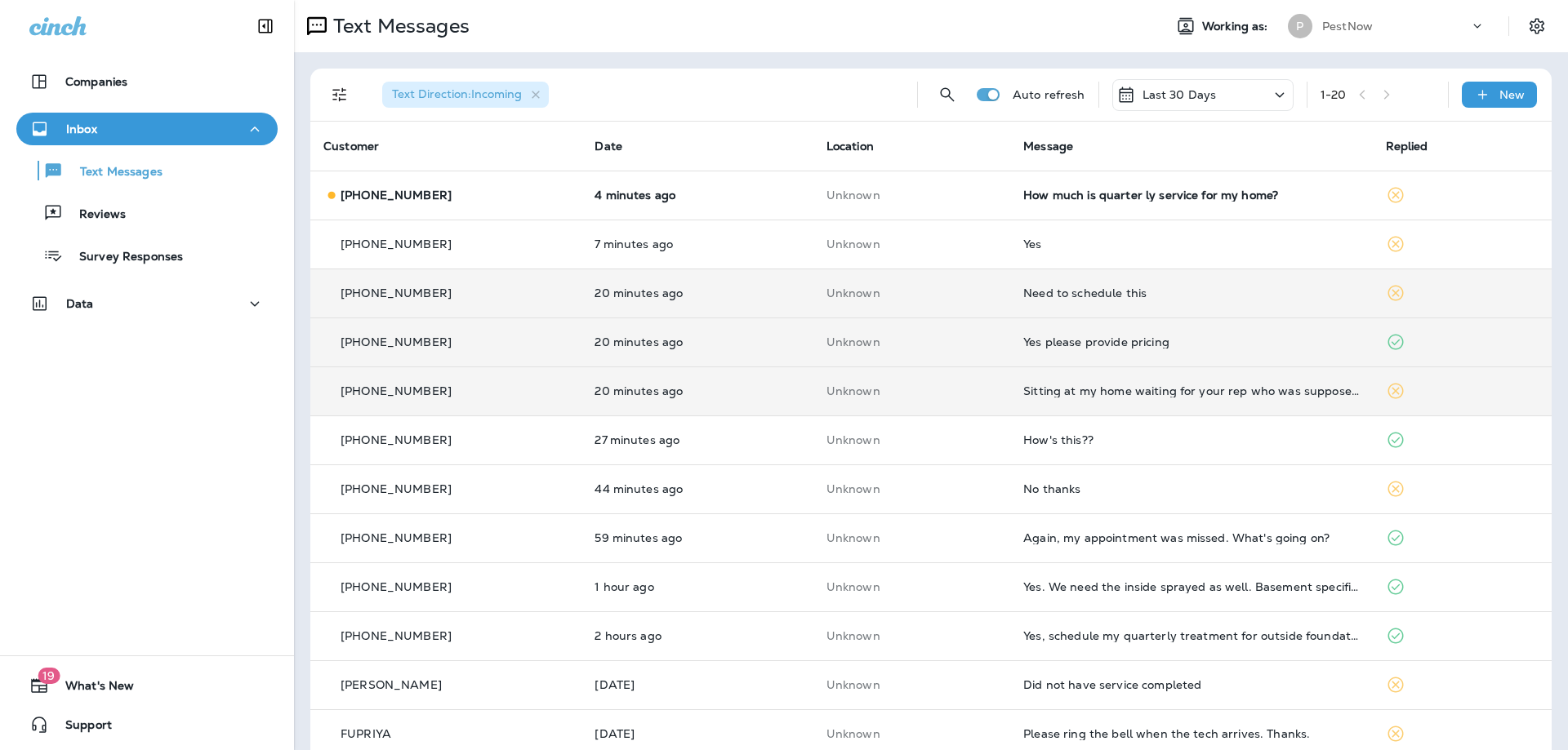
click at [1199, 402] on td "Sitting at my home waiting for your rep who was supposed to be here between 8-1…" at bounding box center [1191, 391] width 362 height 49
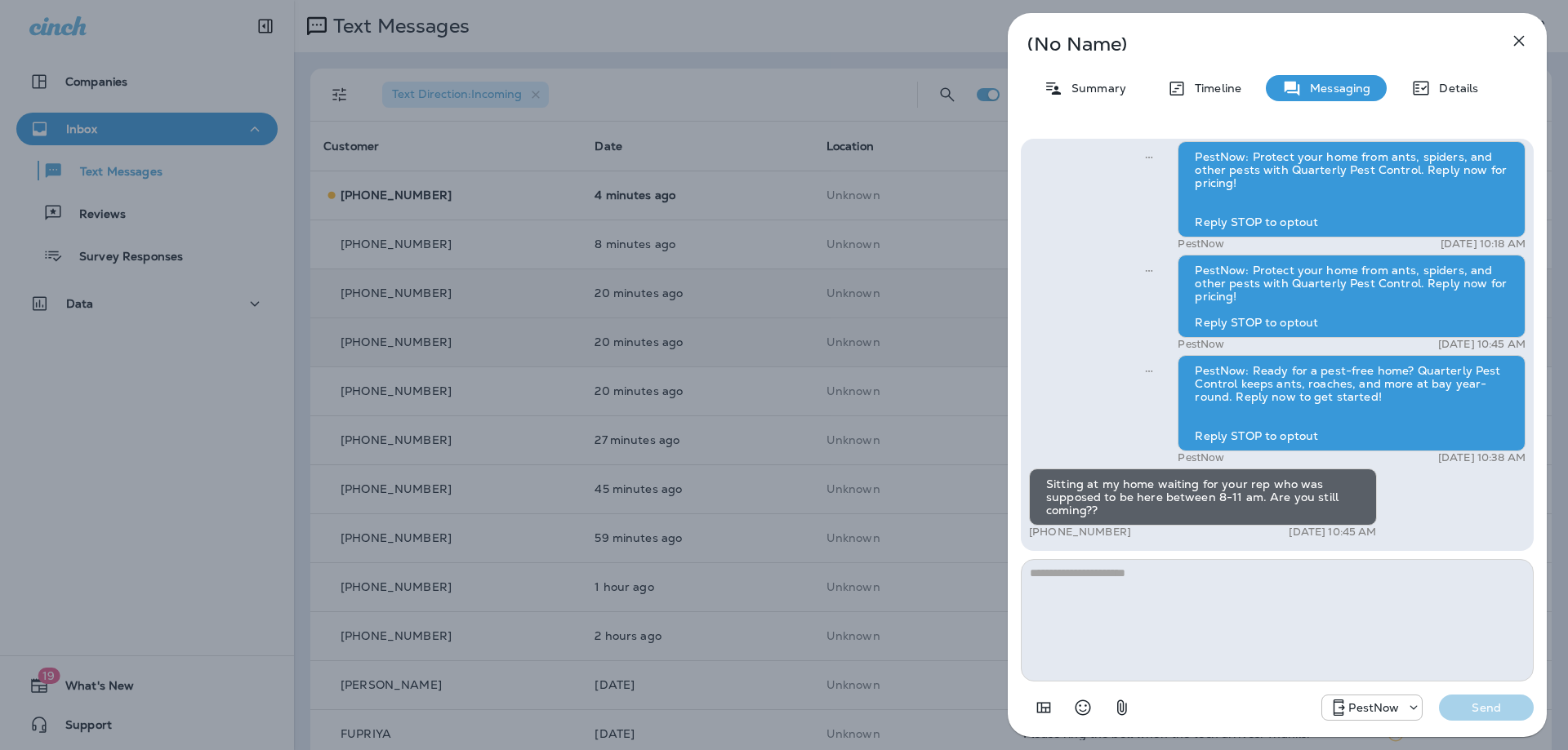
click at [1181, 634] on textarea at bounding box center [1277, 620] width 513 height 122
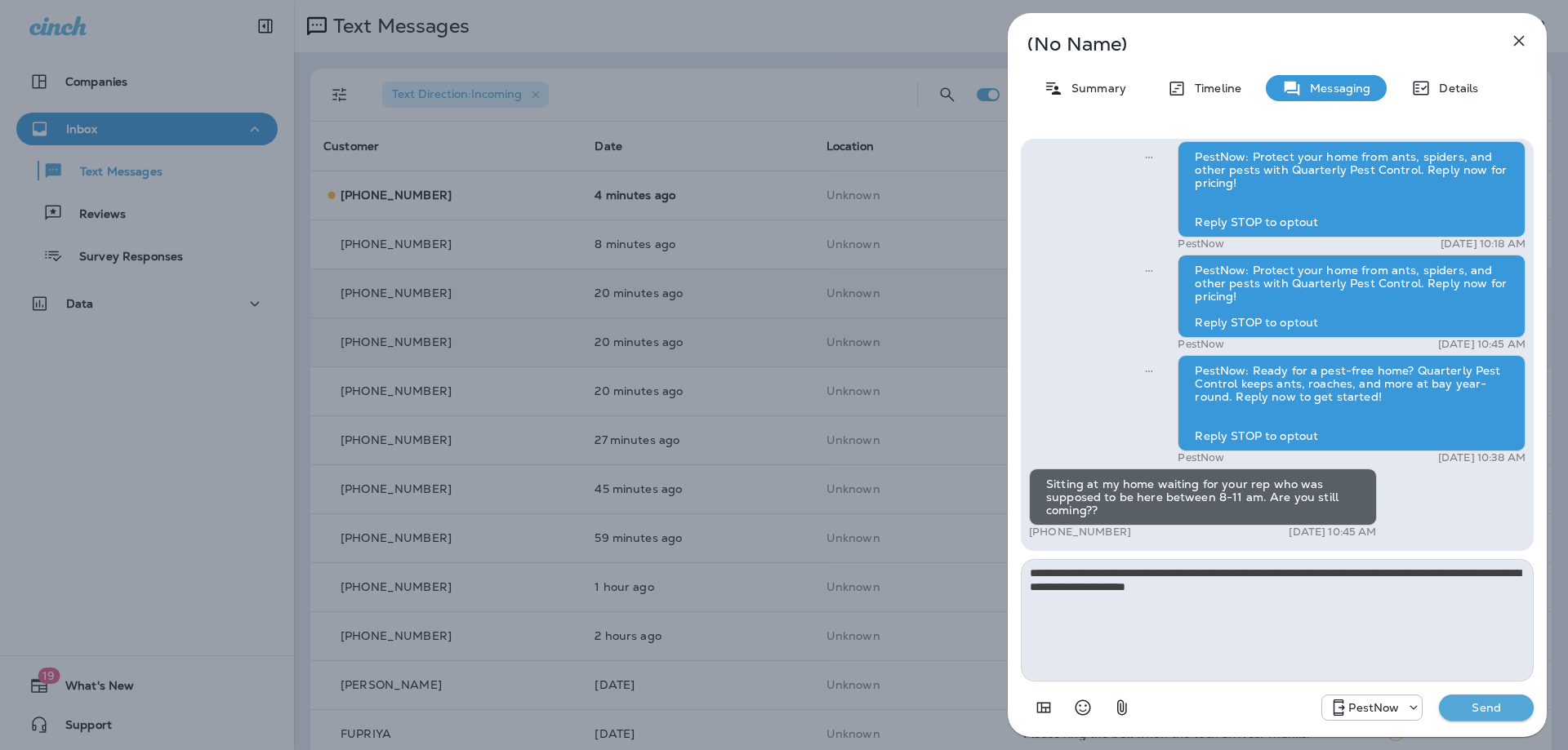
type textarea "**********"
click at [1453, 701] on p "Send" at bounding box center [1485, 707] width 68 height 14
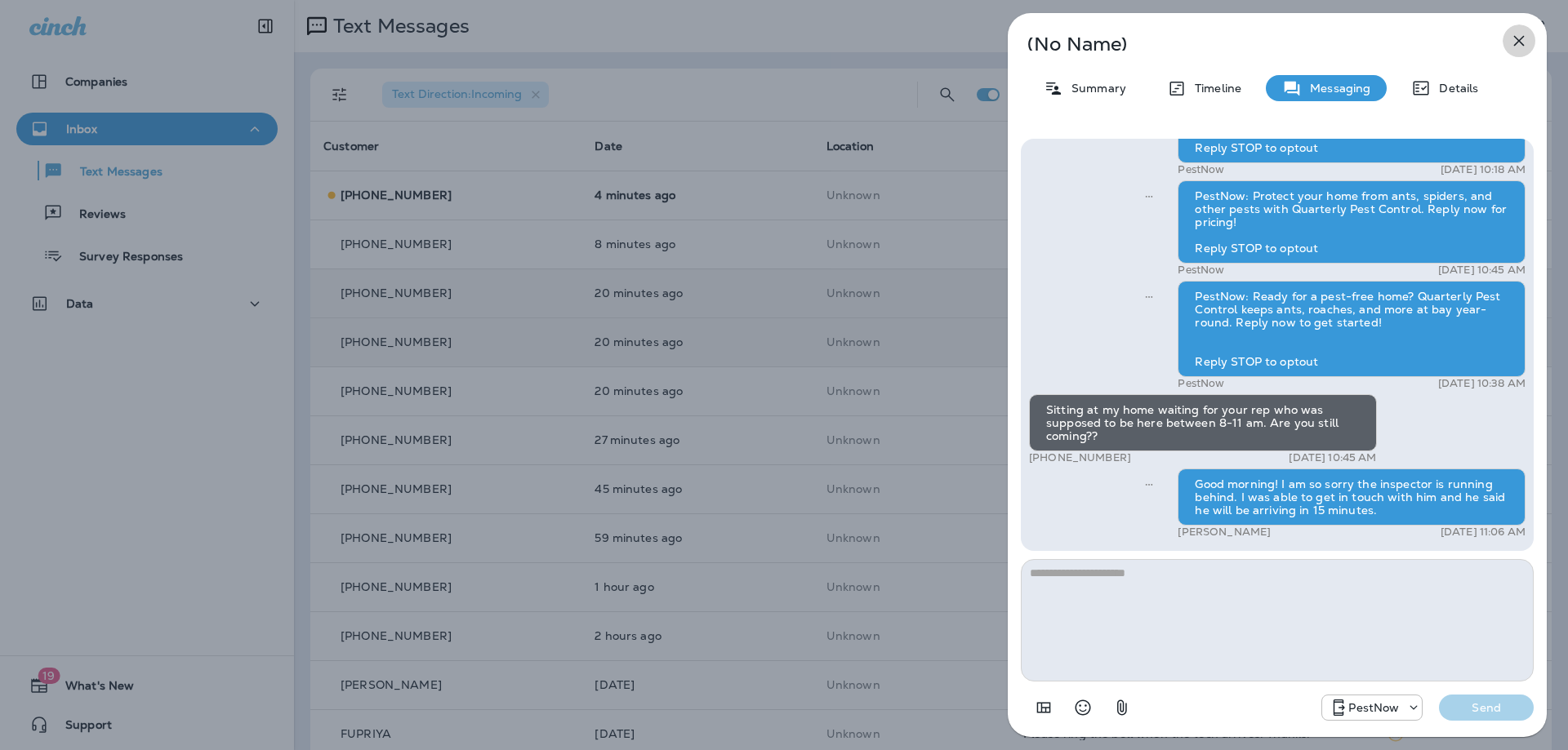
click at [1516, 42] on icon "button" at bounding box center [1519, 41] width 11 height 11
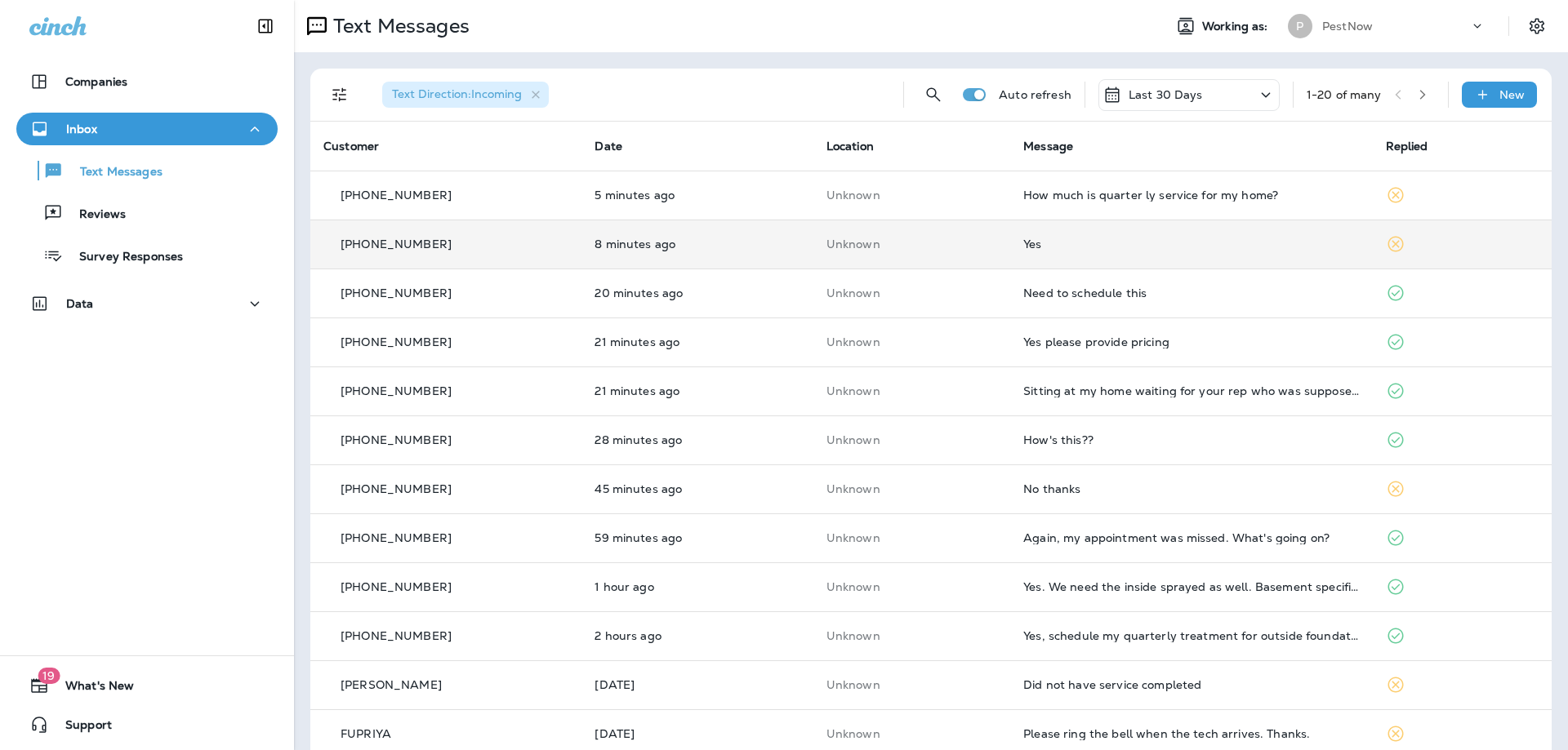
click at [1153, 250] on div "Yes" at bounding box center [1191, 244] width 335 height 13
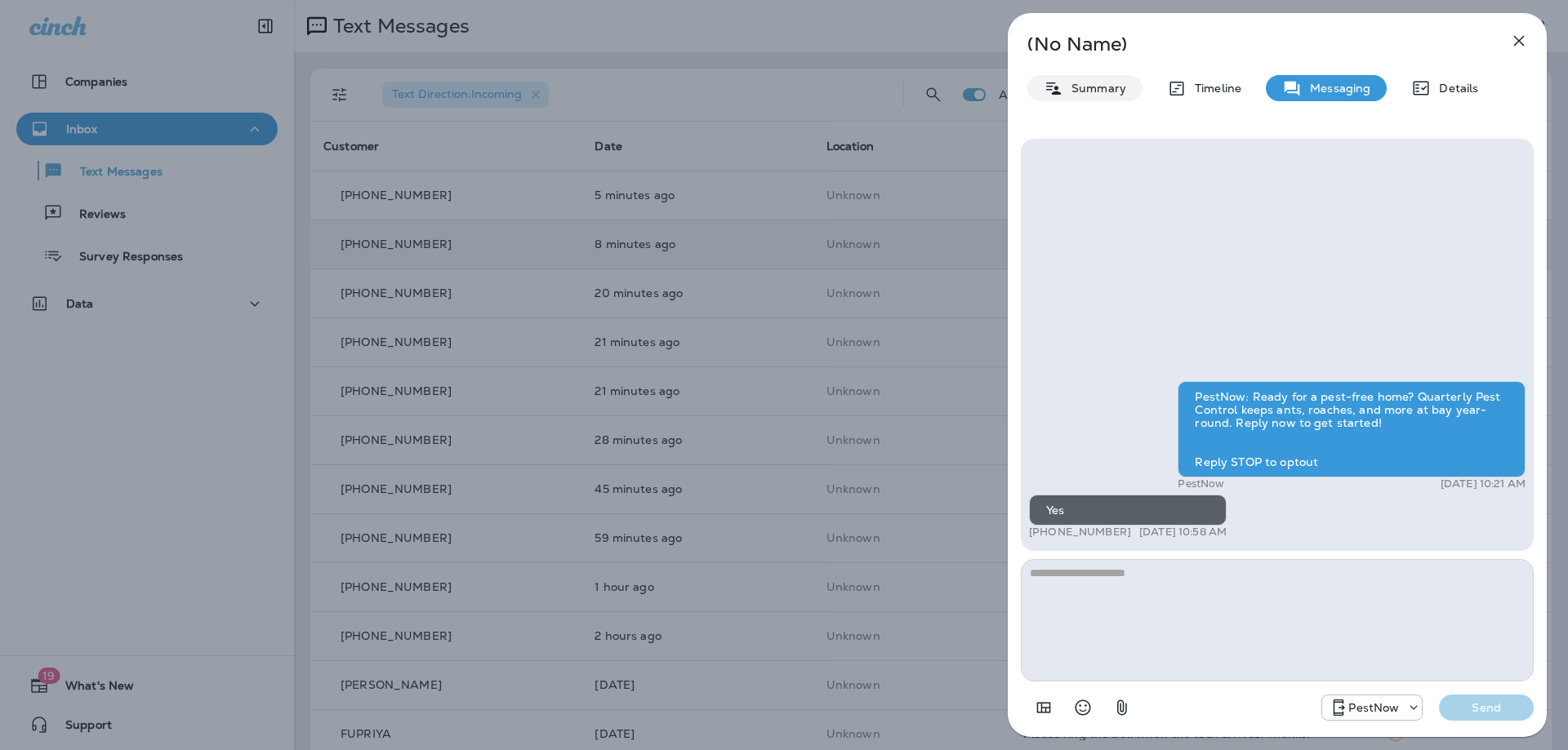
click at [1102, 97] on div "Summary" at bounding box center [1085, 88] width 115 height 26
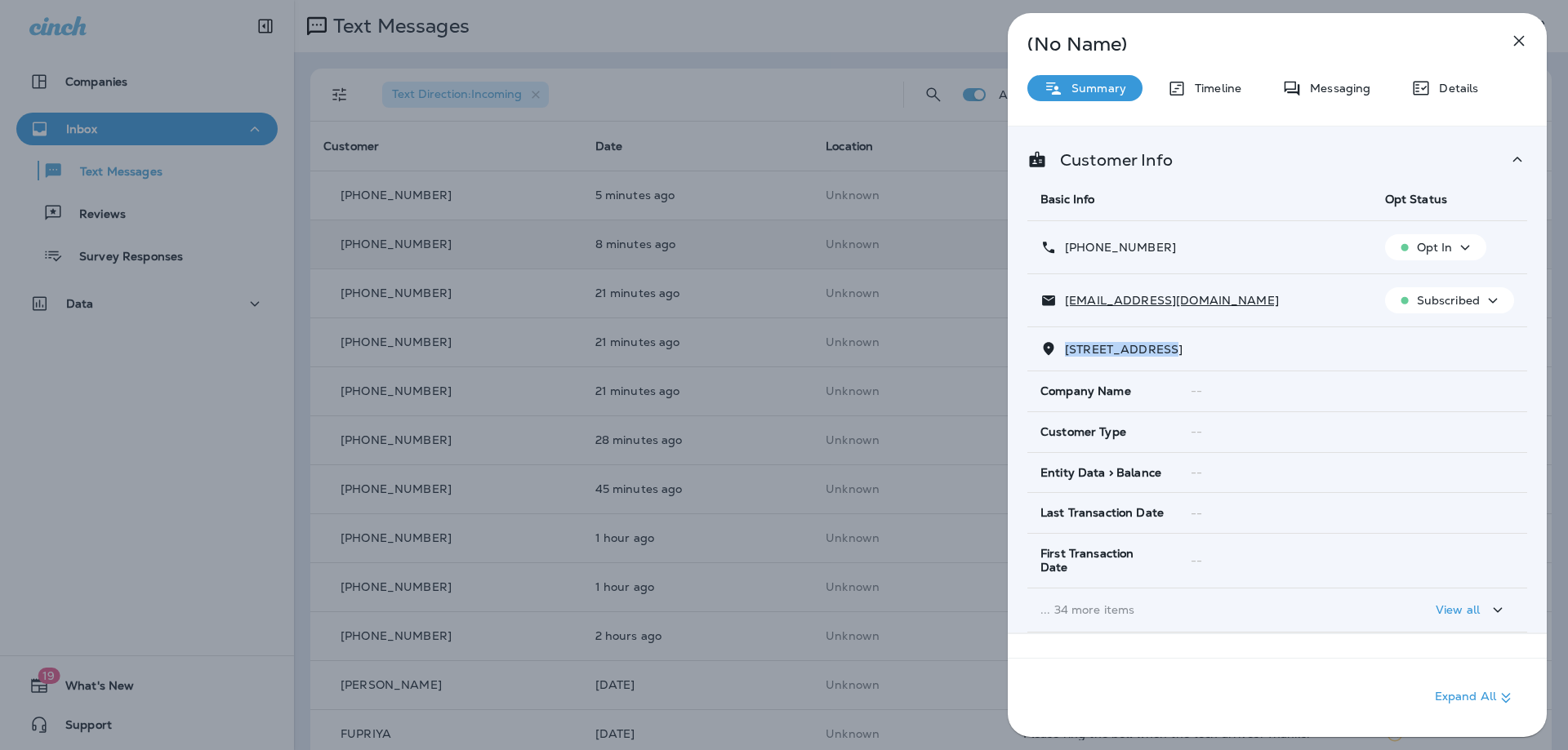
drag, startPoint x: 1169, startPoint y: 348, endPoint x: 1066, endPoint y: 351, distance: 103.0
click at [1066, 351] on span "1722 GLENVIEW ROAD, , RICHMOND, VA 23222" at bounding box center [1123, 348] width 118 height 14
copy span "1722 GLENVIEW R"
click at [1526, 44] on icon "button" at bounding box center [1518, 40] width 19 height 19
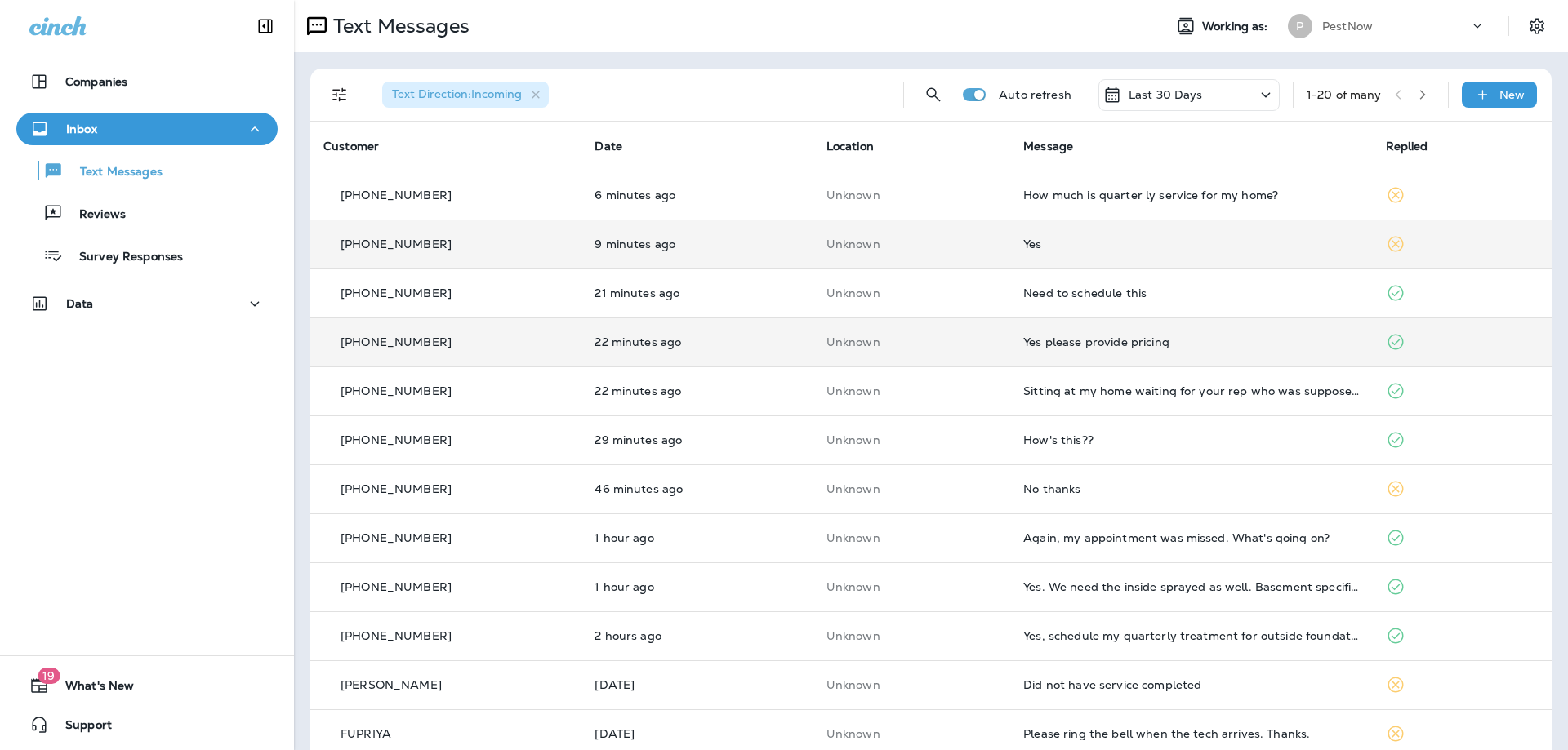
click at [1163, 345] on div "Yes please provide pricing" at bounding box center [1191, 342] width 335 height 13
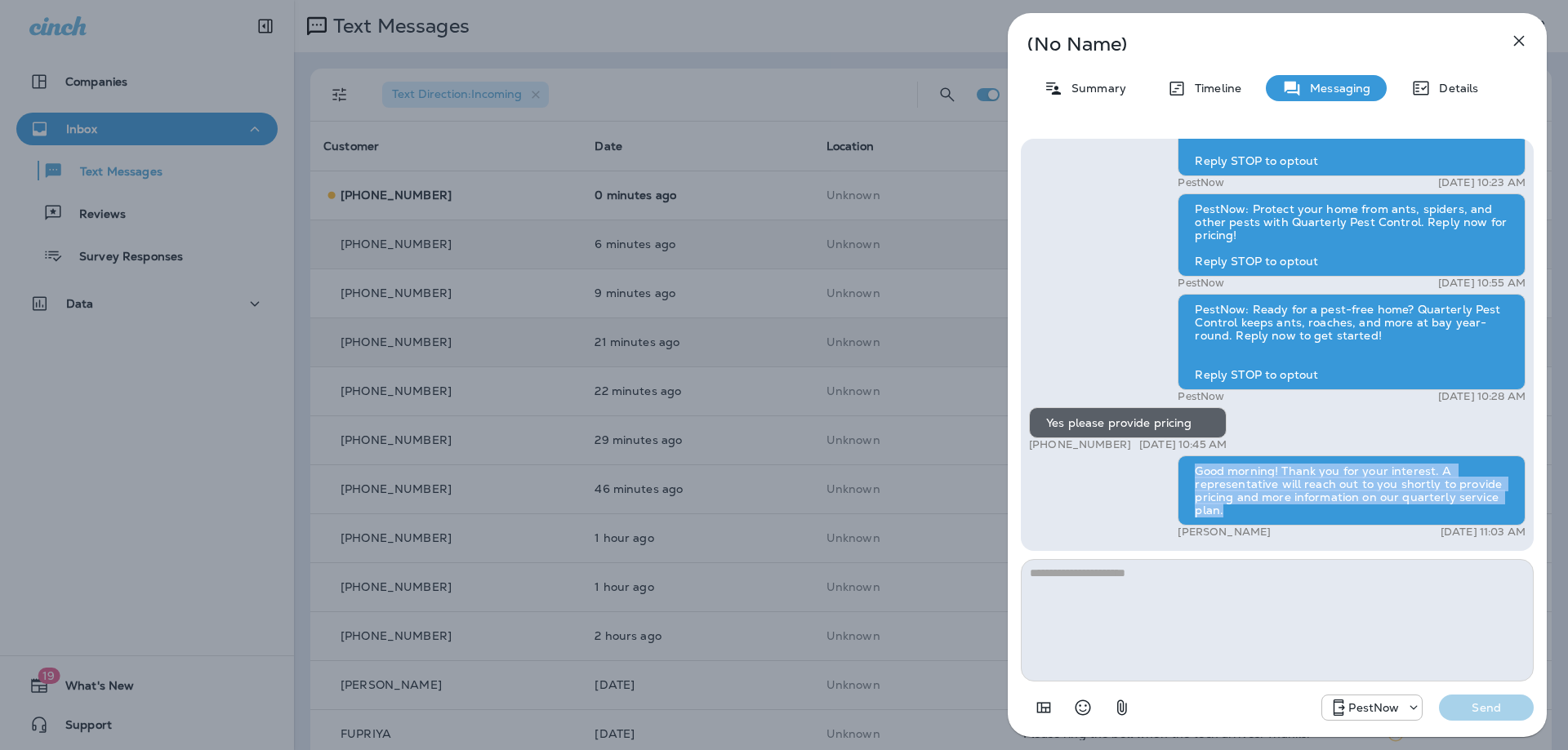
drag, startPoint x: 1195, startPoint y: 468, endPoint x: 1293, endPoint y: 520, distance: 110.9
click at [1293, 520] on div "Good morning! Thank you for your interest. A representative will reach out to y…" at bounding box center [1351, 490] width 348 height 70
copy div "Good morning! Thank you for your interest. A representative will reach out to y…"
drag, startPoint x: 1519, startPoint y: 34, endPoint x: 1455, endPoint y: 273, distance: 247.4
click at [1519, 35] on icon "button" at bounding box center [1518, 40] width 19 height 19
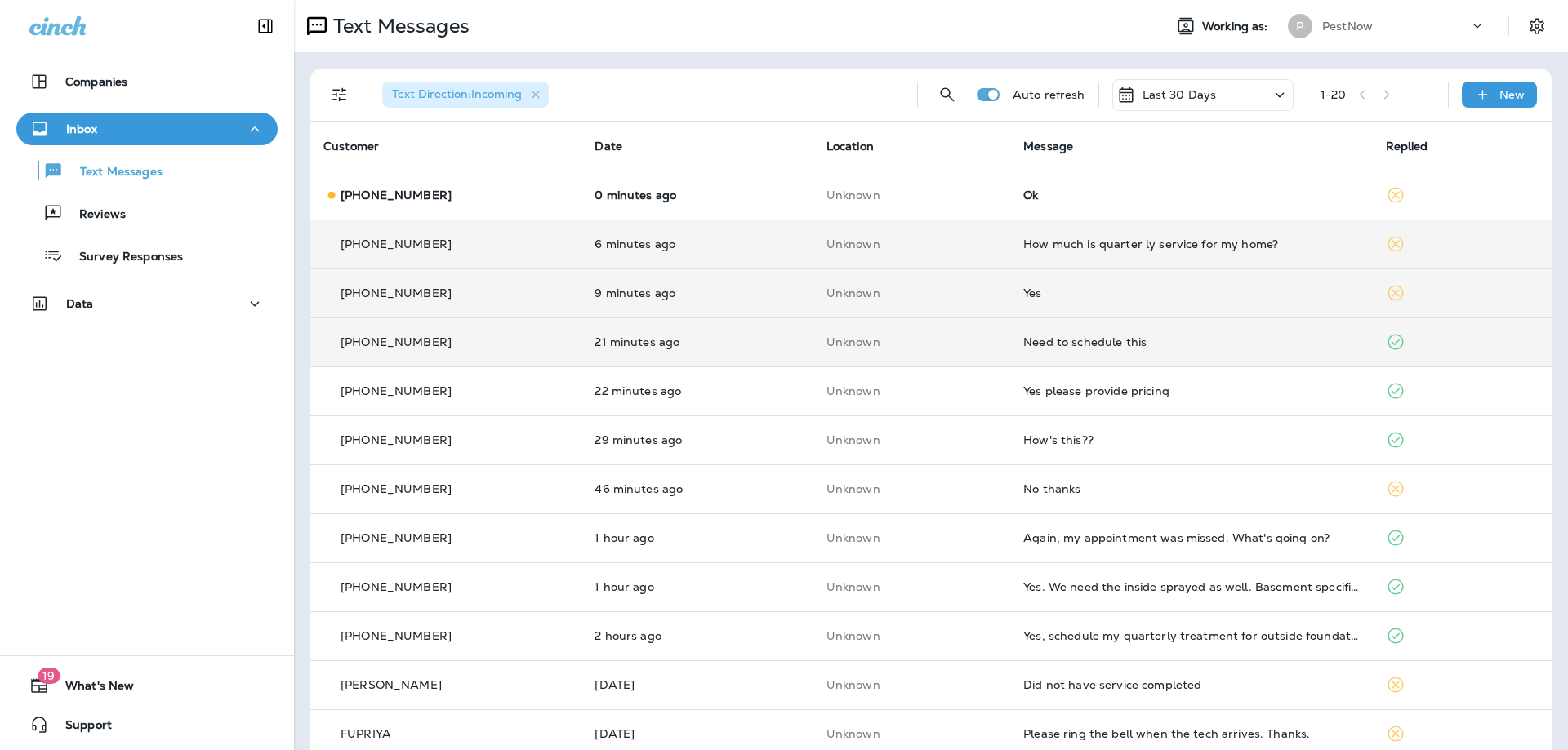
click at [1116, 300] on td "Yes" at bounding box center [1191, 293] width 362 height 49
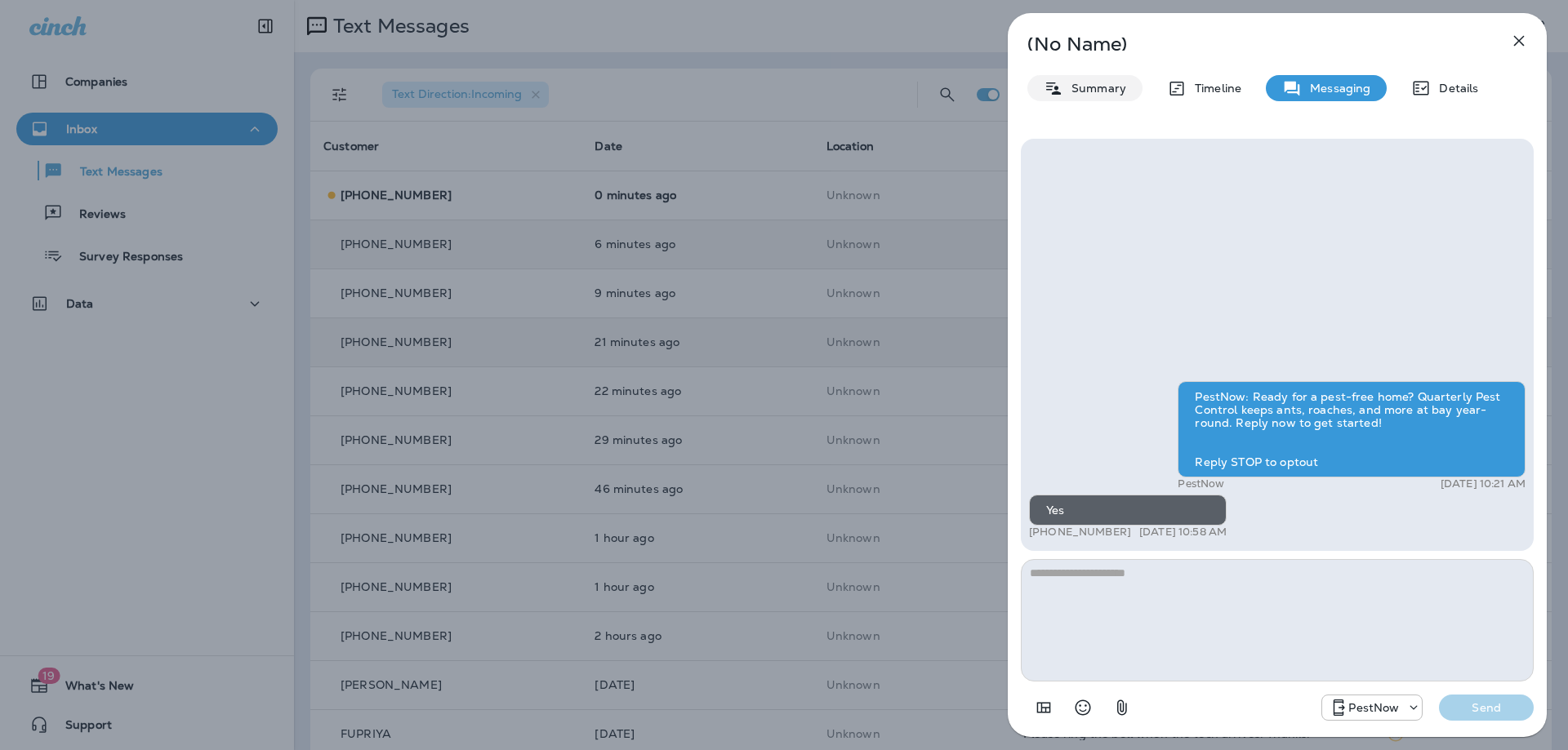
click at [1073, 90] on p "Summary" at bounding box center [1094, 88] width 63 height 13
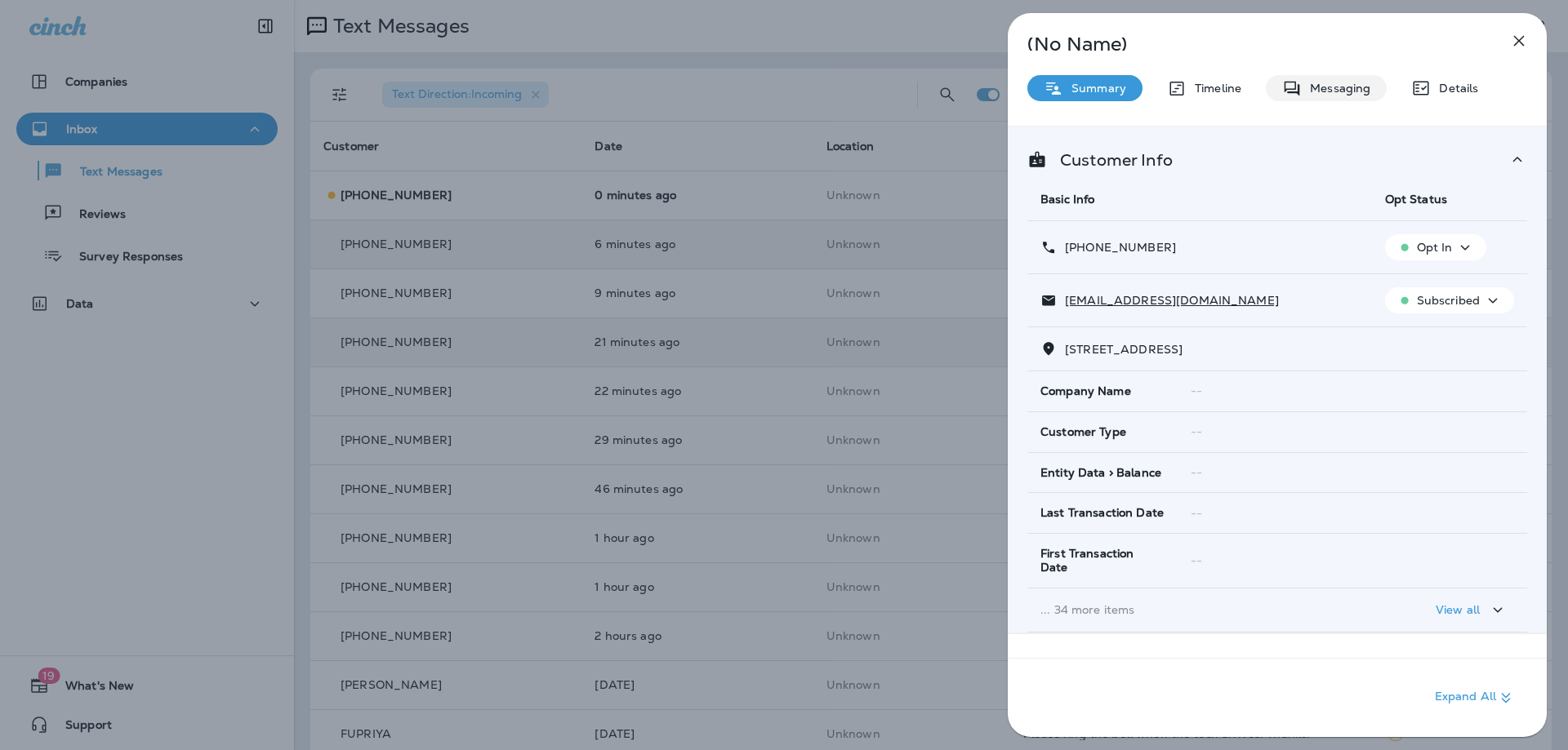
click at [1352, 82] on p "Messaging" at bounding box center [1335, 88] width 68 height 13
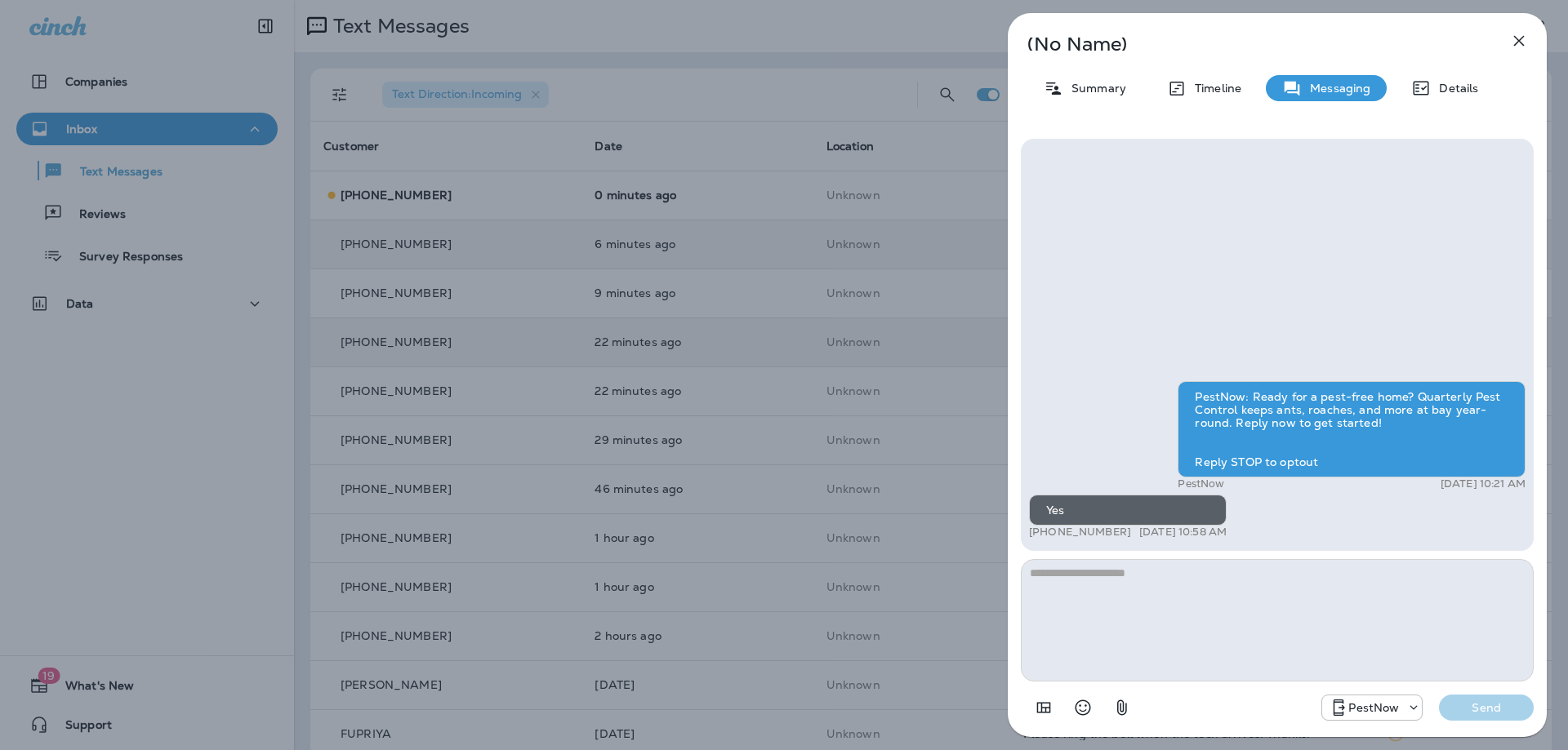
click at [1202, 594] on textarea at bounding box center [1277, 620] width 513 height 122
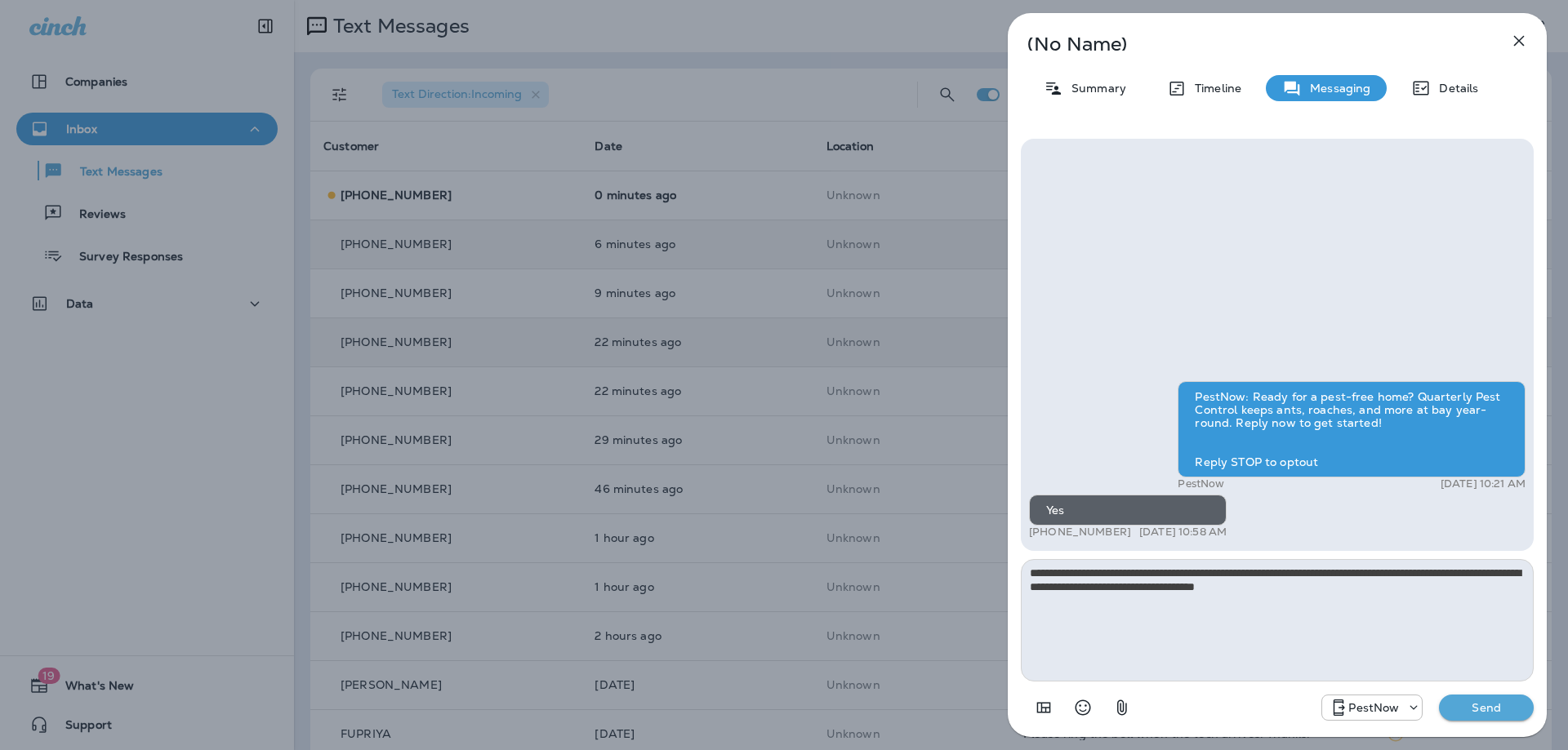
type textarea "**********"
click at [1474, 718] on button "Send" at bounding box center [1485, 707] width 94 height 26
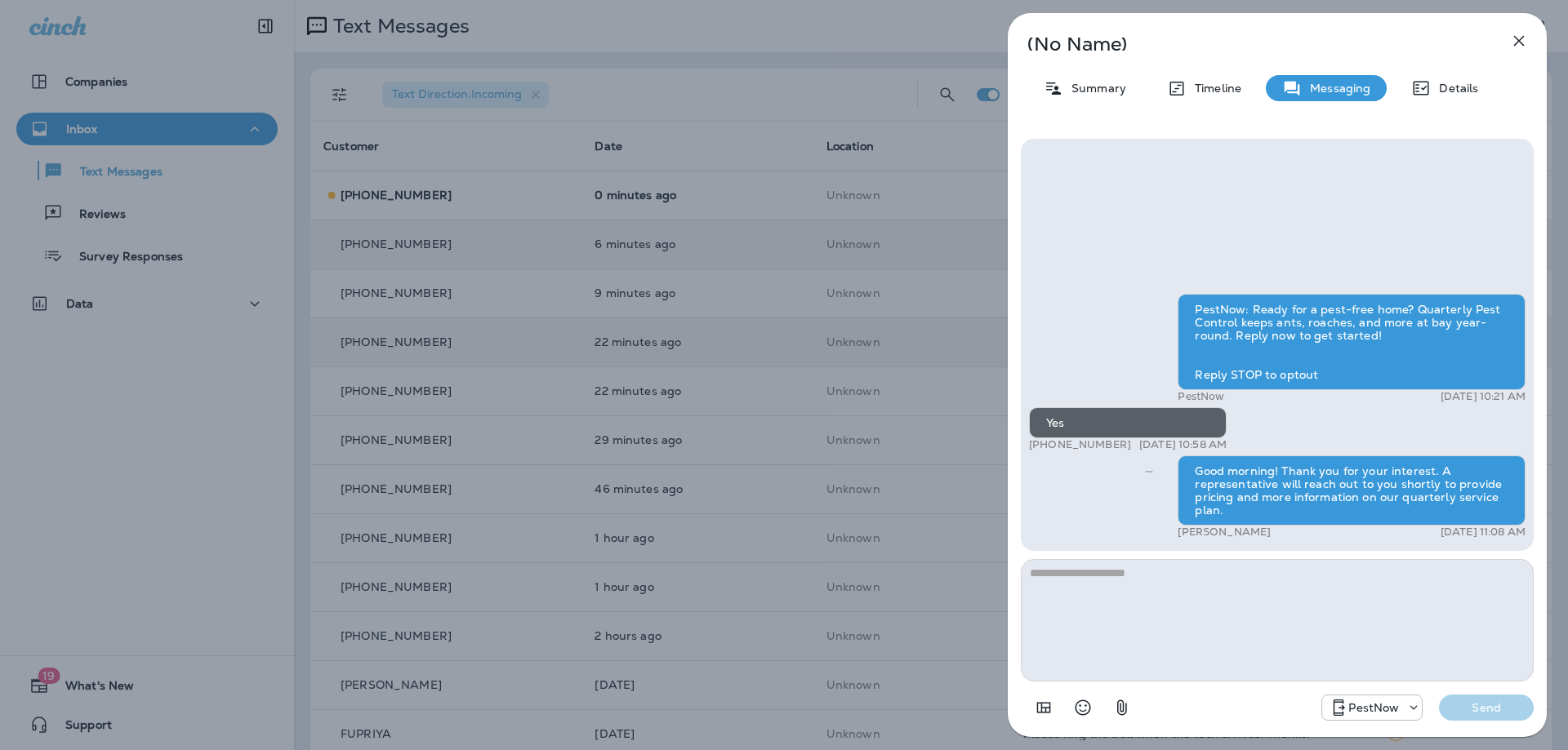
click at [1514, 38] on icon "button" at bounding box center [1518, 40] width 19 height 19
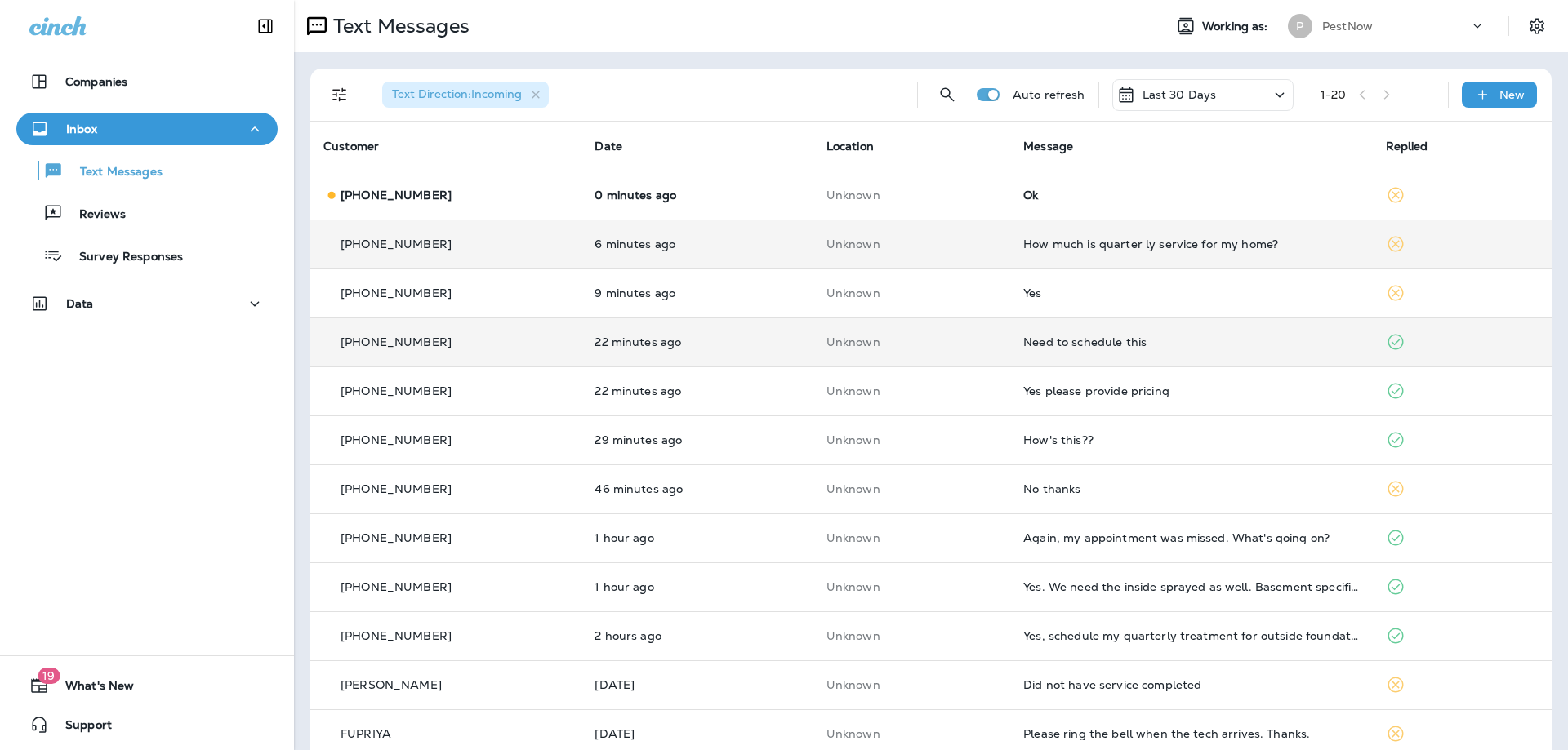
click at [1170, 201] on div "Ok" at bounding box center [1191, 195] width 335 height 13
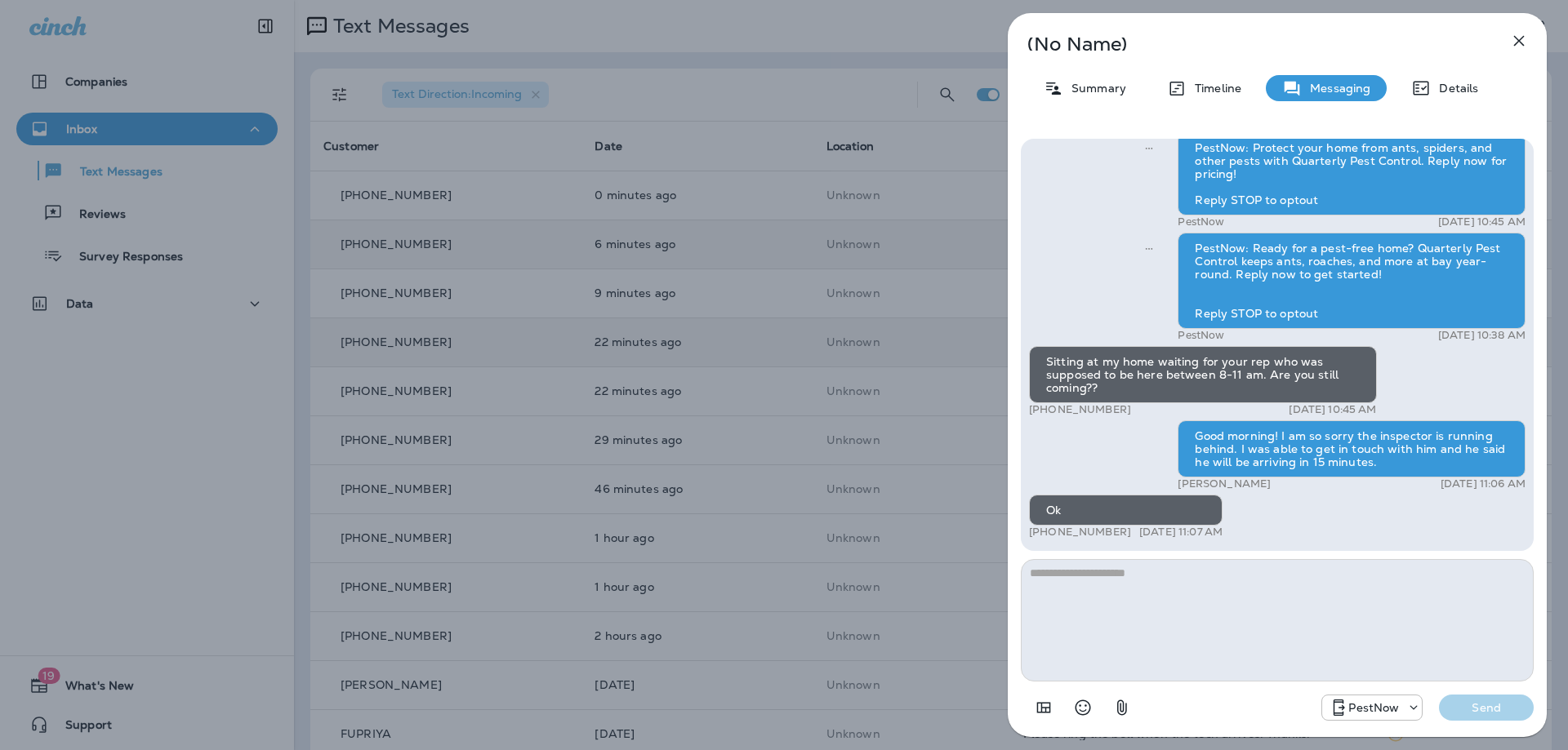
click at [1516, 42] on icon "button" at bounding box center [1519, 41] width 11 height 11
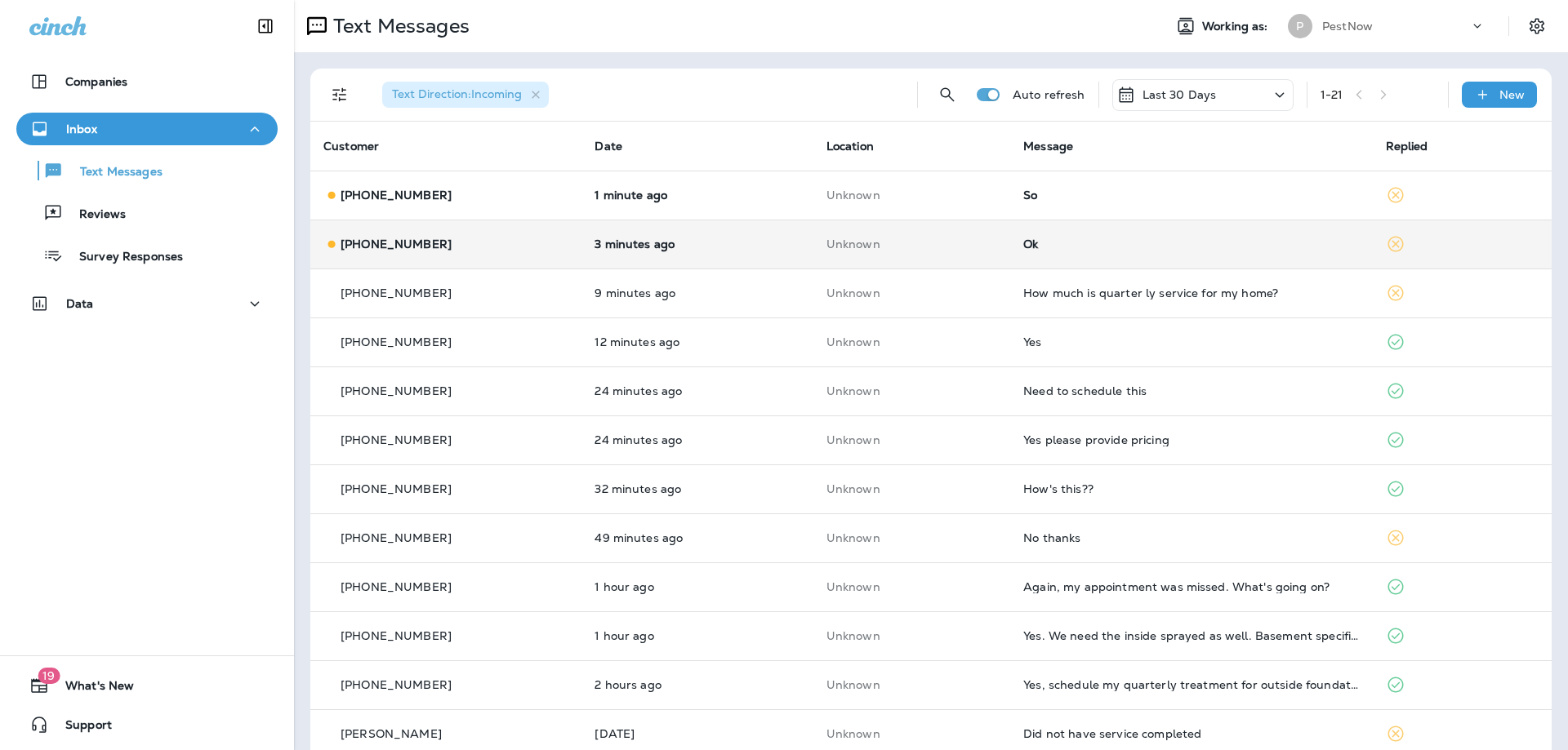
click at [1149, 246] on div "Ok" at bounding box center [1191, 244] width 335 height 13
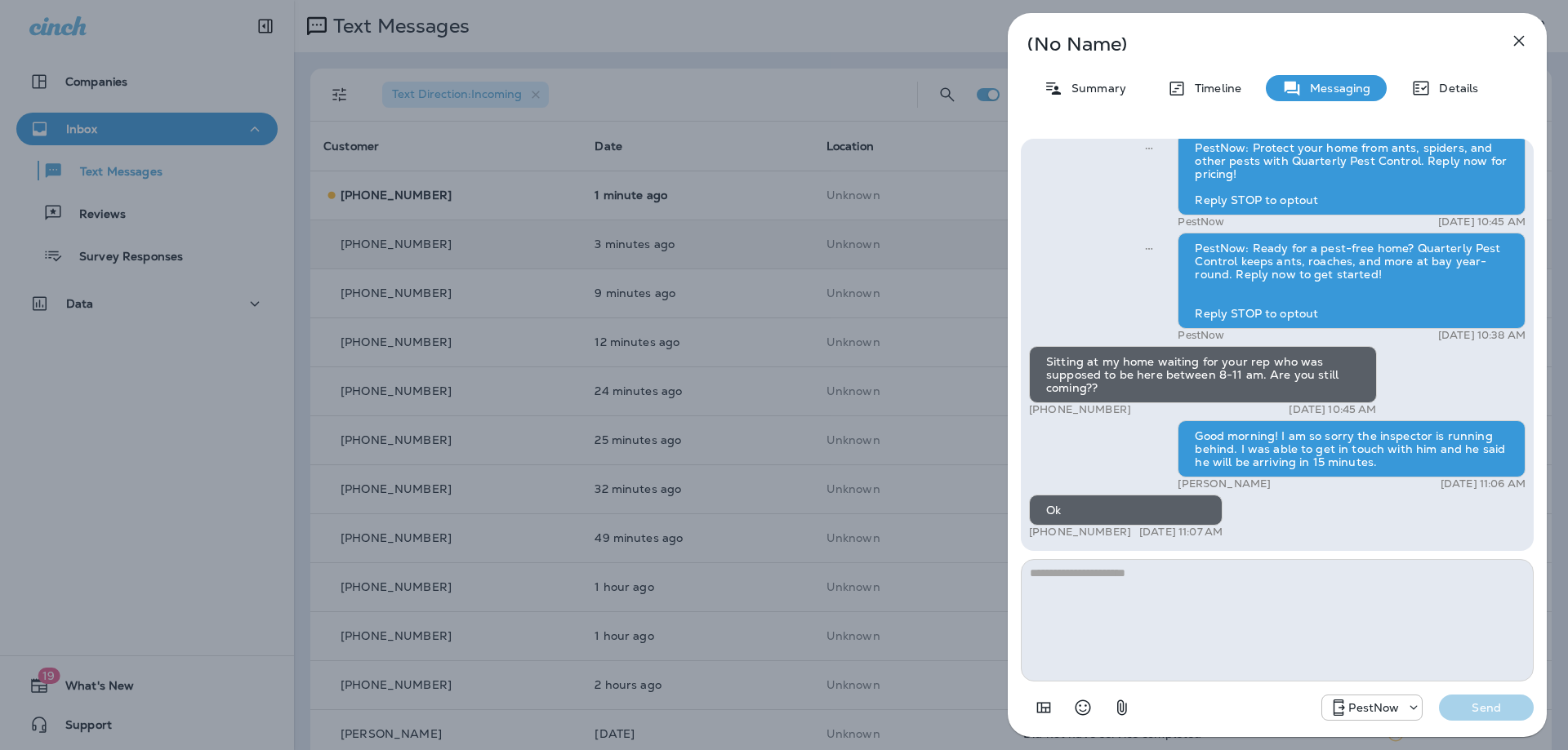
click at [1526, 41] on icon "button" at bounding box center [1518, 40] width 19 height 19
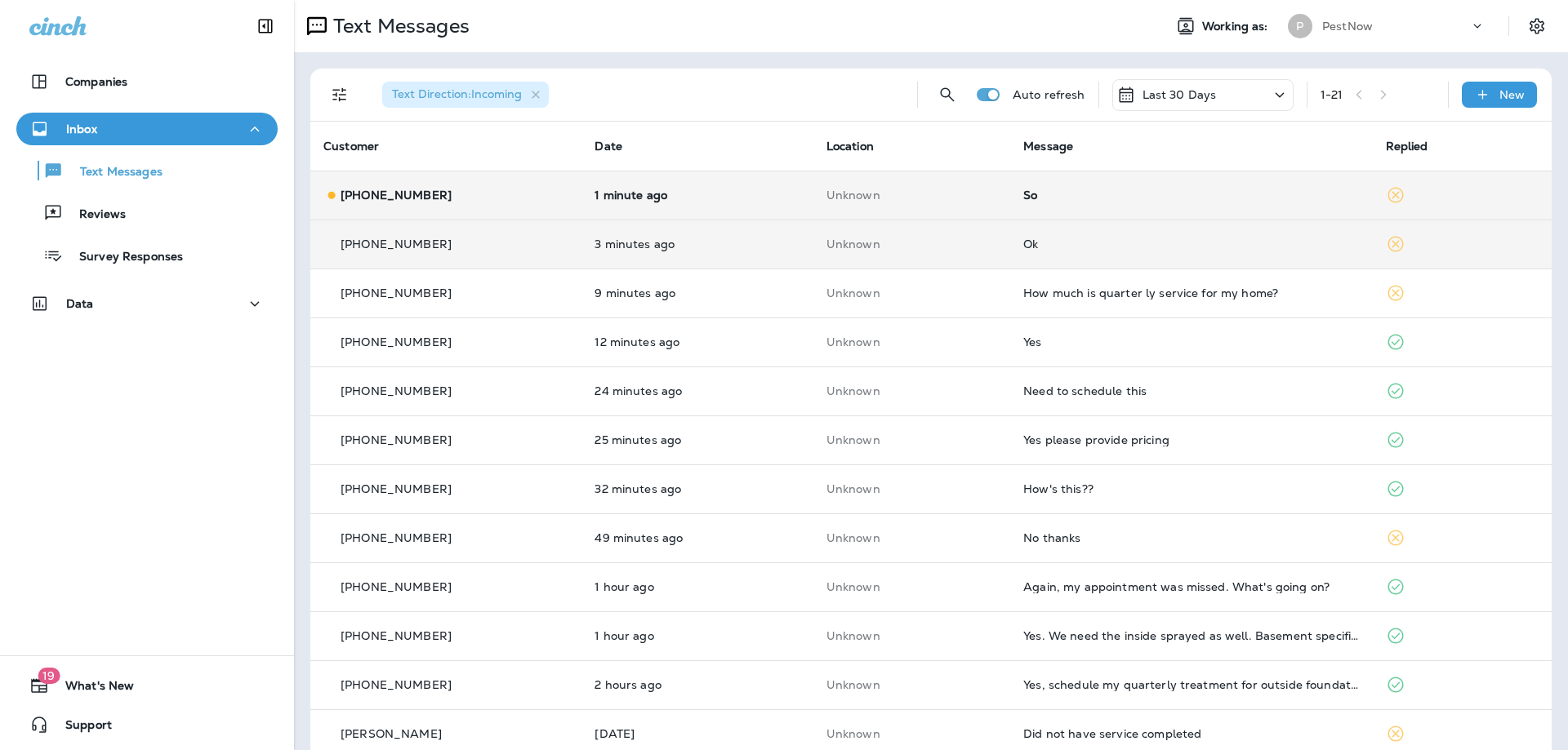
click at [1199, 187] on td "So" at bounding box center [1191, 195] width 362 height 49
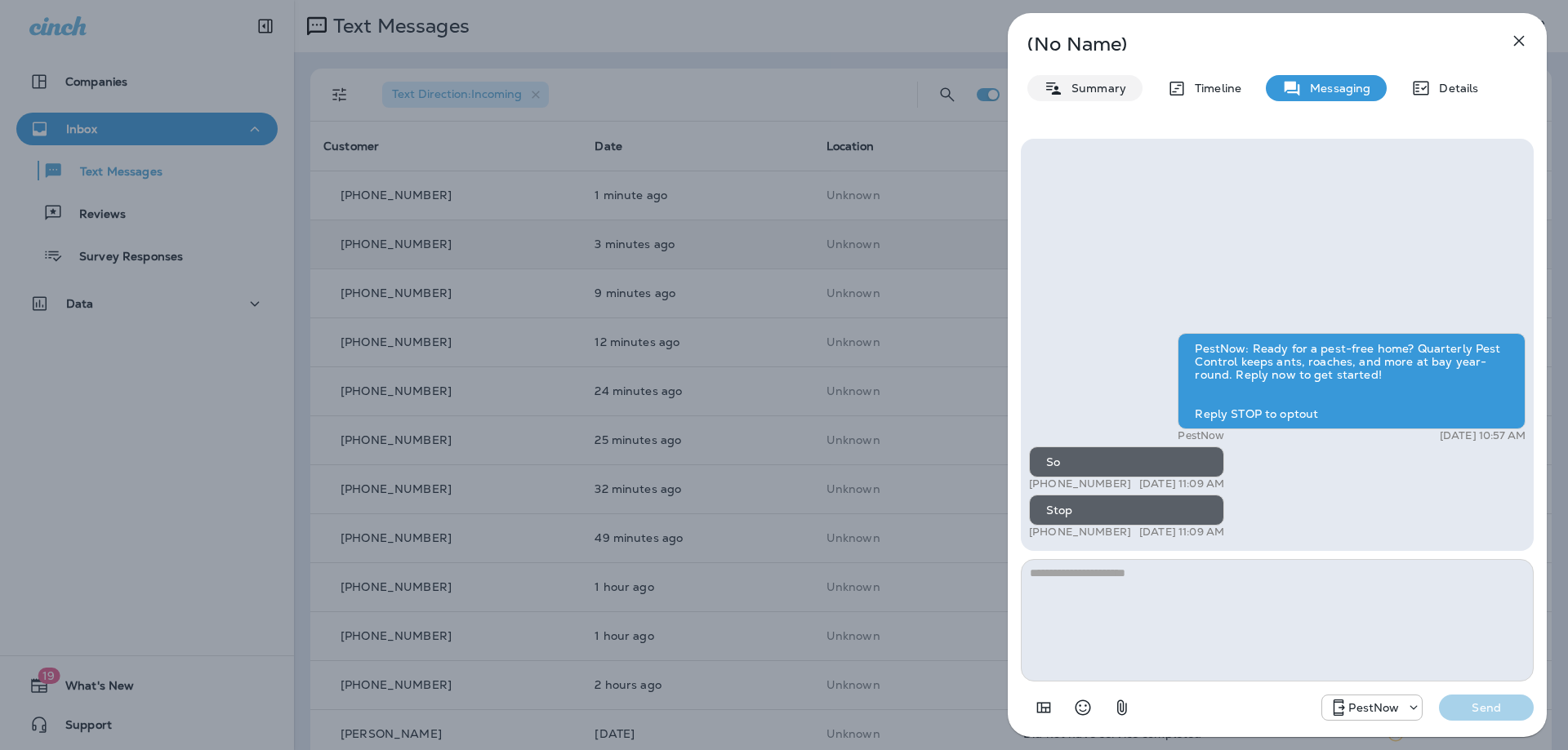
click at [1086, 86] on p "Summary" at bounding box center [1094, 88] width 63 height 13
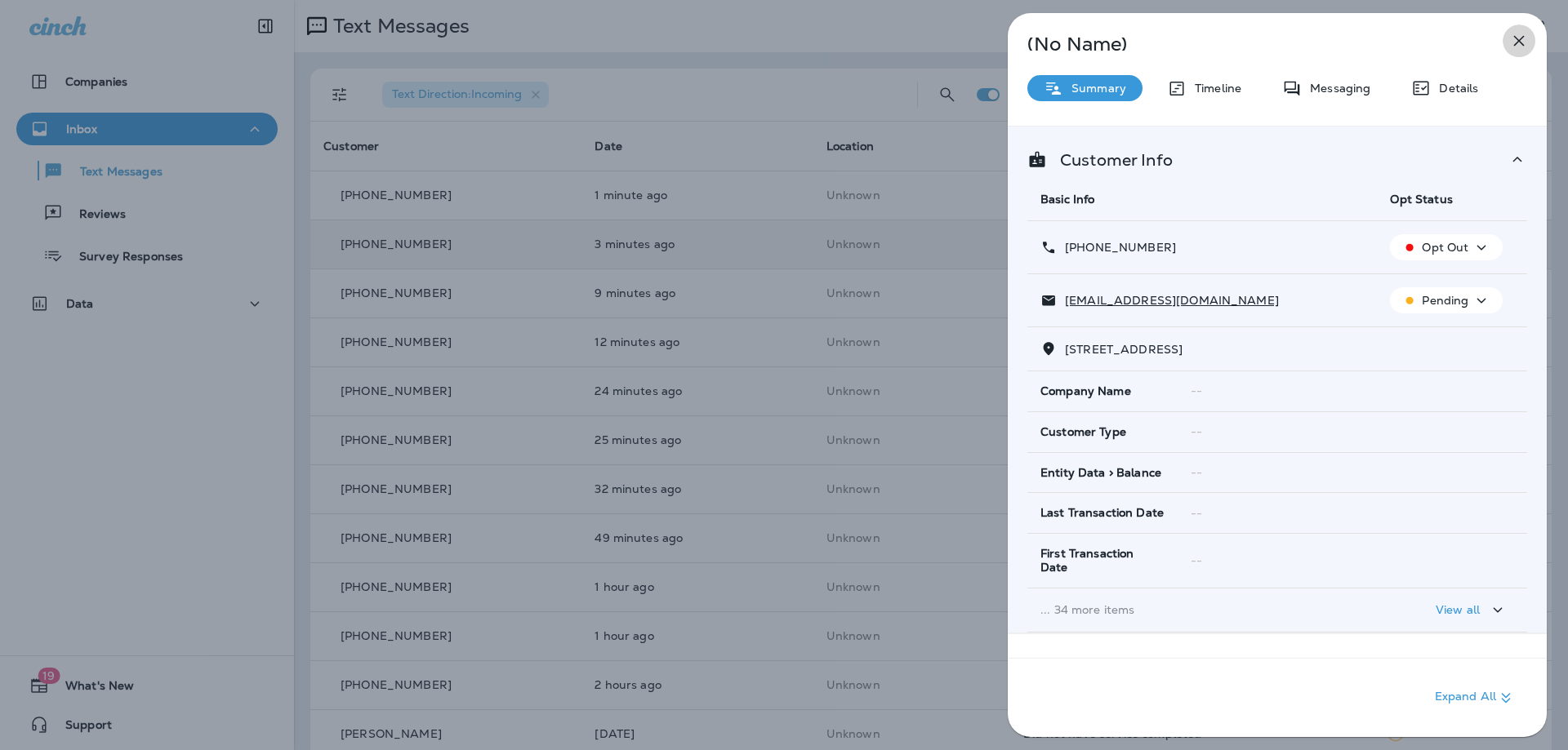
click at [1516, 40] on icon "button" at bounding box center [1519, 41] width 11 height 11
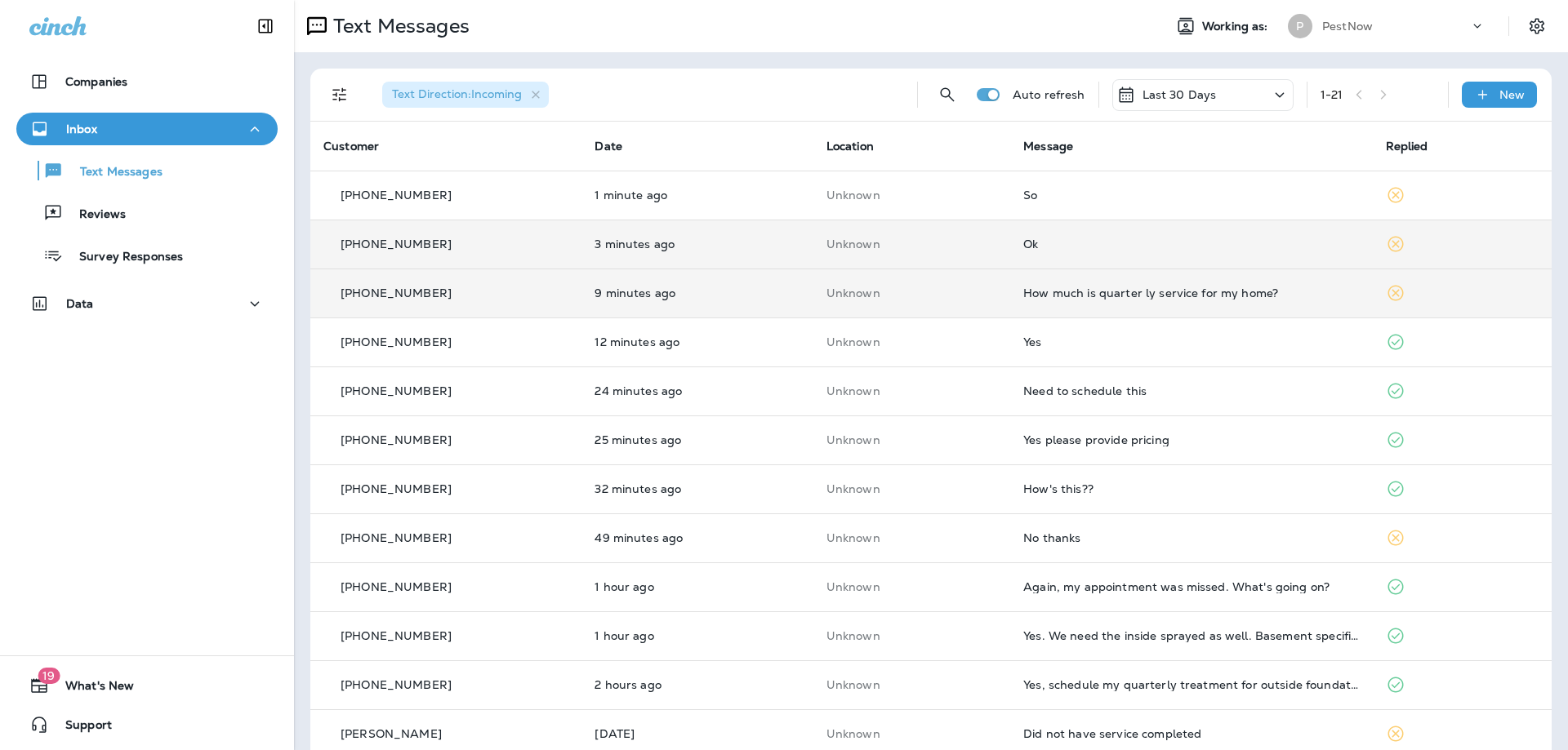
click at [1256, 289] on div "How much is quarter ly service for my home?" at bounding box center [1191, 293] width 335 height 13
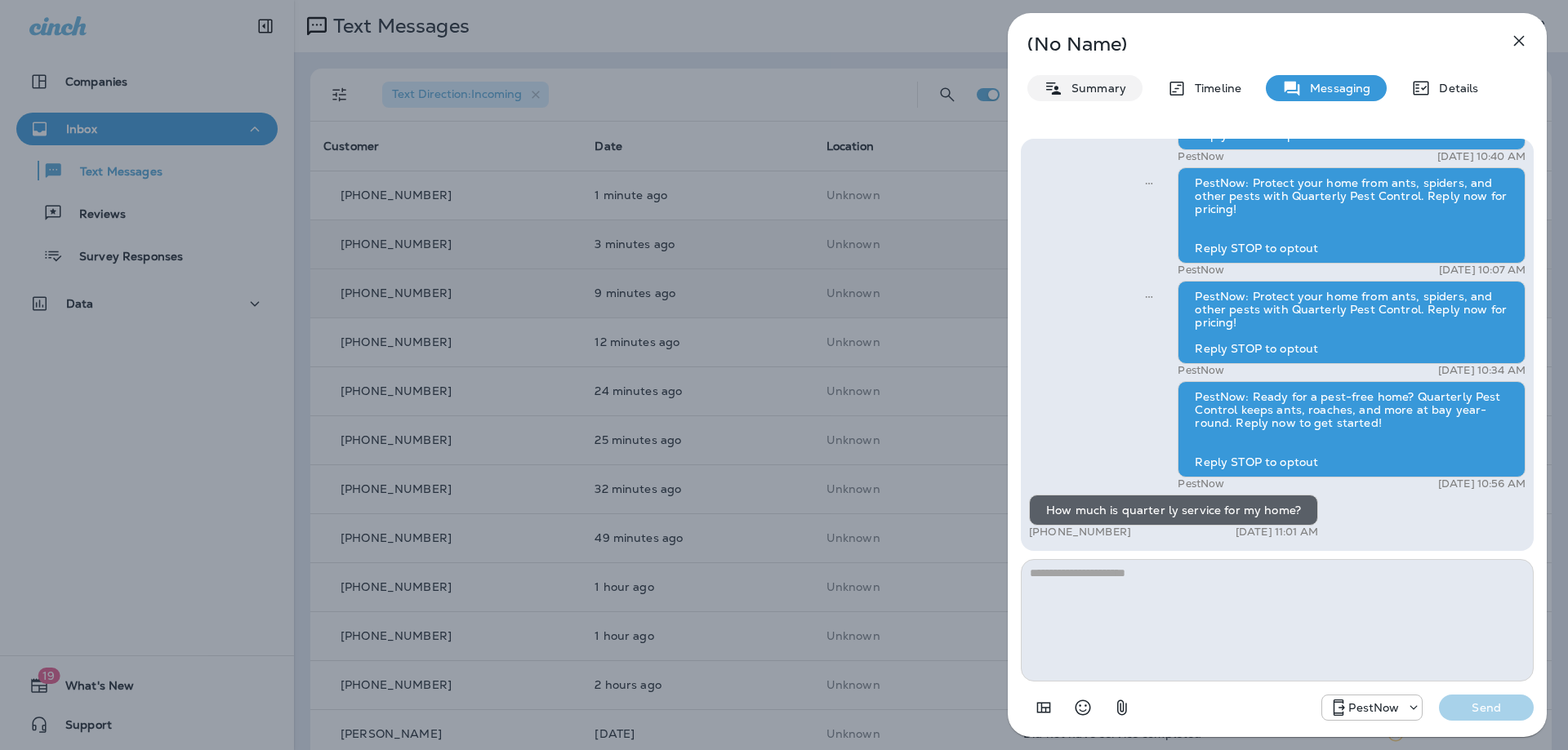
click at [1093, 86] on p "Summary" at bounding box center [1094, 88] width 63 height 13
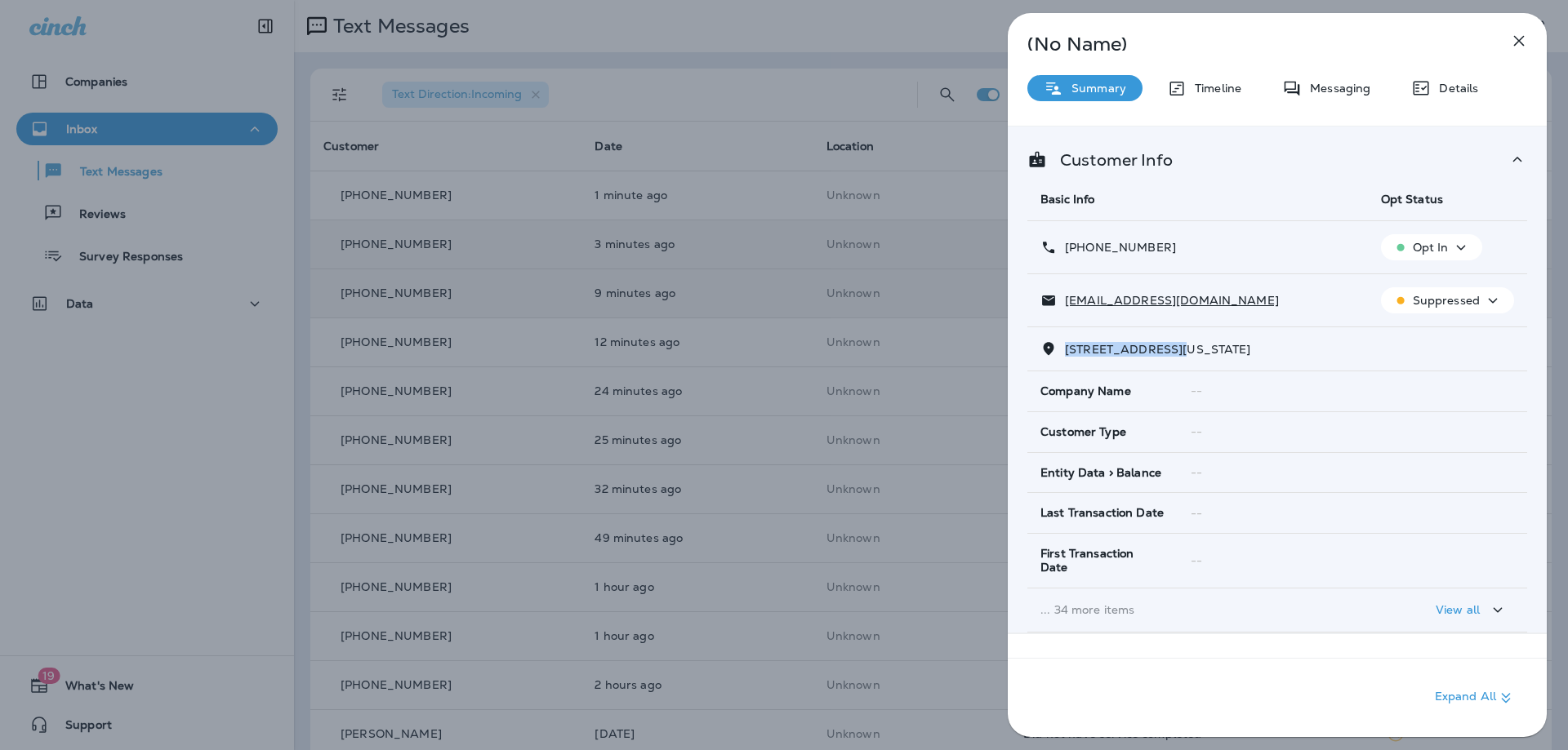
drag, startPoint x: 1178, startPoint y: 346, endPoint x: 1065, endPoint y: 350, distance: 113.1
click at [1065, 350] on span "545 VIRGINIA CENTER PARKWAY, , GLEN ALLEN, VA 23059" at bounding box center [1157, 348] width 186 height 14
copy span "545 VIRGINIA CENT"
click at [1521, 31] on icon "button" at bounding box center [1518, 40] width 19 height 19
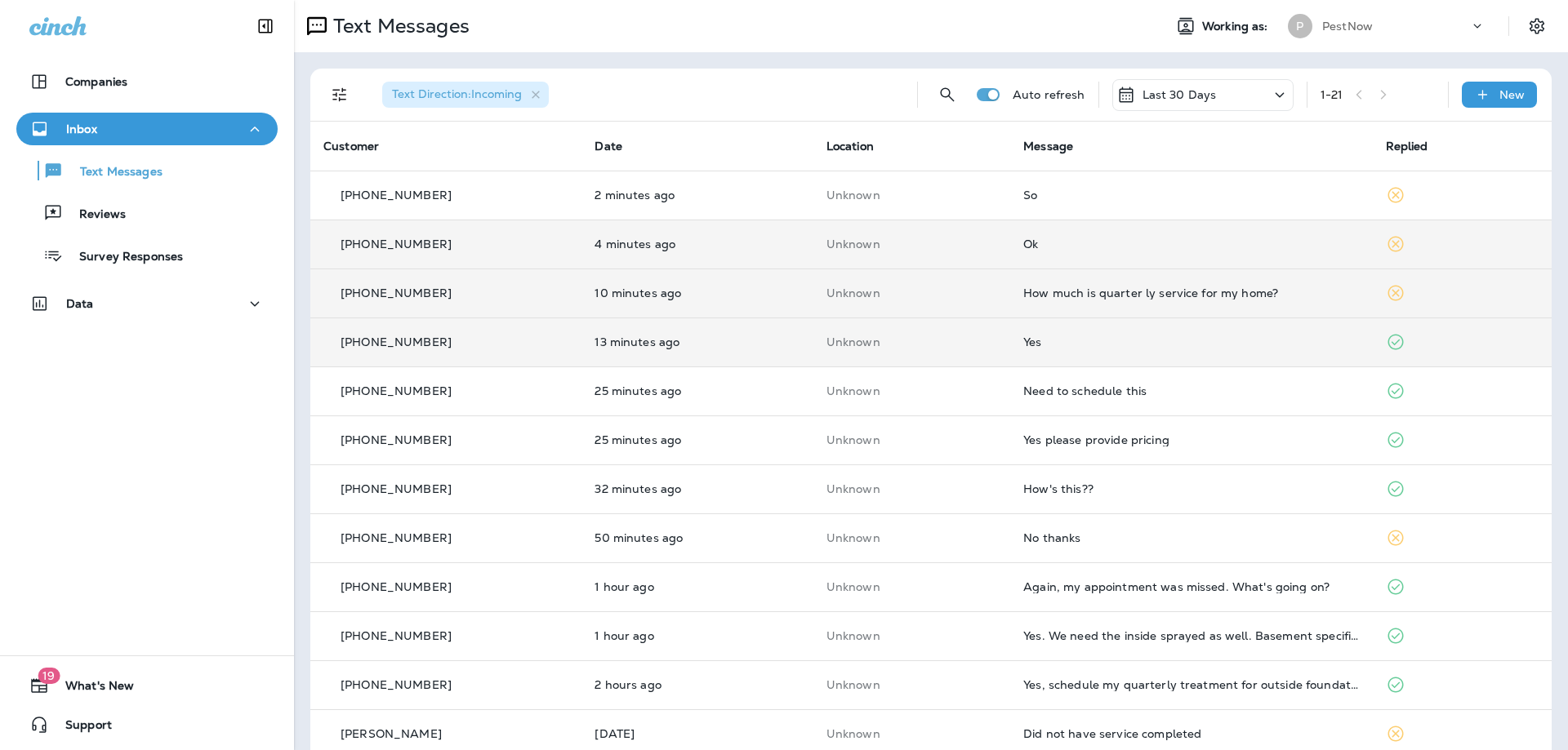
click at [1267, 341] on div "Yes" at bounding box center [1191, 342] width 335 height 13
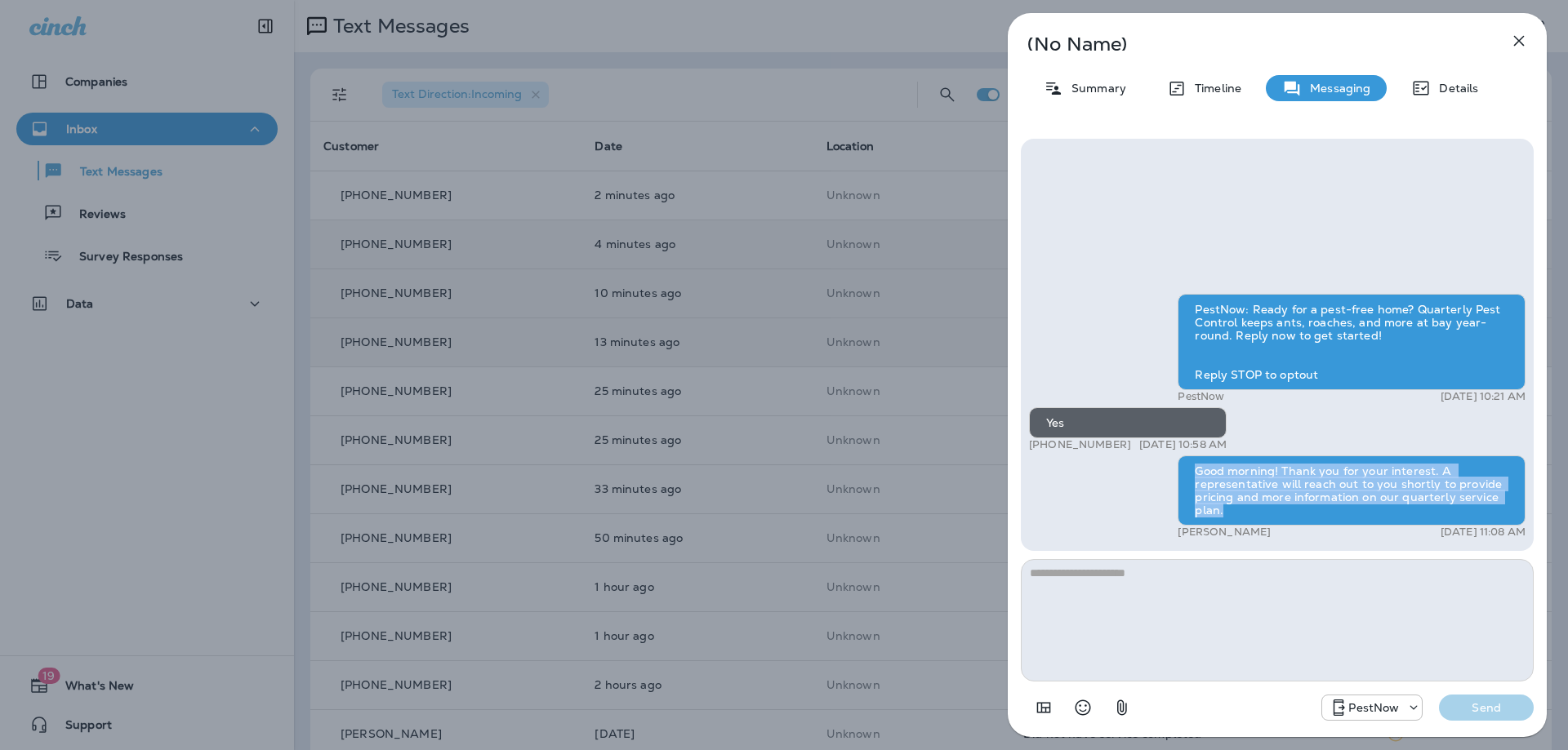
drag, startPoint x: 1196, startPoint y: 465, endPoint x: 1276, endPoint y: 511, distance: 92.3
click at [1276, 511] on div "Good morning! Thank you for your interest. A representative will reach out to y…" at bounding box center [1351, 490] width 348 height 70
copy div "Good morning! Thank you for your interest. A representative will reach out to y…"
click at [1519, 45] on icon "button" at bounding box center [1518, 40] width 19 height 19
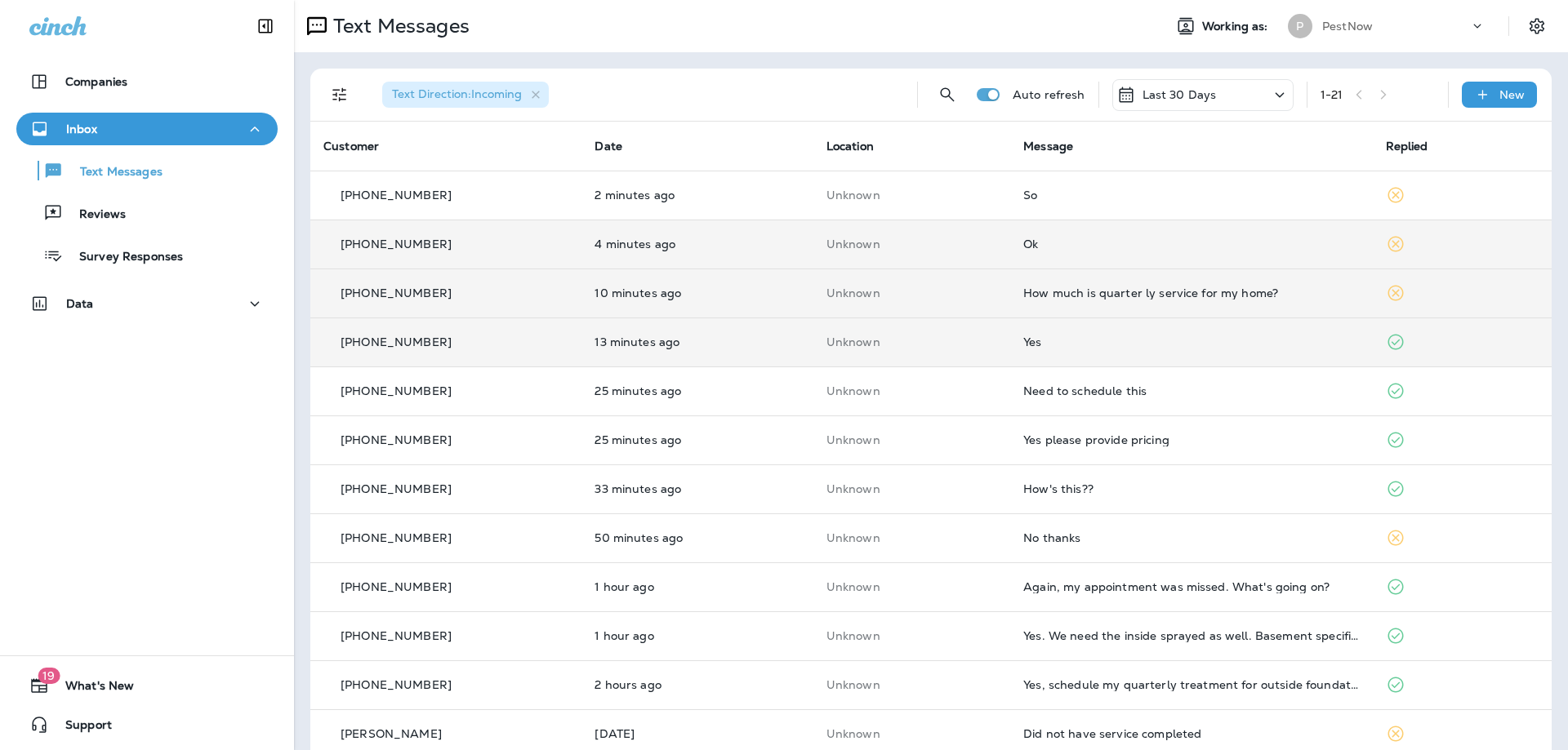
click at [1229, 287] on div "How much is quarter ly service for my home?" at bounding box center [1191, 293] width 335 height 13
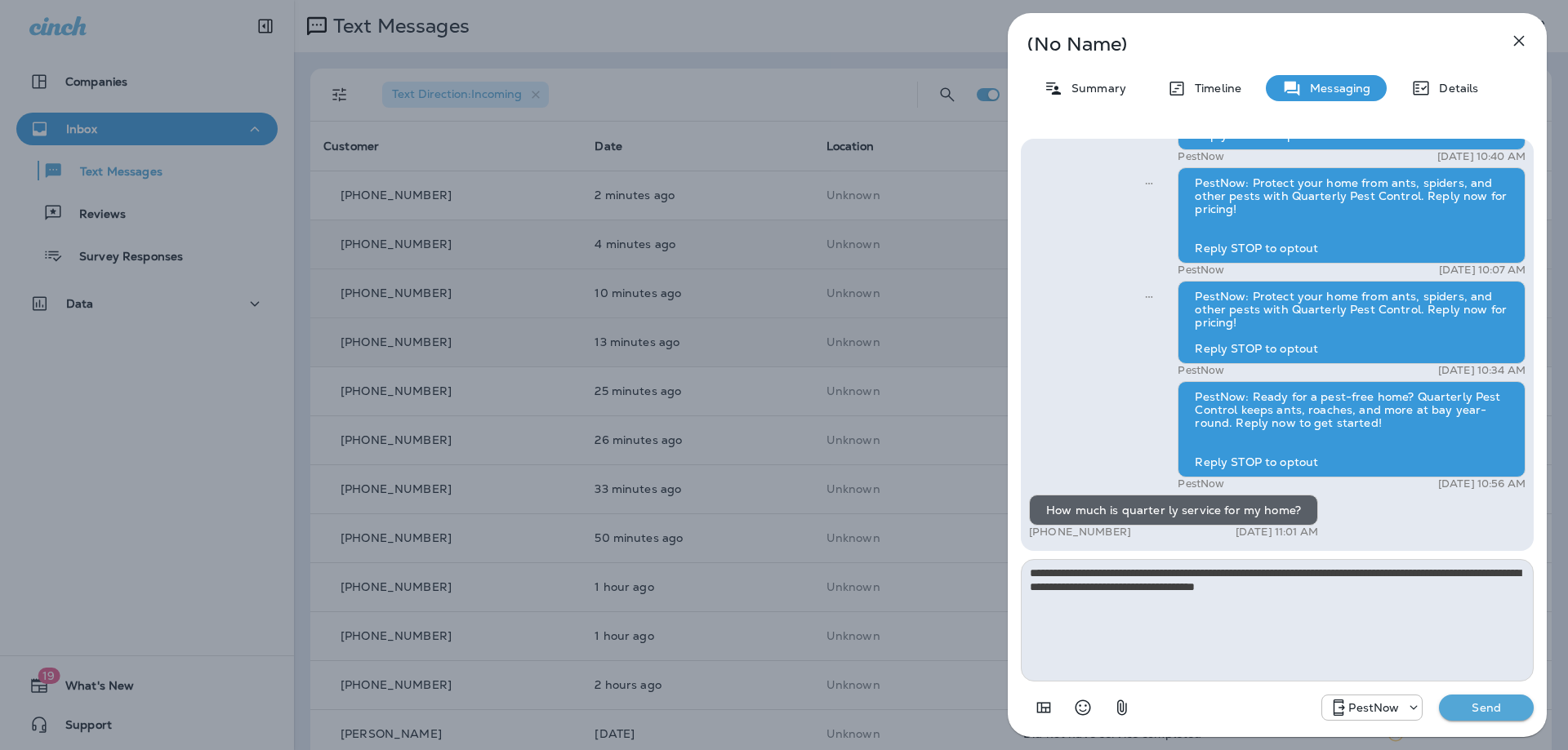
type textarea "**********"
click at [1486, 699] on button "Send" at bounding box center [1485, 707] width 94 height 26
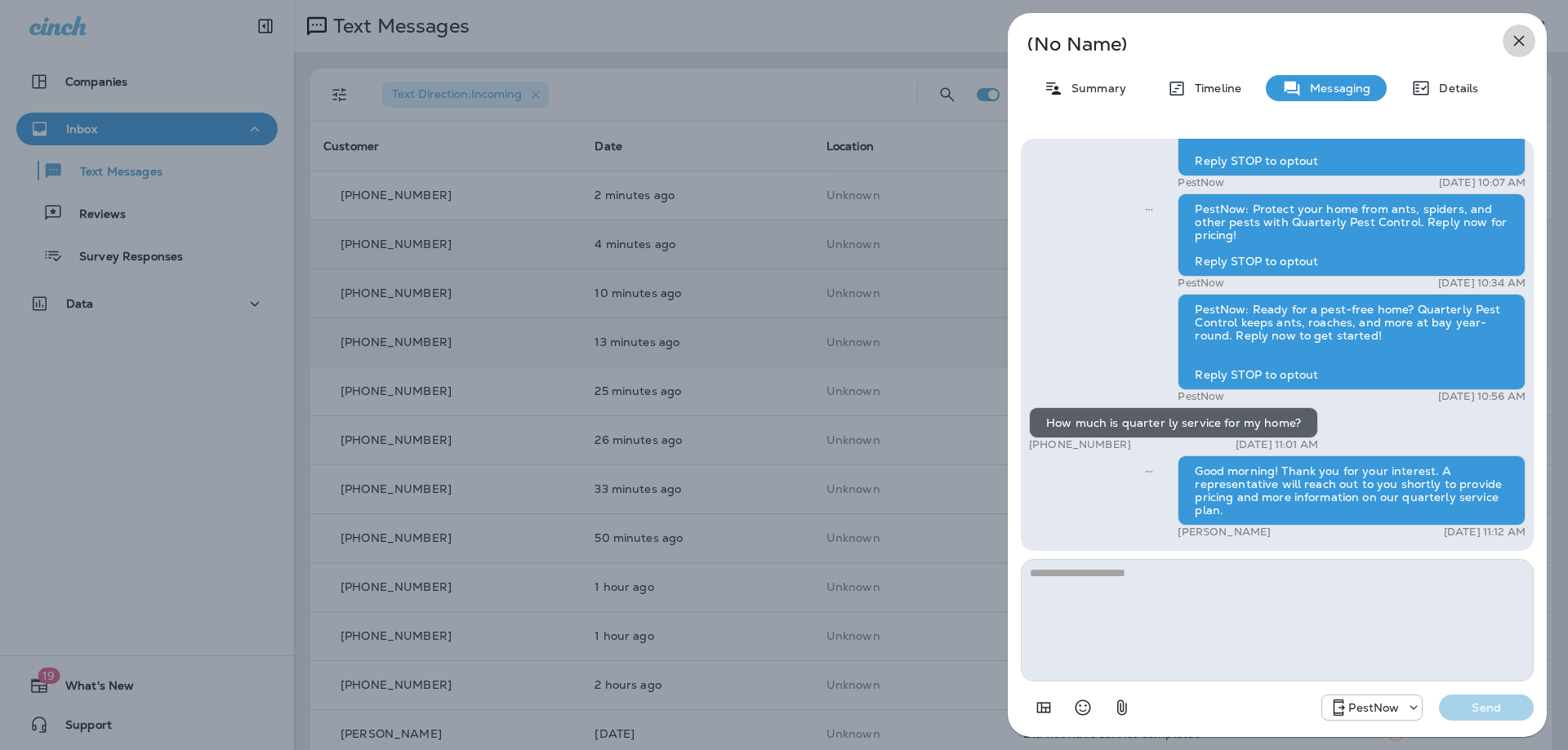
click at [1520, 34] on icon "button" at bounding box center [1518, 40] width 19 height 19
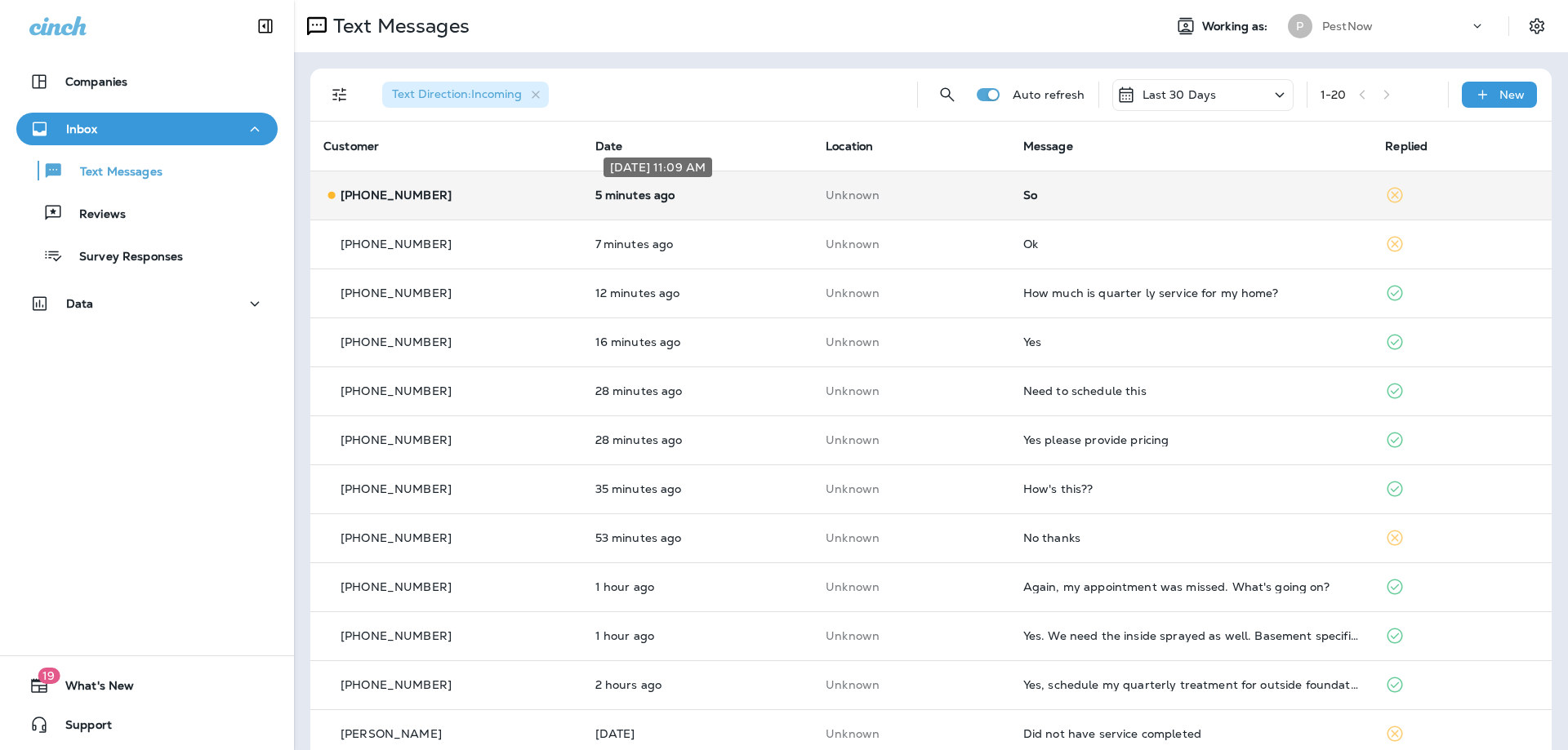
click at [758, 189] on p "5 minutes ago" at bounding box center [697, 195] width 205 height 13
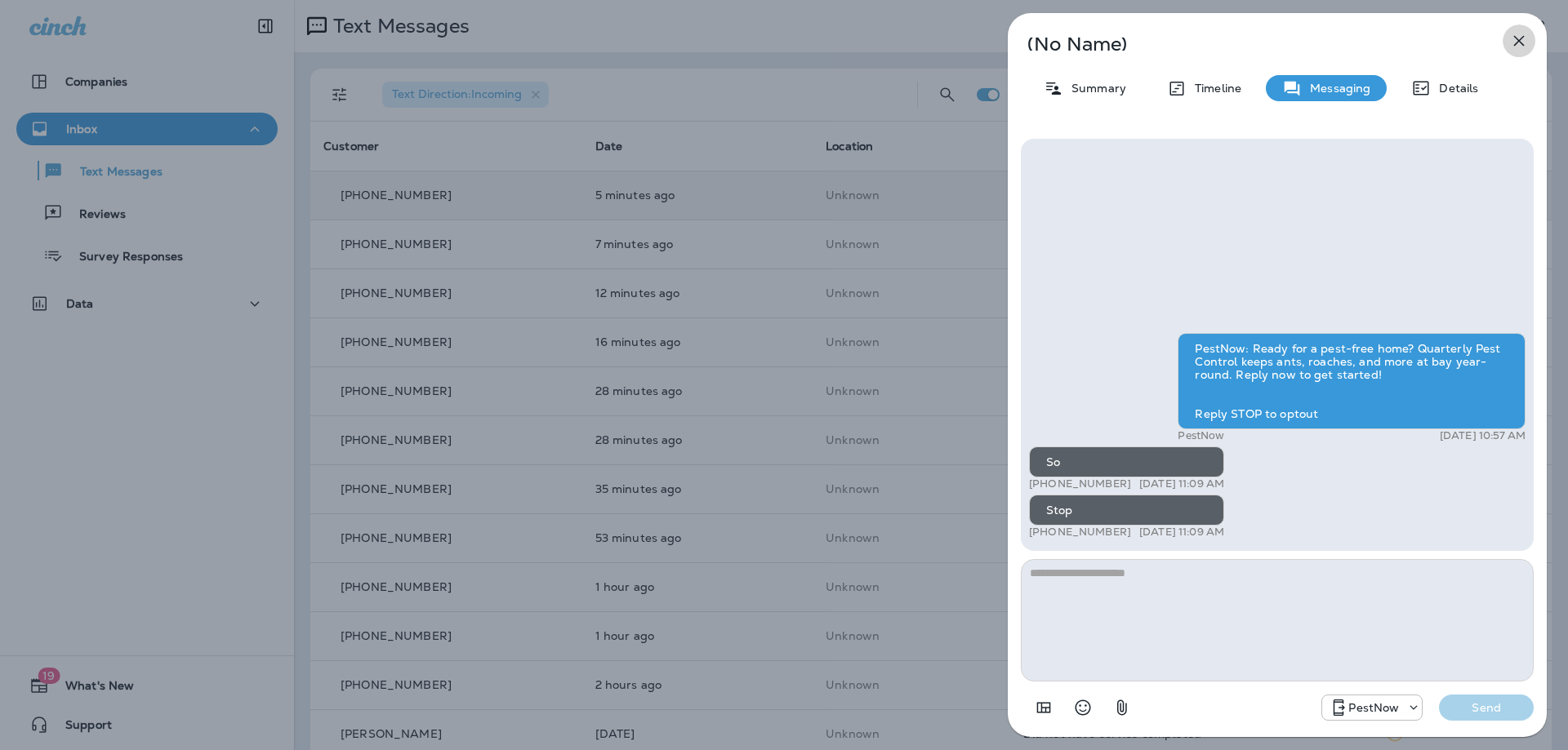
click at [1522, 35] on icon "button" at bounding box center [1518, 40] width 19 height 19
